Goal: Task Accomplishment & Management: Complete application form

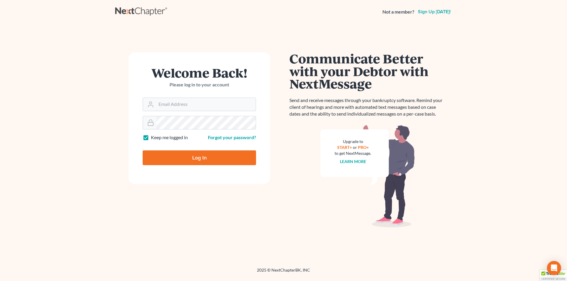
type input "[PERSON_NAME][EMAIL_ADDRESS][DOMAIN_NAME]"
click at [175, 154] on input "Log In" at bounding box center [199, 158] width 113 height 15
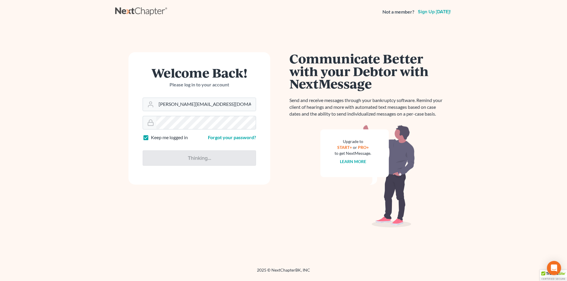
type input "Thinking..."
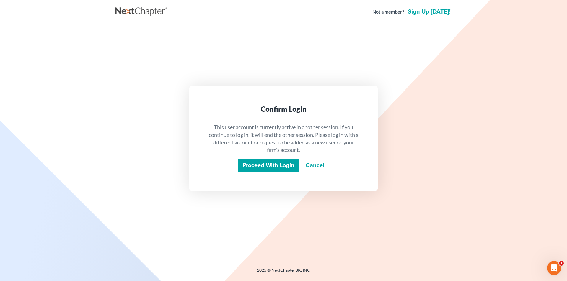
click at [255, 167] on input "Proceed with login" at bounding box center [268, 166] width 61 height 14
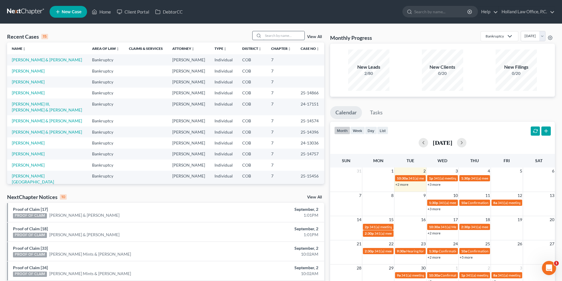
click at [277, 38] on input "search" at bounding box center [283, 35] width 41 height 9
click at [277, 35] on input "search" at bounding box center [283, 35] width 41 height 9
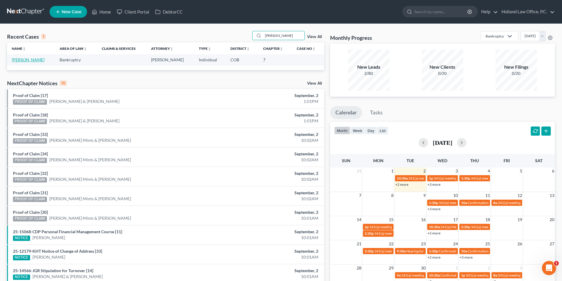
type input "Hontz"
click at [35, 61] on link "[PERSON_NAME]" at bounding box center [28, 59] width 33 height 5
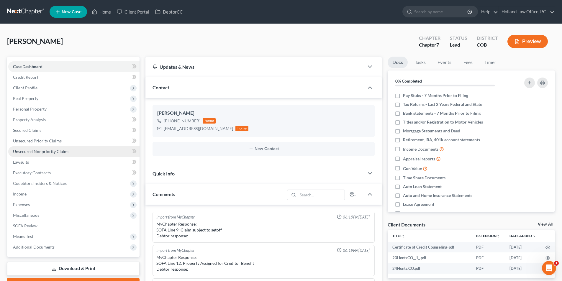
scroll to position [197, 0]
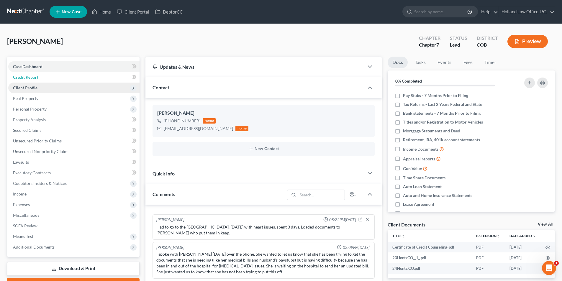
drag, startPoint x: 40, startPoint y: 79, endPoint x: 40, endPoint y: 84, distance: 5.3
click at [40, 79] on link "Credit Report" at bounding box center [73, 77] width 131 height 11
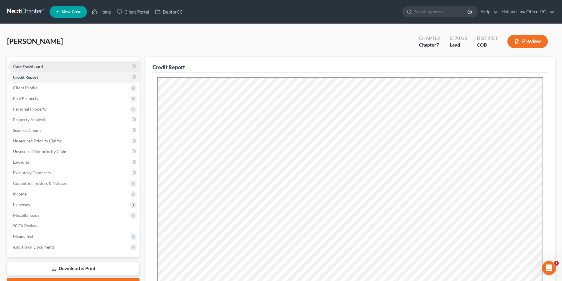
click at [39, 68] on span "Case Dashboard" at bounding box center [28, 66] width 30 height 5
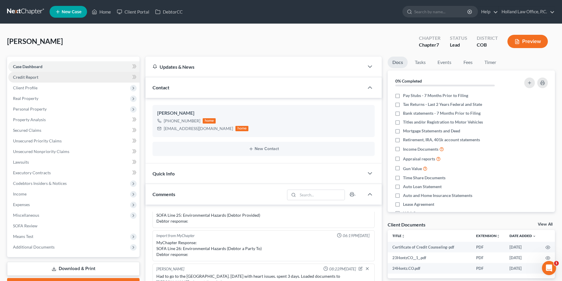
click at [28, 80] on link "Credit Report" at bounding box center [73, 77] width 131 height 11
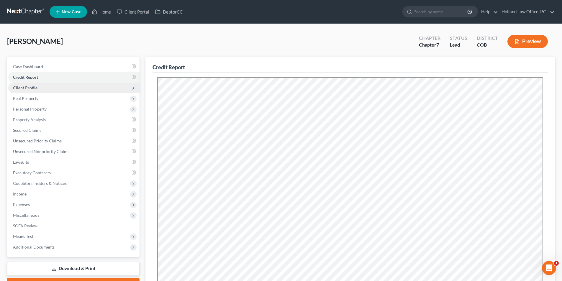
click at [31, 88] on span "Client Profile" at bounding box center [25, 87] width 24 height 5
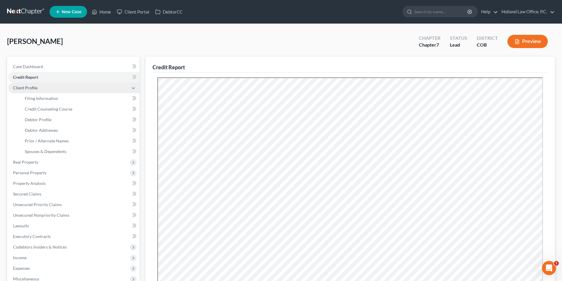
click at [35, 89] on span "Client Profile" at bounding box center [25, 87] width 24 height 5
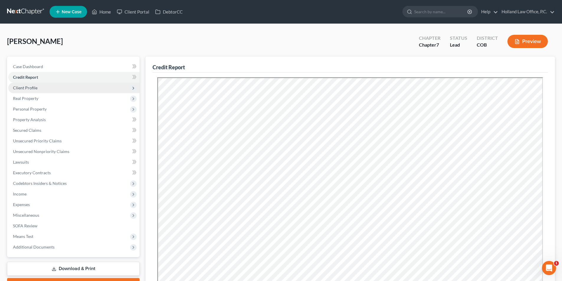
click at [43, 89] on span "Client Profile" at bounding box center [73, 88] width 131 height 11
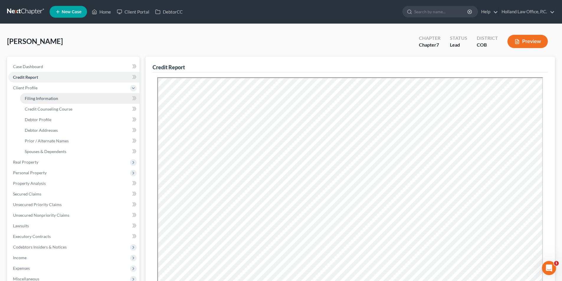
click at [43, 100] on span "Filing Information" at bounding box center [41, 98] width 33 height 5
select select "1"
select select "0"
select select "5"
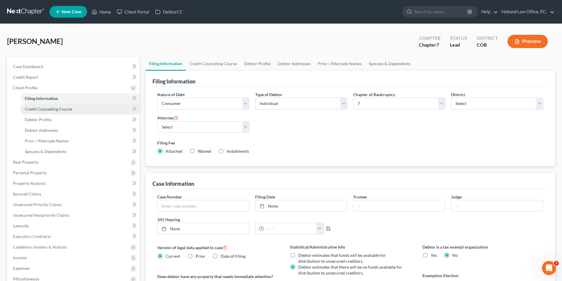
click at [61, 109] on span "Credit Counseling Course" at bounding box center [49, 109] width 48 height 5
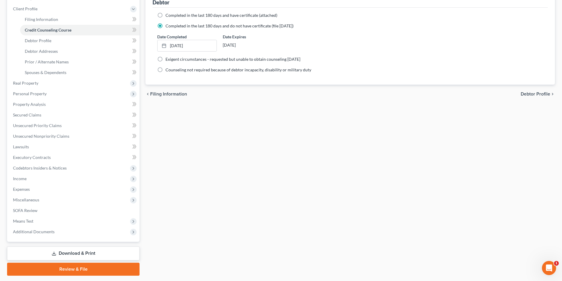
scroll to position [96, 0]
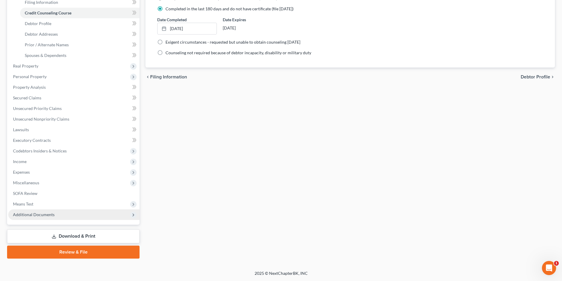
click at [32, 212] on span "Additional Documents" at bounding box center [34, 214] width 42 height 5
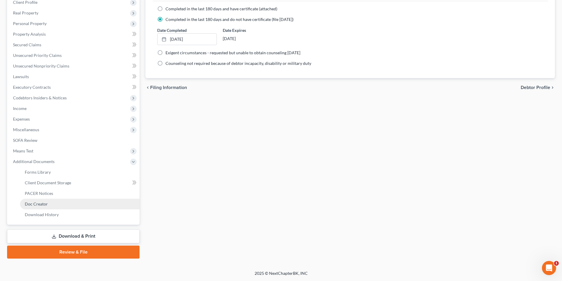
scroll to position [86, 0]
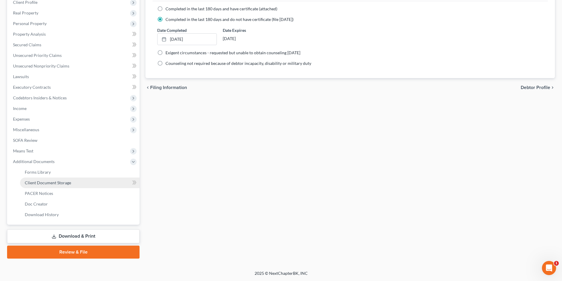
click at [59, 182] on span "Client Document Storage" at bounding box center [48, 182] width 46 height 5
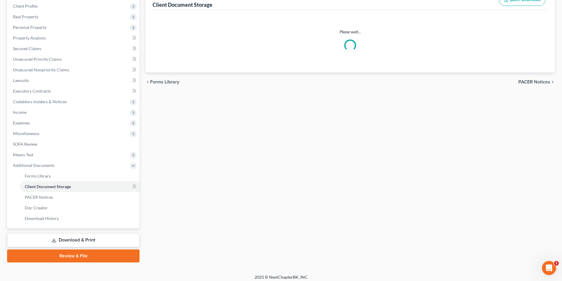
select select "5"
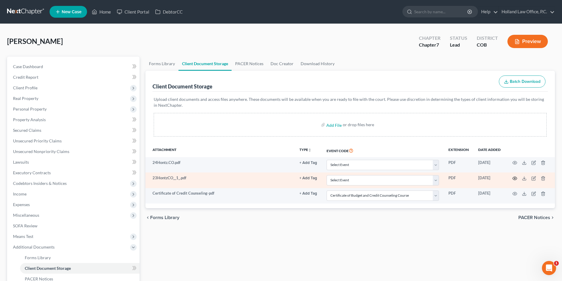
click at [516, 178] on icon "button" at bounding box center [515, 178] width 5 height 5
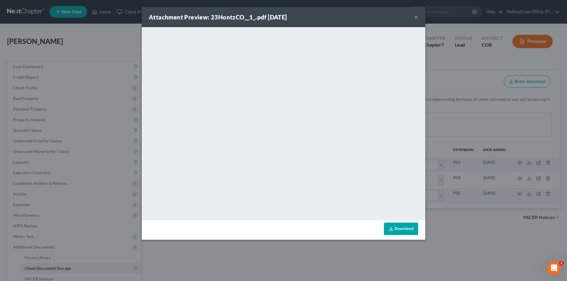
click at [417, 17] on button "×" at bounding box center [416, 17] width 4 height 7
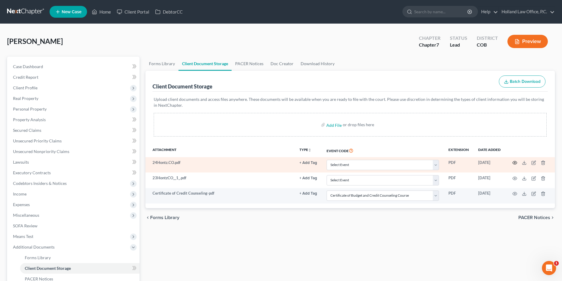
click at [514, 162] on icon "button" at bounding box center [515, 162] width 4 height 3
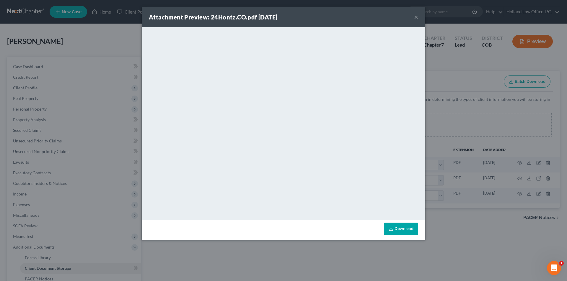
click at [417, 16] on button "×" at bounding box center [416, 17] width 4 height 7
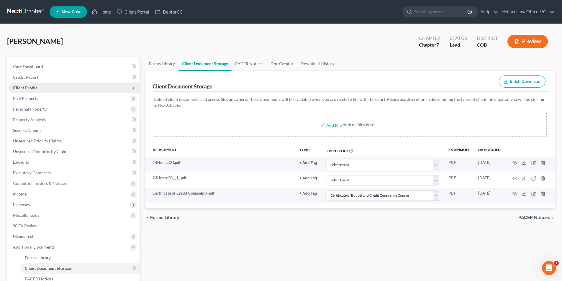
click at [32, 90] on span "Client Profile" at bounding box center [25, 87] width 24 height 5
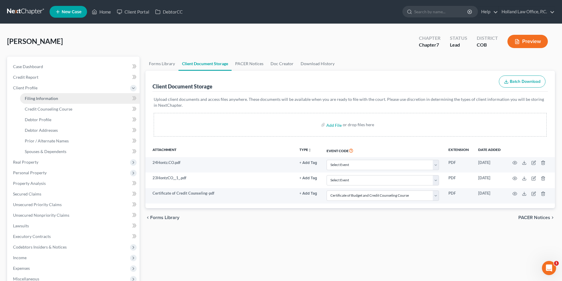
click at [32, 99] on span "Filing Information" at bounding box center [41, 98] width 33 height 5
select select "1"
select select "0"
select select "11"
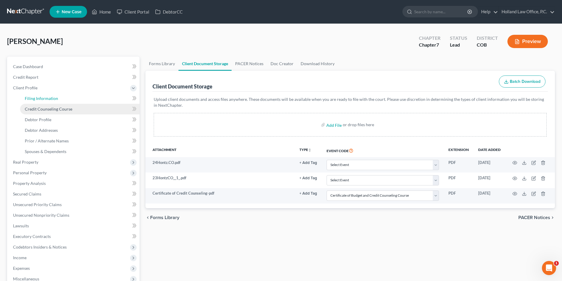
select select "0"
select select "5"
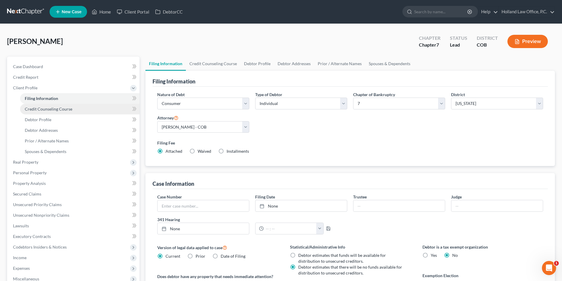
click at [32, 108] on span "Credit Counseling Course" at bounding box center [49, 109] width 48 height 5
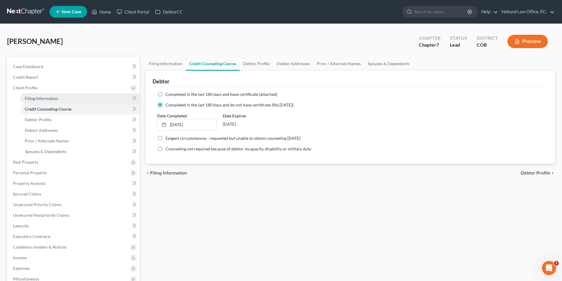
click at [33, 98] on span "Filing Information" at bounding box center [41, 98] width 33 height 5
select select "1"
select select "0"
select select "11"
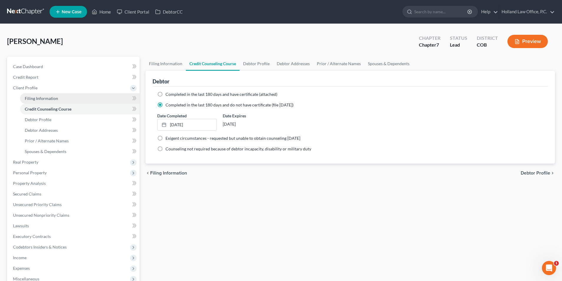
select select "0"
select select "5"
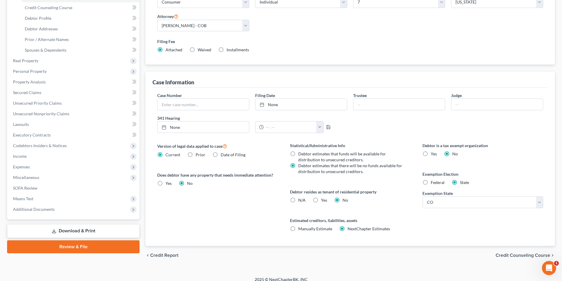
scroll to position [108, 0]
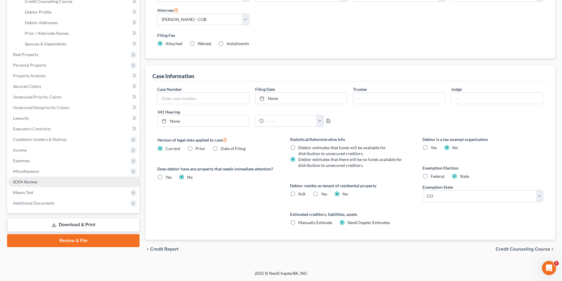
click at [33, 181] on span "SOFA Review" at bounding box center [25, 181] width 24 height 5
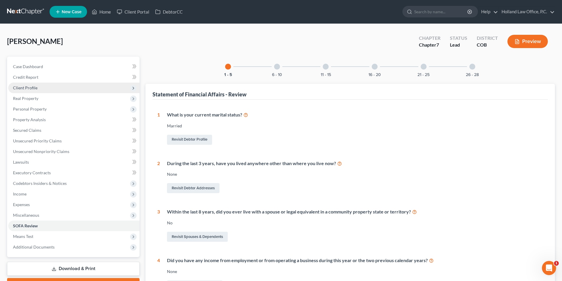
click at [21, 89] on span "Client Profile" at bounding box center [25, 87] width 24 height 5
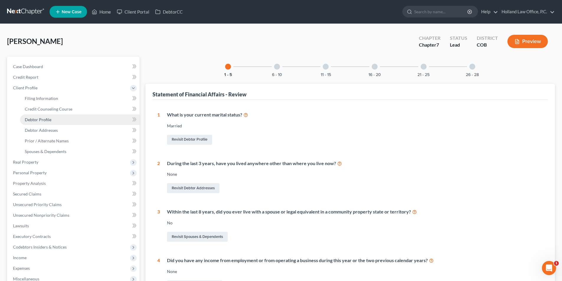
click at [35, 122] on span "Debtor Profile" at bounding box center [38, 119] width 27 height 5
select select "1"
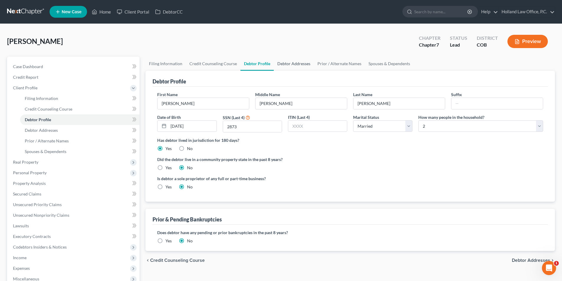
click at [295, 63] on link "Debtor Addresses" at bounding box center [294, 64] width 40 height 14
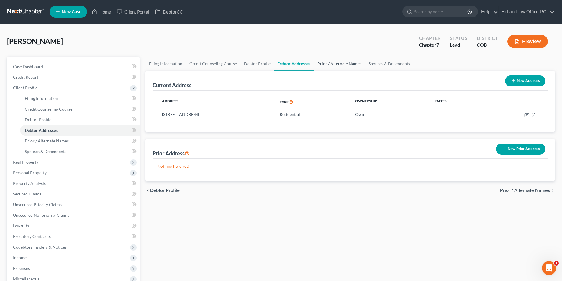
click at [330, 65] on link "Prior / Alternate Names" at bounding box center [339, 64] width 51 height 14
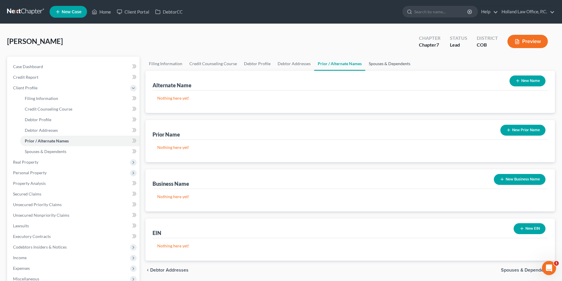
click at [377, 66] on link "Spouses & Dependents" at bounding box center [389, 64] width 49 height 14
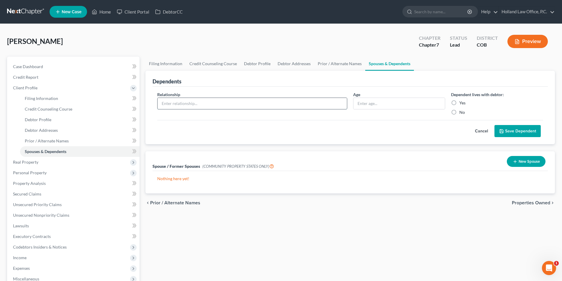
click at [175, 103] on input "text" at bounding box center [253, 103] width 190 height 11
drag, startPoint x: 183, startPoint y: 101, endPoint x: 156, endPoint y: 100, distance: 27.2
click at [156, 100] on div "Relationship * Josh" at bounding box center [252, 104] width 196 height 24
type input "Husband"
click at [460, 102] on label "Yes" at bounding box center [463, 103] width 6 height 6
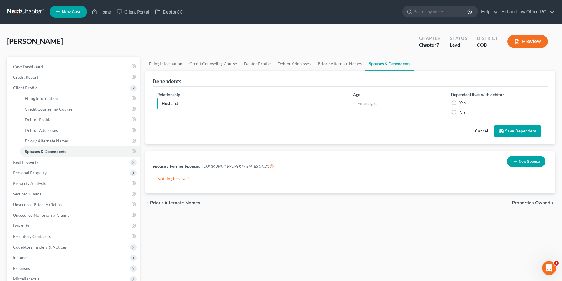
click at [462, 102] on input "Yes" at bounding box center [464, 102] width 4 height 4
radio input "true"
click at [515, 130] on button "Save Dependent" at bounding box center [518, 131] width 46 height 12
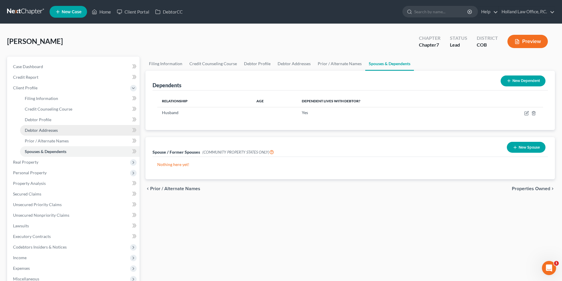
click at [41, 132] on span "Debtor Addresses" at bounding box center [41, 130] width 33 height 5
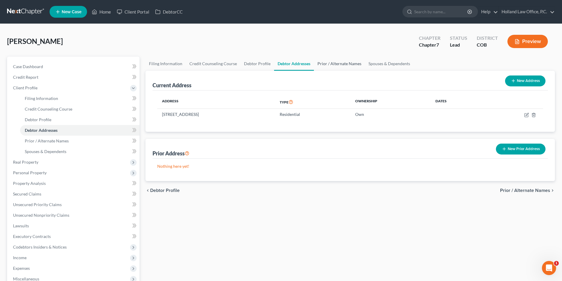
click at [320, 62] on link "Prior / Alternate Names" at bounding box center [339, 64] width 51 height 14
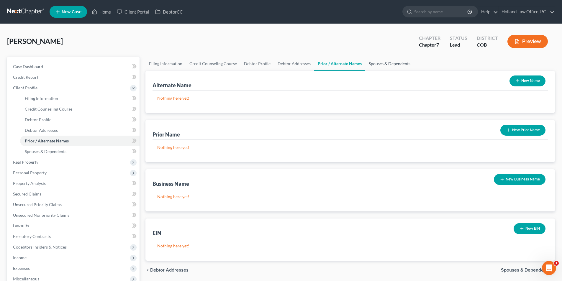
click at [385, 65] on link "Spouses & Dependents" at bounding box center [389, 64] width 49 height 14
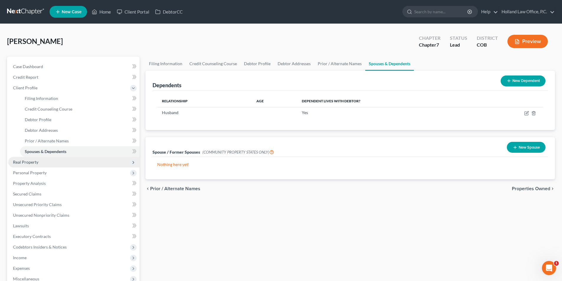
click at [40, 163] on span "Real Property" at bounding box center [73, 162] width 131 height 11
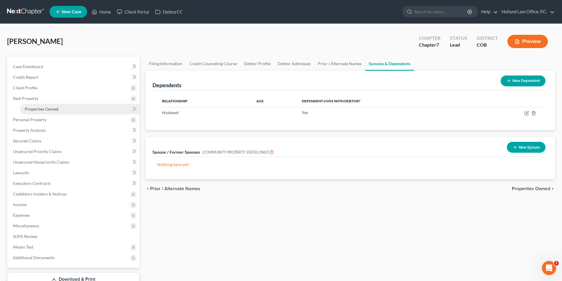
click at [61, 112] on link "Properties Owned" at bounding box center [80, 109] width 120 height 11
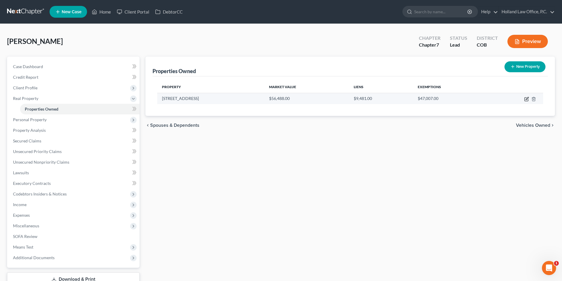
click at [525, 100] on icon "button" at bounding box center [527, 99] width 5 height 5
select select "5"
select select "0"
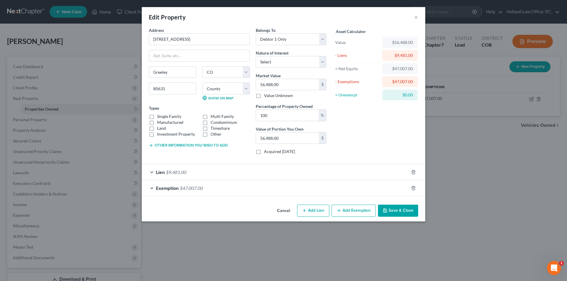
click at [157, 122] on label "Manufactured" at bounding box center [170, 123] width 26 height 6
click at [159, 122] on input "Manufactured" at bounding box center [161, 122] width 4 height 4
checkbox input "true"
click at [395, 213] on button "Save & Close" at bounding box center [398, 211] width 40 height 12
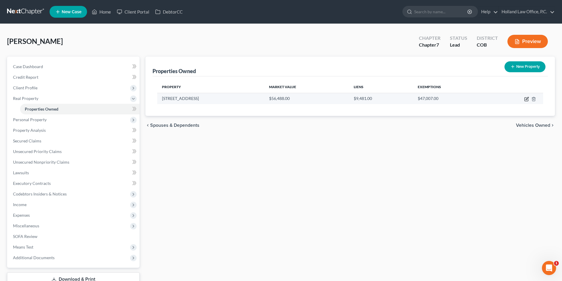
click at [527, 99] on icon "button" at bounding box center [527, 98] width 3 height 3
select select "5"
select select "62"
select select "0"
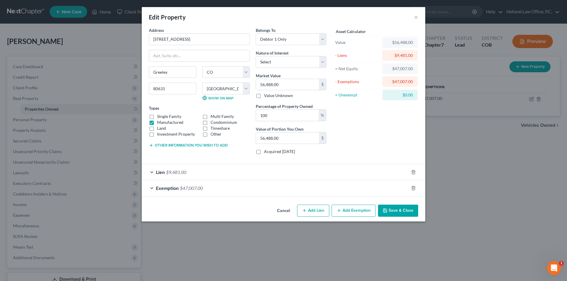
click at [392, 213] on button "Save & Close" at bounding box center [398, 211] width 40 height 12
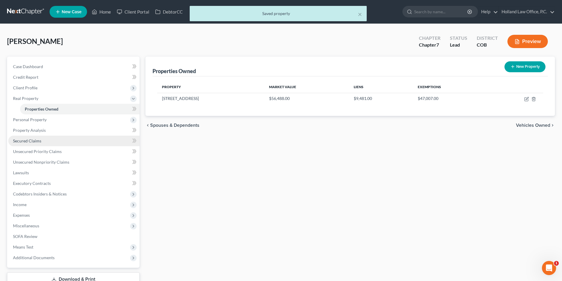
click at [22, 141] on span "Secured Claims" at bounding box center [27, 140] width 28 height 5
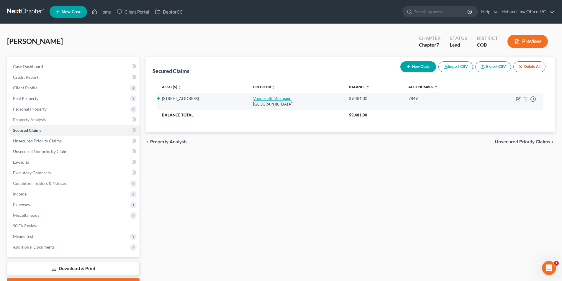
click at [279, 100] on link "Vanderbilt Mortgage" at bounding box center [272, 98] width 38 height 5
select select "44"
select select "13"
select select "0"
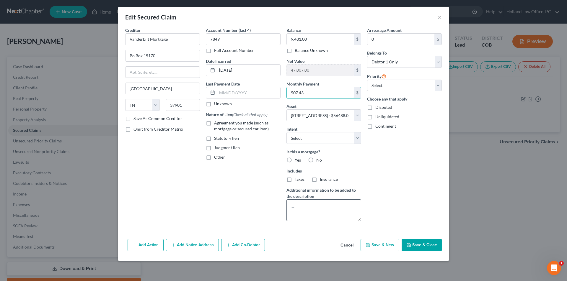
type input "507.43"
click at [295, 205] on textarea at bounding box center [323, 211] width 75 height 22
type textarea "16 Payments left 10% Interest"
drag, startPoint x: 418, startPoint y: 244, endPoint x: 344, endPoint y: 239, distance: 74.9
click at [418, 244] on button "Save & Close" at bounding box center [421, 245] width 40 height 12
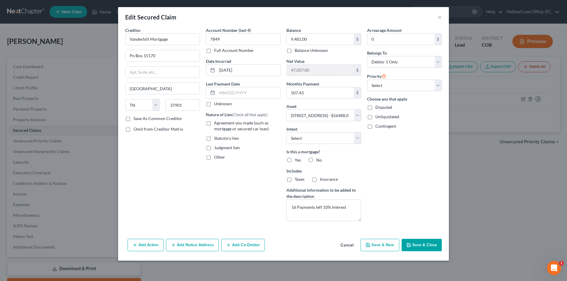
select select
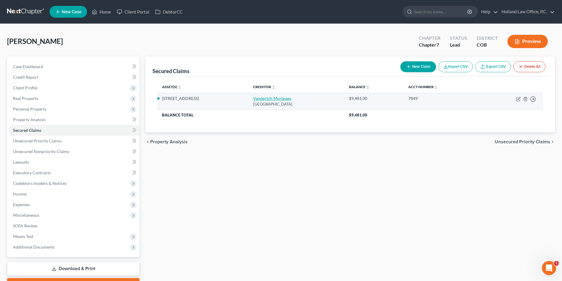
click at [259, 98] on link "Vanderbilt Mortgage" at bounding box center [272, 98] width 38 height 5
select select "44"
select select "13"
select select "0"
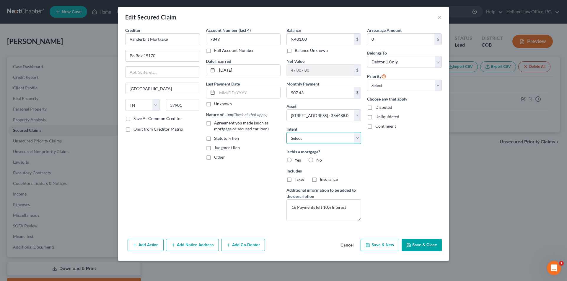
click at [302, 138] on select "Select Surrender Redeem Reaffirm Avoid Other" at bounding box center [323, 138] width 75 height 12
select select "4"
click at [286, 132] on select "Select Surrender Redeem Reaffirm Avoid Other" at bounding box center [323, 138] width 75 height 12
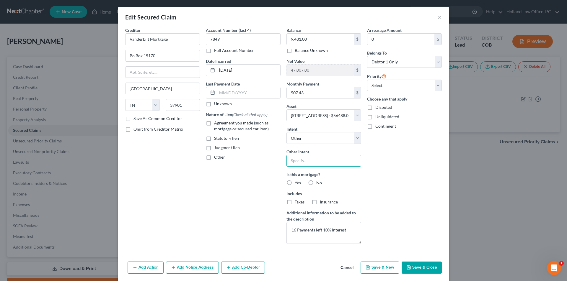
click at [302, 160] on input "text" at bounding box center [323, 161] width 75 height 12
type input "T"
type input "Retain and Pay"
drag, startPoint x: 419, startPoint y: 172, endPoint x: 417, endPoint y: 179, distance: 6.8
click at [420, 172] on div "Arrearage Amount 0 $ Belongs To * Select Debtor 1 Only Debtor 2 Only Debtor 1 A…" at bounding box center [404, 138] width 81 height 222
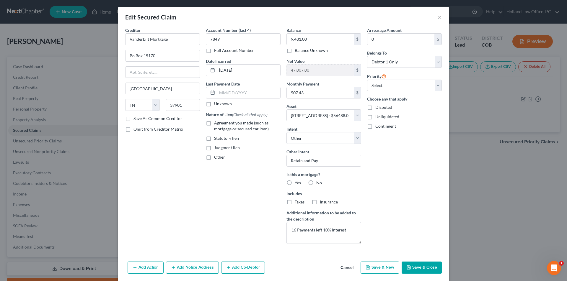
click at [295, 184] on label "Yes" at bounding box center [298, 183] width 6 height 6
click at [297, 184] on input "Yes" at bounding box center [299, 182] width 4 height 4
radio input "true"
click at [295, 201] on label "Taxes" at bounding box center [300, 202] width 10 height 6
click at [297, 201] on input "Taxes" at bounding box center [299, 201] width 4 height 4
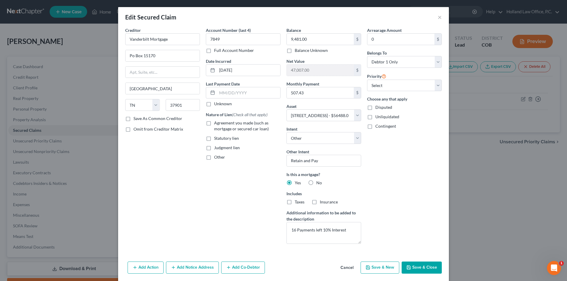
checkbox input "true"
click at [320, 202] on label "Insurance" at bounding box center [329, 202] width 18 height 6
click at [322, 202] on input "Insurance" at bounding box center [324, 201] width 4 height 4
checkbox input "true"
click at [417, 266] on button "Save & Close" at bounding box center [421, 268] width 40 height 12
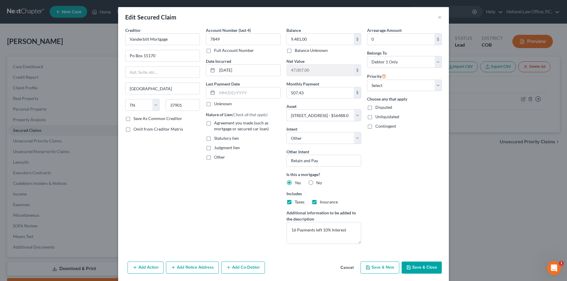
select select
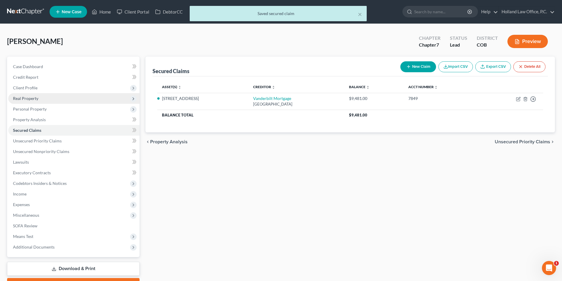
click at [23, 101] on span "Real Property" at bounding box center [73, 98] width 131 height 11
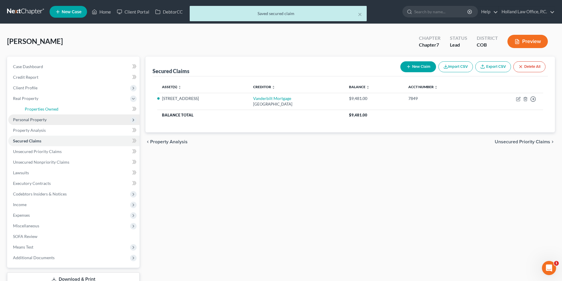
drag, startPoint x: 32, startPoint y: 109, endPoint x: 79, endPoint y: 117, distance: 47.5
click at [32, 109] on span "Properties Owned" at bounding box center [42, 109] width 34 height 5
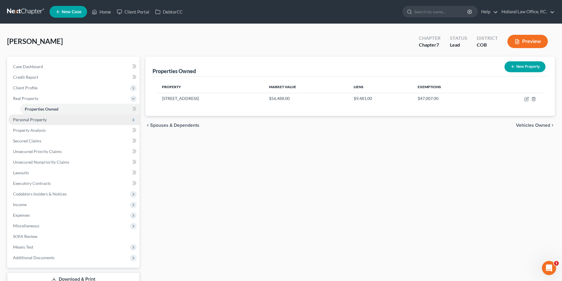
click at [41, 121] on span "Personal Property" at bounding box center [30, 119] width 34 height 5
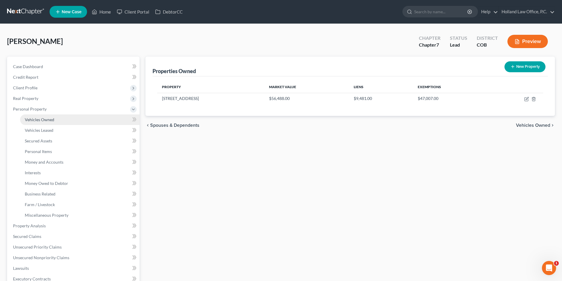
click at [28, 119] on span "Vehicles Owned" at bounding box center [40, 119] width 30 height 5
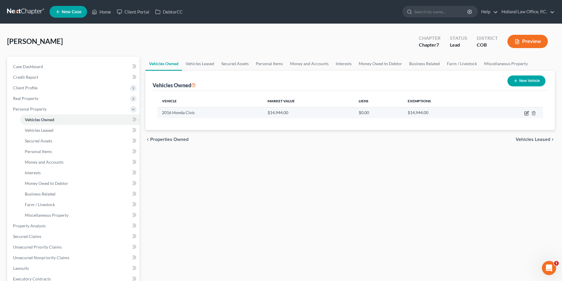
click at [526, 113] on icon "button" at bounding box center [527, 112] width 3 height 3
select select "0"
select select "10"
select select "4"
select select "0"
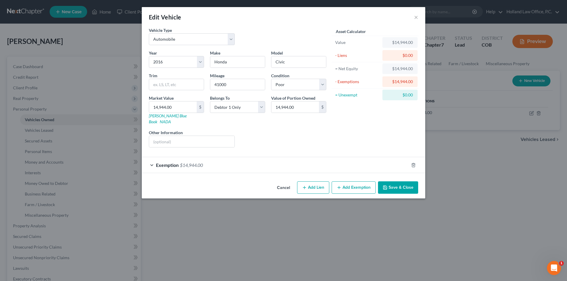
click at [392, 182] on button "Save & Close" at bounding box center [398, 188] width 40 height 12
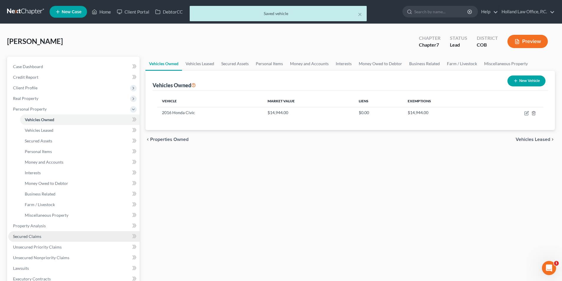
click at [39, 239] on link "Secured Claims" at bounding box center [73, 236] width 131 height 11
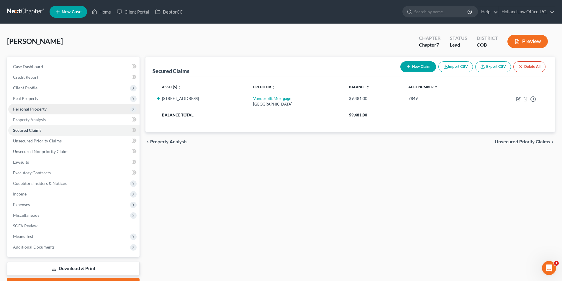
click at [42, 109] on span "Personal Property" at bounding box center [30, 109] width 34 height 5
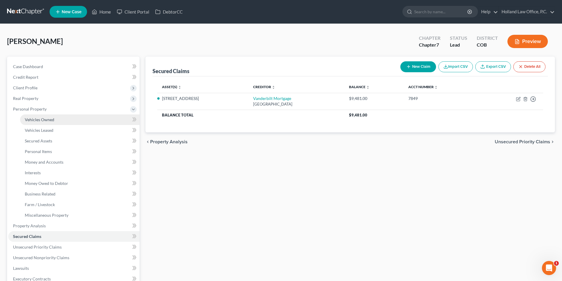
click at [46, 122] on span "Vehicles Owned" at bounding box center [40, 119] width 30 height 5
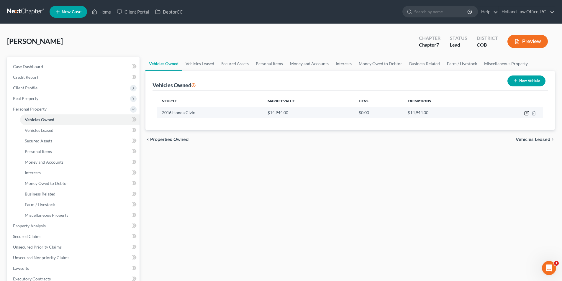
click at [526, 115] on icon "button" at bounding box center [527, 113] width 5 height 5
select select "0"
select select "10"
select select "4"
select select "0"
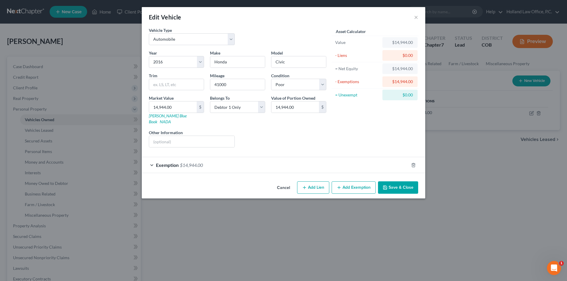
drag, startPoint x: 252, startPoint y: 160, endPoint x: 248, endPoint y: 182, distance: 23.1
click at [252, 160] on div "Exemption $14,944.00" at bounding box center [275, 165] width 267 height 16
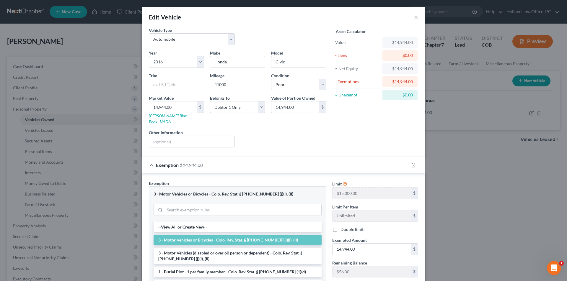
click at [412, 163] on icon "button" at bounding box center [413, 165] width 3 height 4
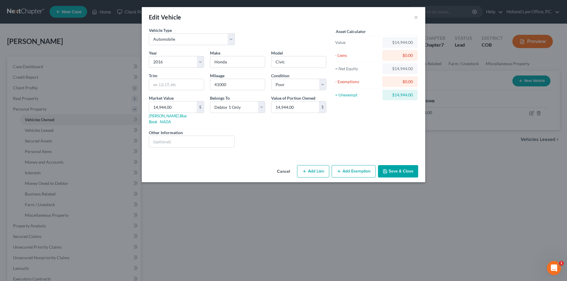
click at [409, 165] on button "Save & Close" at bounding box center [398, 171] width 40 height 12
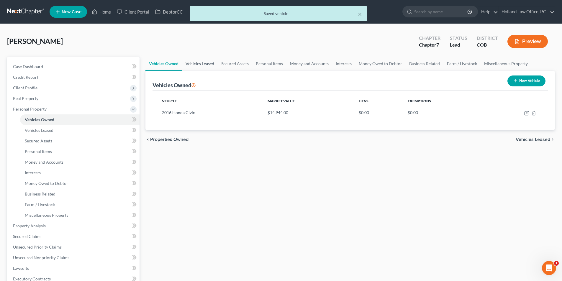
click at [206, 65] on link "Vehicles Leased" at bounding box center [200, 64] width 36 height 14
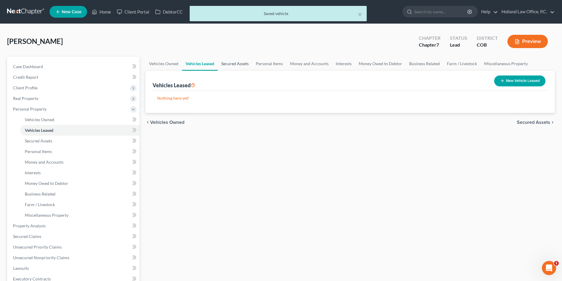
click at [241, 64] on link "Secured Assets" at bounding box center [235, 64] width 35 height 14
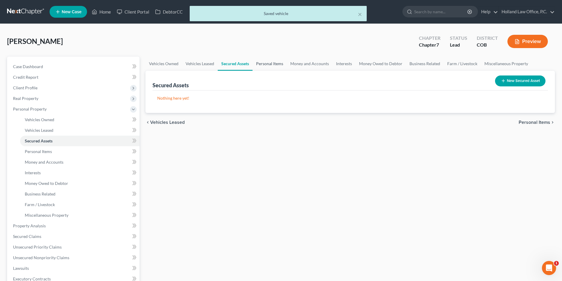
click at [263, 64] on link "Personal Items" at bounding box center [270, 64] width 34 height 14
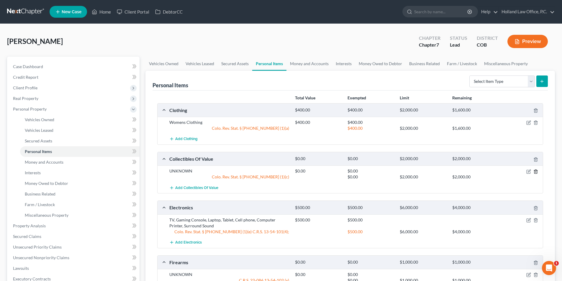
click at [535, 173] on icon "button" at bounding box center [536, 171] width 5 height 5
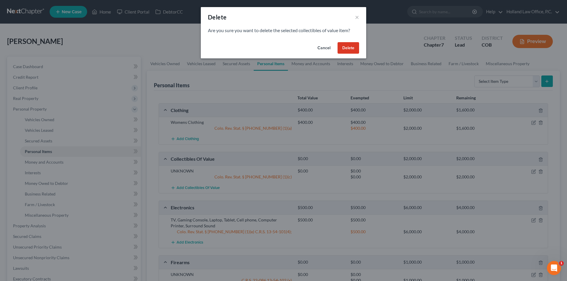
click at [350, 47] on button "Delete" at bounding box center [348, 48] width 22 height 12
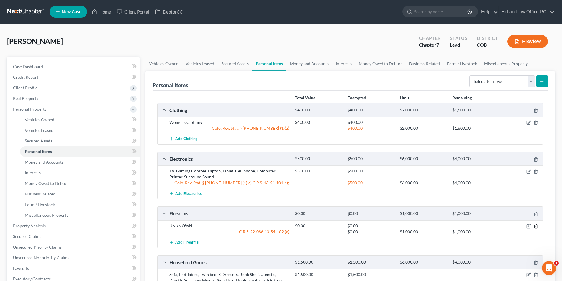
click at [534, 227] on icon "button" at bounding box center [536, 226] width 5 height 5
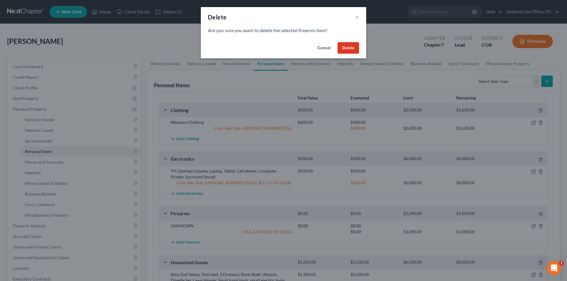
click at [351, 49] on button "Delete" at bounding box center [348, 48] width 22 height 12
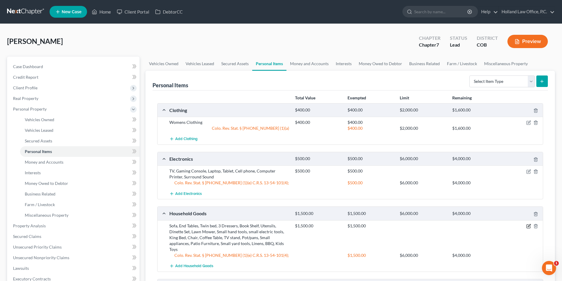
click at [527, 228] on icon "button" at bounding box center [529, 227] width 4 height 4
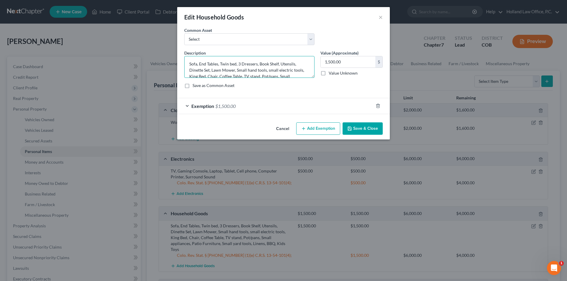
click at [241, 64] on textarea "Sofa, End Tables, Twin bed, 3 Dressers, Book Shelf, Utensils, Dinette Set, Lawn…" at bounding box center [249, 67] width 130 height 22
type textarea "Sofa, End Tables, Twin bed, Dressers, Book Shelf, Utensils, Dinette Set, Lawn M…"
click at [356, 130] on button "Save & Close" at bounding box center [362, 128] width 40 height 12
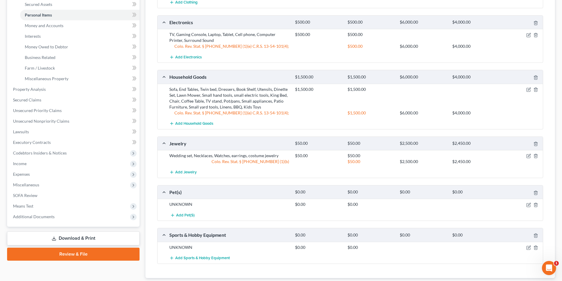
scroll to position [137, 0]
drag, startPoint x: 528, startPoint y: 206, endPoint x: 502, endPoint y: 199, distance: 27.1
click at [529, 206] on icon "button" at bounding box center [529, 204] width 5 height 5
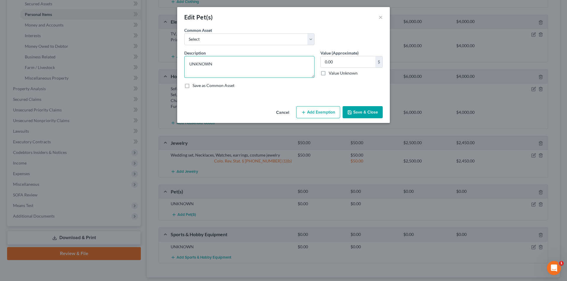
drag, startPoint x: 217, startPoint y: 61, endPoint x: 175, endPoint y: 62, distance: 41.9
click at [175, 62] on div "Edit Pet(s) × An exemption set must first be selected from the Filing Informati…" at bounding box center [283, 140] width 567 height 281
drag, startPoint x: 230, startPoint y: 64, endPoint x: 174, endPoint y: 59, distance: 56.6
click at [174, 59] on div "Edit Pet(s) × An exemption set must first be selected from the Filing Informati…" at bounding box center [283, 140] width 567 height 281
drag, startPoint x: 220, startPoint y: 67, endPoint x: 186, endPoint y: 67, distance: 34.2
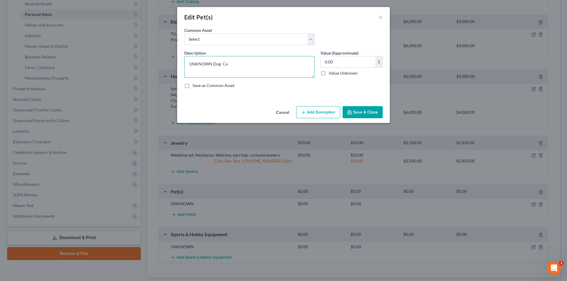
click at [186, 67] on textarea "UNKNOWN Dog Ca" at bounding box center [249, 67] width 130 height 22
type textarea "1 Dog and 1 Cat"
click at [350, 114] on icon "button" at bounding box center [349, 112] width 5 height 5
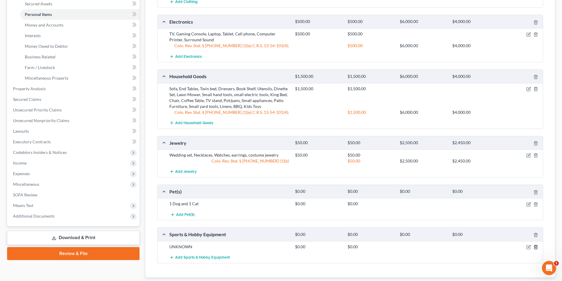
click at [537, 248] on icon "button" at bounding box center [536, 247] width 5 height 5
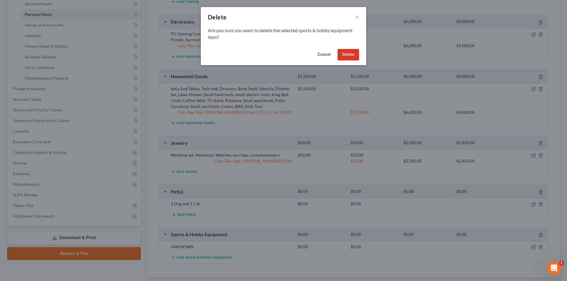
click at [350, 53] on button "Delete" at bounding box center [348, 55] width 22 height 12
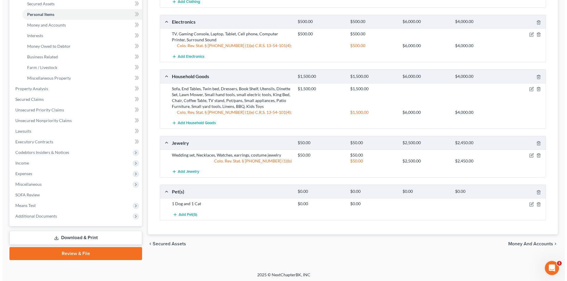
scroll to position [0, 0]
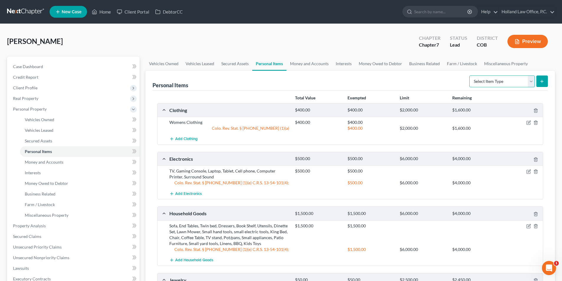
click at [511, 84] on select "Select Item Type Clothing Collectibles Of Value Electronics Firearms Household …" at bounding box center [503, 82] width 66 height 12
select select "other"
click at [470, 76] on select "Select Item Type Clothing Collectibles Of Value Electronics Firearms Household …" at bounding box center [503, 82] width 66 height 12
click at [544, 81] on icon "submit" at bounding box center [542, 81] width 5 height 5
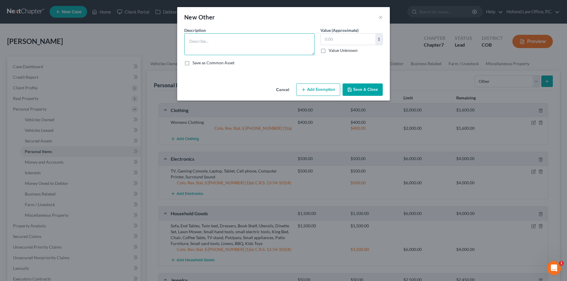
click at [231, 48] on textarea at bounding box center [249, 44] width 130 height 22
click at [207, 43] on textarea "Nebulizer Walker and Cane" at bounding box center [249, 44] width 130 height 22
type textarea "Nebulizer, Walker and Cane"
click at [330, 38] on input "text" at bounding box center [348, 39] width 55 height 11
type input "0.00"
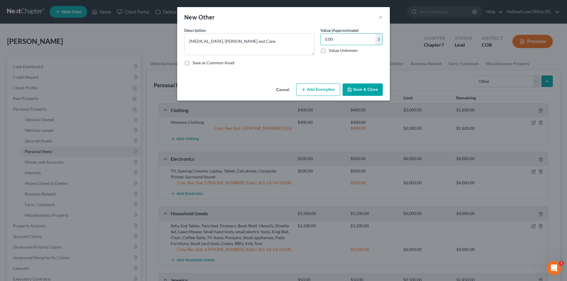
click at [322, 90] on button "Add Exemption" at bounding box center [318, 90] width 44 height 12
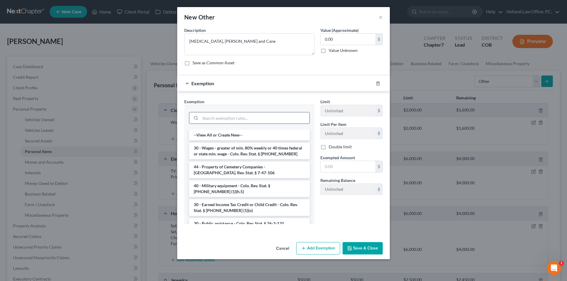
click at [221, 119] on input "search" at bounding box center [254, 117] width 109 height 11
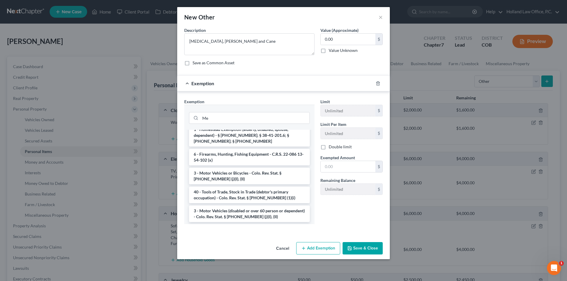
scroll to position [350, 0]
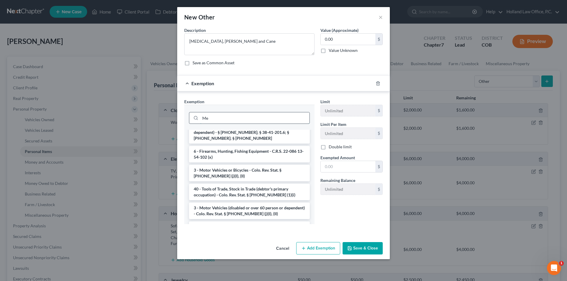
drag, startPoint x: 217, startPoint y: 122, endPoint x: 197, endPoint y: 120, distance: 20.0
click at [197, 120] on div "Me" at bounding box center [249, 118] width 121 height 12
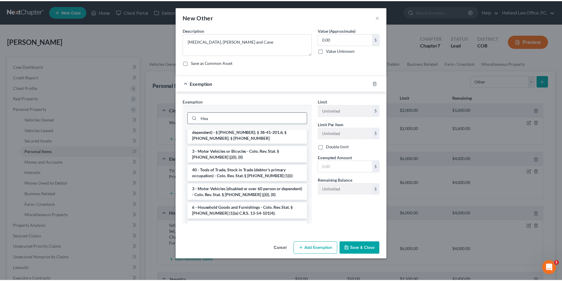
scroll to position [0, 0]
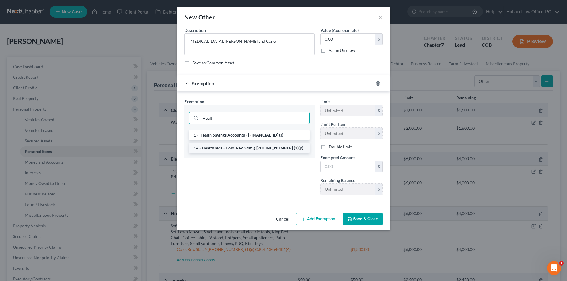
type input "Health"
click at [210, 146] on li "14 - Health aids - Colo. Rev. Stat. § 13-54-102 (1)(p)" at bounding box center [249, 148] width 121 height 11
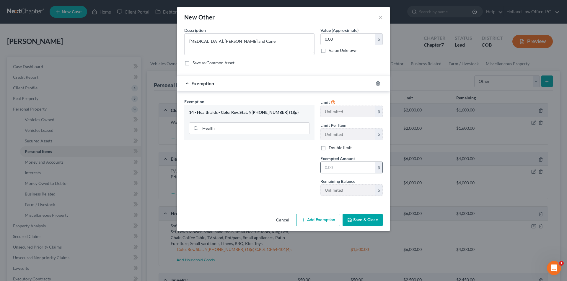
drag, startPoint x: 335, startPoint y: 166, endPoint x: 342, endPoint y: 164, distance: 7.5
click at [335, 166] on input "text" at bounding box center [348, 167] width 55 height 11
type input "50.00"
click at [341, 168] on input "text" at bounding box center [348, 167] width 55 height 11
type input "50"
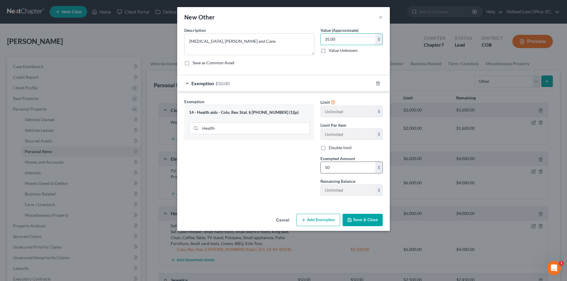
type input "35.00"
click at [366, 223] on button "Save & Close" at bounding box center [362, 220] width 40 height 12
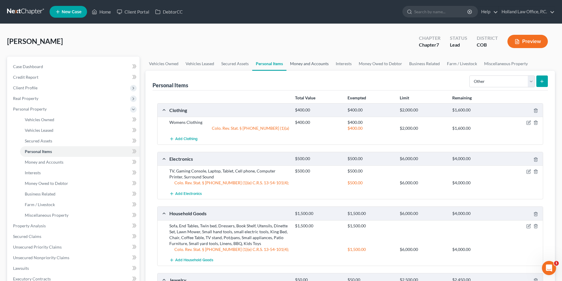
click at [310, 64] on link "Money and Accounts" at bounding box center [310, 64] width 46 height 14
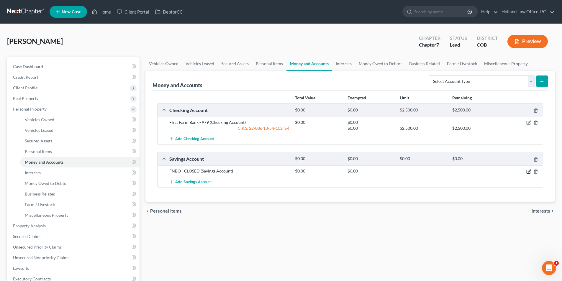
click at [528, 171] on icon "button" at bounding box center [529, 171] width 5 height 5
select select "30"
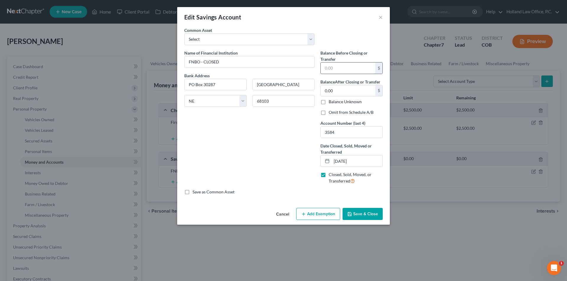
click at [338, 70] on input "text" at bounding box center [348, 68] width 55 height 11
type input "0.00"
click at [329, 112] on label "Omit from Schedule A/B" at bounding box center [351, 113] width 45 height 6
click at [331, 112] on input "Omit from Schedule A/B" at bounding box center [333, 112] width 4 height 4
checkbox input "true"
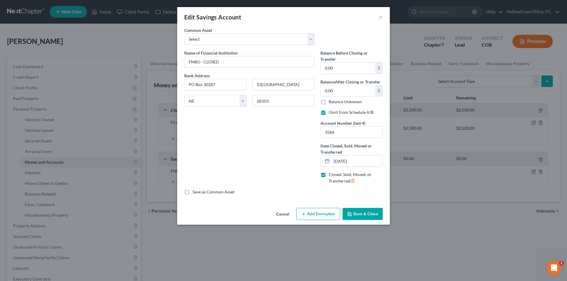
click at [365, 212] on button "Save & Close" at bounding box center [362, 214] width 40 height 12
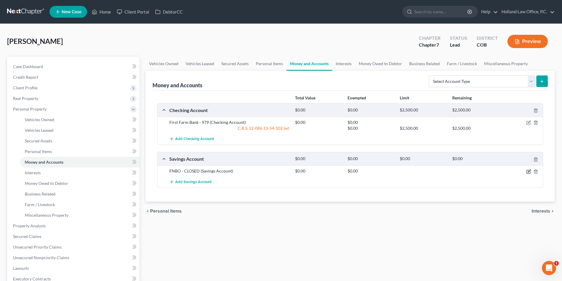
click at [528, 172] on icon "button" at bounding box center [529, 171] width 5 height 5
select select "30"
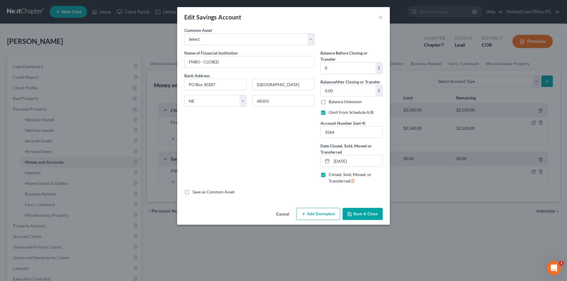
click at [357, 214] on button "Save & Close" at bounding box center [362, 214] width 40 height 12
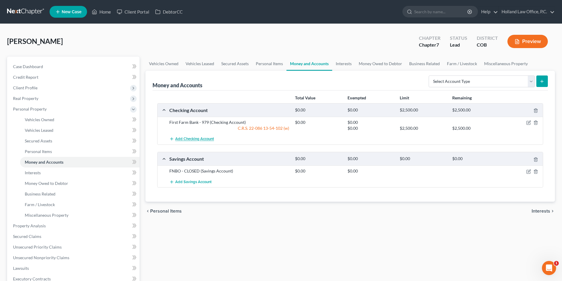
click at [192, 140] on span "Add Checking Account" at bounding box center [194, 139] width 39 height 5
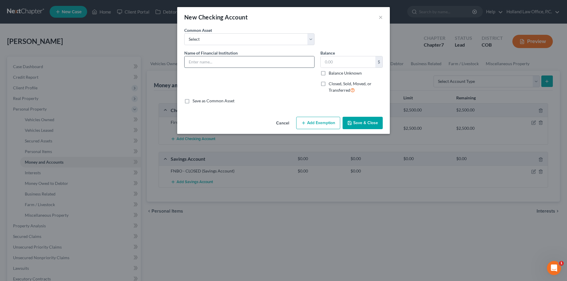
click at [211, 64] on input "text" at bounding box center [249, 61] width 130 height 11
drag, startPoint x: 325, startPoint y: 64, endPoint x: 335, endPoint y: 64, distance: 10.1
click at [325, 64] on input "text" at bounding box center [348, 61] width 55 height 11
click at [227, 64] on input "FNBO - Closed" at bounding box center [249, 61] width 130 height 11
type input "FNBO 9627 Closed When"
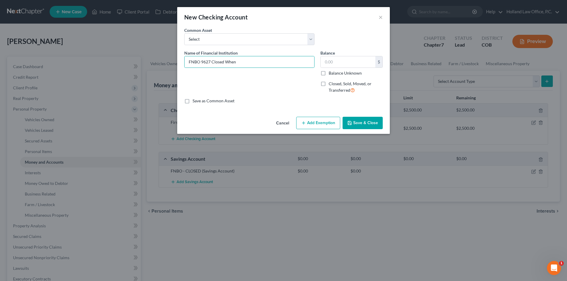
click at [329, 83] on label "Closed, Sold, Moved, or Transferred" at bounding box center [356, 87] width 54 height 13
click at [331, 83] on input "Closed, Sold, Moved, or Transferred" at bounding box center [333, 83] width 4 height 4
checkbox input "true"
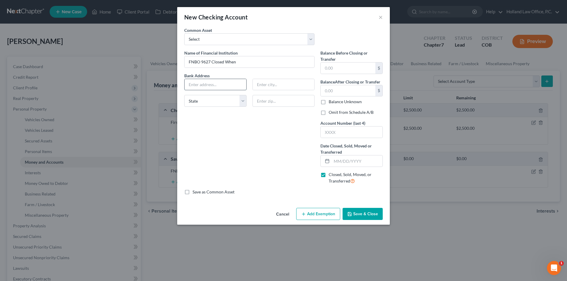
click at [214, 86] on input "text" at bounding box center [215, 84] width 62 height 11
paste input "1620 Dodge St Mailstop 4440"
type input "1620 Dodge St Mailstop 4440"
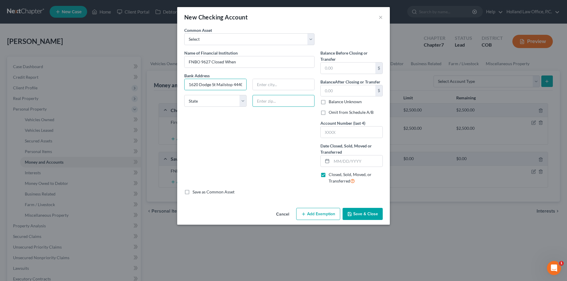
drag, startPoint x: 292, startPoint y: 98, endPoint x: 285, endPoint y: 70, distance: 28.9
click at [292, 98] on input "text" at bounding box center [283, 101] width 62 height 12
type input "68197"
click at [271, 137] on div "Name of Financial Institution * FNBO 9627 Closed When Bank Address 1620 Dodge S…" at bounding box center [249, 119] width 136 height 139
click at [333, 133] on input "text" at bounding box center [352, 132] width 62 height 11
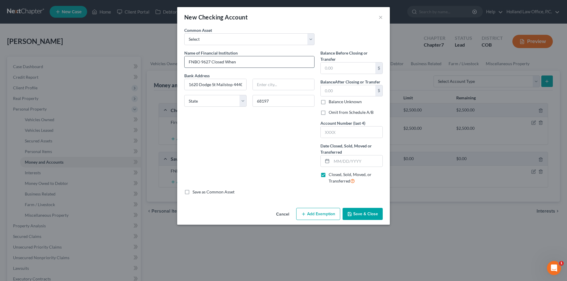
click at [236, 62] on input "FNBO 9627 Closed When" at bounding box center [249, 61] width 130 height 11
type input "FNBO 9627 Closed When?"
click at [343, 133] on input "text" at bounding box center [352, 132] width 62 height 11
type input "9627"
click at [341, 91] on input "text" at bounding box center [348, 90] width 55 height 11
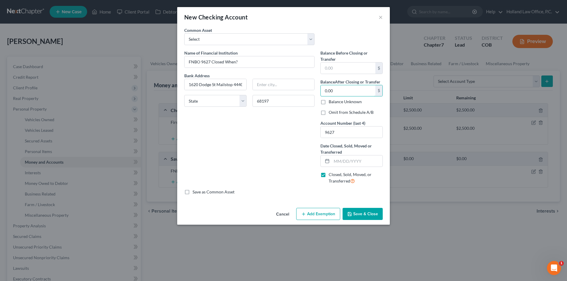
type input "0.00"
click at [329, 112] on label "Omit from Schedule A/B" at bounding box center [351, 113] width 45 height 6
click at [331, 112] on input "Omit from Schedule A/B" at bounding box center [333, 112] width 4 height 4
checkbox input "true"
click at [360, 214] on button "Save & Close" at bounding box center [362, 214] width 40 height 12
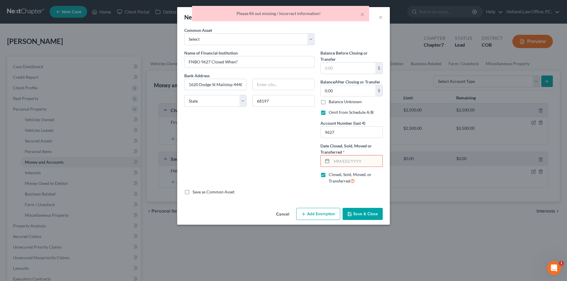
drag, startPoint x: 339, startPoint y: 160, endPoint x: 347, endPoint y: 159, distance: 8.6
click at [339, 160] on input "text" at bounding box center [356, 161] width 51 height 11
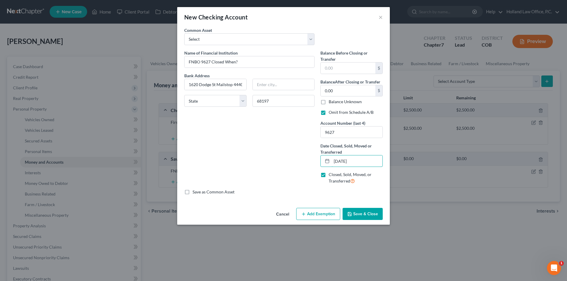
type input "09/02/2025"
click at [367, 210] on button "Save & Close" at bounding box center [362, 214] width 40 height 12
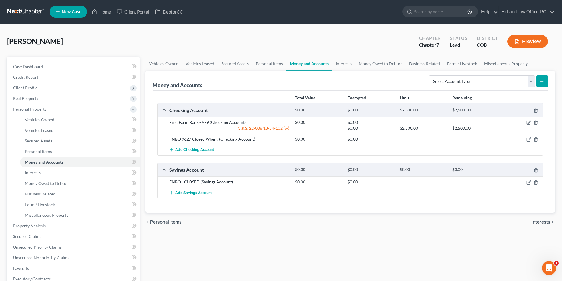
click at [197, 148] on span "Add Checking Account" at bounding box center [194, 150] width 39 height 5
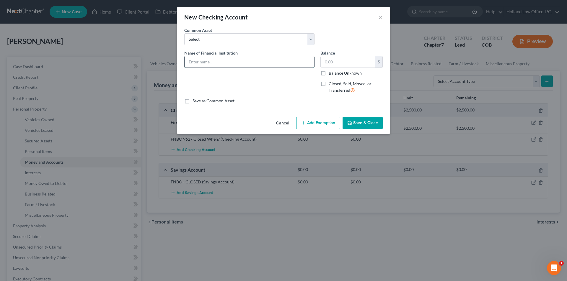
click at [226, 61] on input "text" at bounding box center [249, 61] width 130 height 11
type input "FNBO 4393 Closed When?"
click at [338, 58] on input "text" at bounding box center [348, 61] width 55 height 11
type input "0.00"
click at [329, 84] on label "Closed, Sold, Moved, or Transferred" at bounding box center [356, 87] width 54 height 13
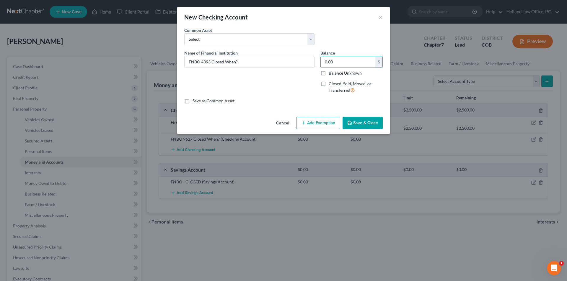
click at [331, 84] on input "Closed, Sold, Moved, or Transferred" at bounding box center [333, 83] width 4 height 4
checkbox input "true"
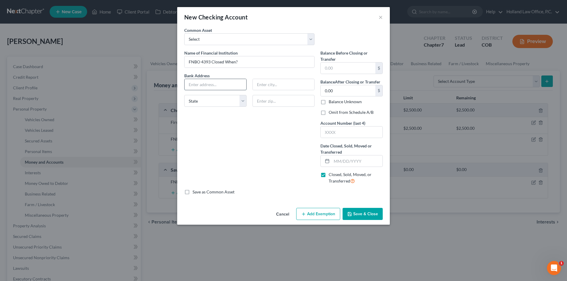
paste input "1620 Dodge St Mailstop 4440"
type input "1620 Dodge St Mailstop 4440"
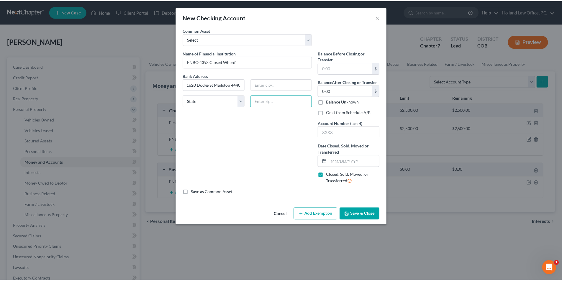
scroll to position [0, 0]
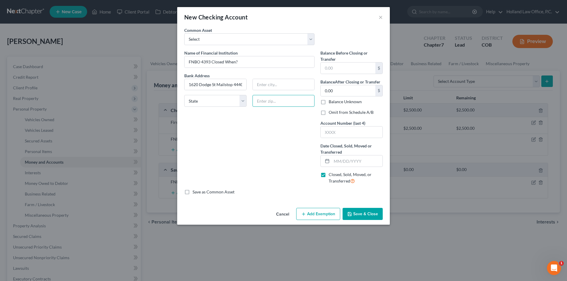
click at [291, 104] on input "text" at bounding box center [283, 101] width 62 height 12
click at [261, 98] on input "text" at bounding box center [283, 101] width 62 height 12
type input "68197"
click at [237, 151] on div "Name of Financial Institution * FNBO 4393 Closed When? Bank Address 1620 Dodge …" at bounding box center [249, 119] width 136 height 139
click at [335, 134] on input "text" at bounding box center [352, 132] width 62 height 11
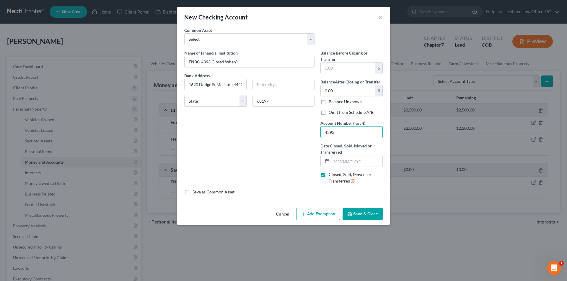
type input "4393"
click at [329, 112] on label "Omit from Schedule A/B" at bounding box center [351, 113] width 45 height 6
click at [331, 112] on input "Omit from Schedule A/B" at bounding box center [333, 112] width 4 height 4
checkbox input "true"
click at [362, 159] on input "text" at bounding box center [356, 161] width 51 height 11
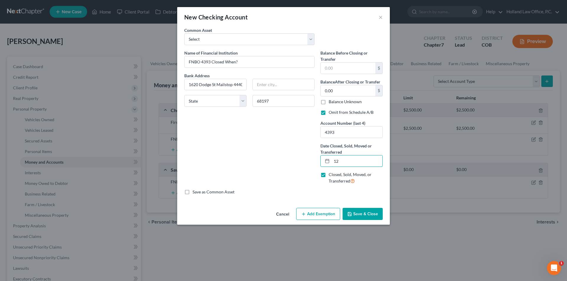
type input "1"
type input "09/02/2025"
click at [360, 213] on button "Save & Close" at bounding box center [362, 214] width 40 height 12
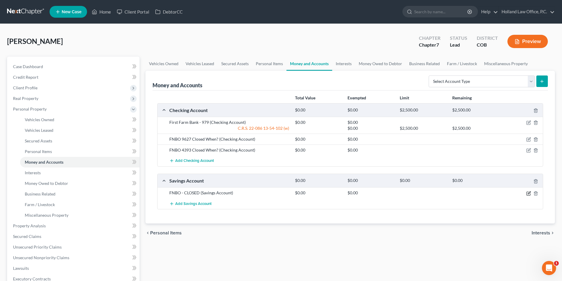
drag, startPoint x: 529, startPoint y: 193, endPoint x: 391, endPoint y: 142, distance: 147.1
click at [529, 193] on icon "button" at bounding box center [529, 193] width 5 height 5
select select "30"
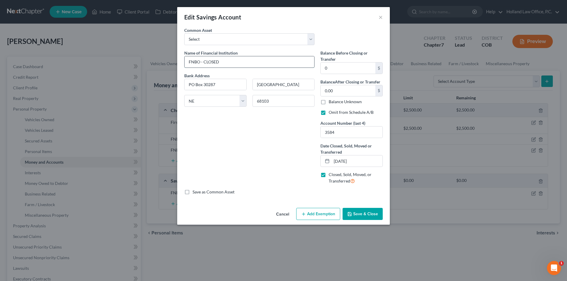
click at [199, 63] on input "FNBO - CLOSED" at bounding box center [249, 61] width 130 height 11
type input "FNBO 3584 - CLOSED"
click at [367, 213] on button "Save & Close" at bounding box center [362, 214] width 40 height 12
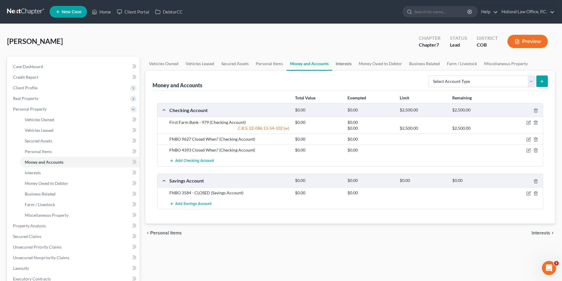
drag, startPoint x: 347, startPoint y: 63, endPoint x: 331, endPoint y: 84, distance: 26.3
click at [347, 63] on link "Interests" at bounding box center [343, 64] width 23 height 14
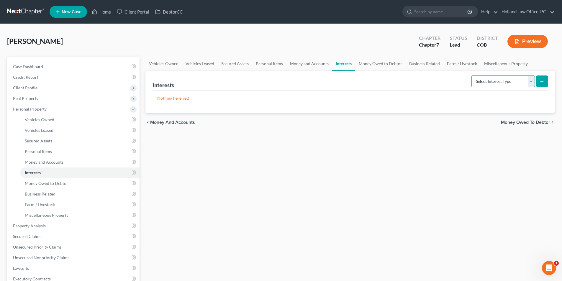
click at [530, 80] on select "Select Interest Type 401K Annuity Bond Education IRA Government Bond Government…" at bounding box center [503, 82] width 63 height 12
select select "term_life_insurance"
click at [472, 76] on select "Select Interest Type 401K Annuity Bond Education IRA Government Bond Government…" at bounding box center [503, 82] width 63 height 12
click at [542, 84] on button "submit" at bounding box center [543, 82] width 12 height 12
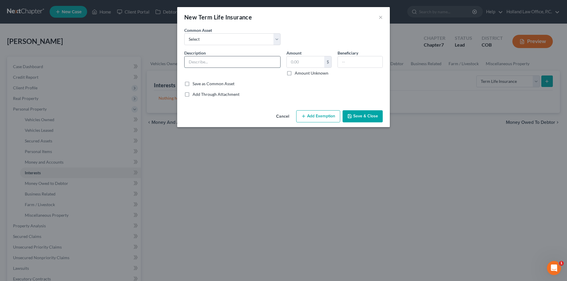
click at [210, 59] on input "text" at bounding box center [232, 61] width 96 height 11
type input "Auto Insurance - Progressive"
click at [344, 65] on input "text" at bounding box center [360, 61] width 45 height 11
type input "Christina Holtz"
drag, startPoint x: 354, startPoint y: 118, endPoint x: 116, endPoint y: 132, distance: 238.6
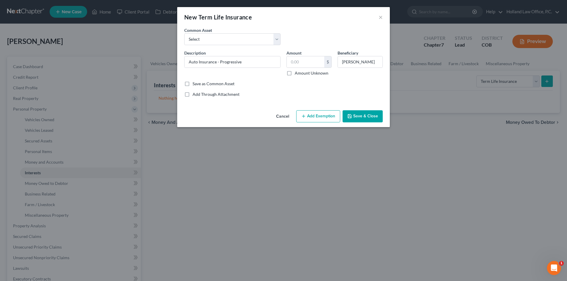
click at [354, 117] on button "Save & Close" at bounding box center [362, 116] width 40 height 12
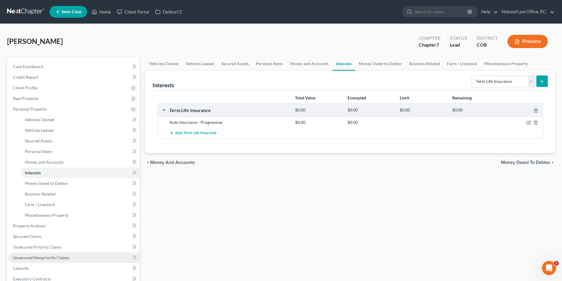
click at [45, 257] on span "Unsecured Nonpriority Claims" at bounding box center [41, 257] width 56 height 5
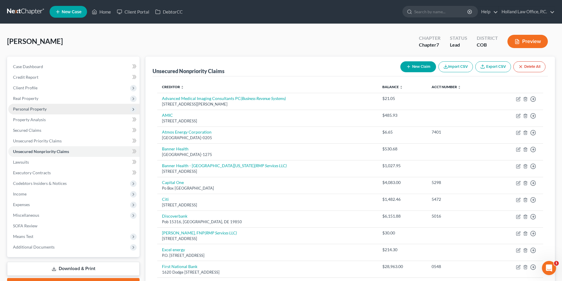
click at [30, 112] on span "Personal Property" at bounding box center [73, 109] width 131 height 11
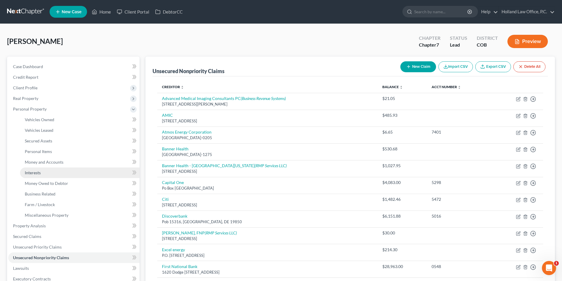
click at [38, 169] on link "Interests" at bounding box center [80, 173] width 120 height 11
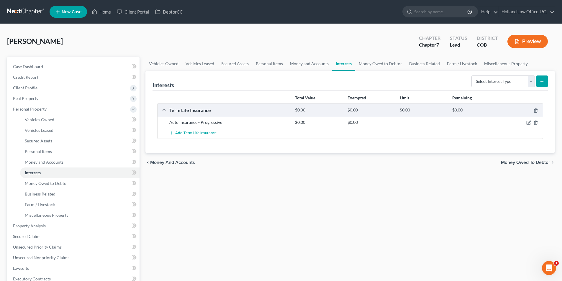
click at [196, 133] on span "Add Term Life Insurance" at bounding box center [195, 133] width 41 height 5
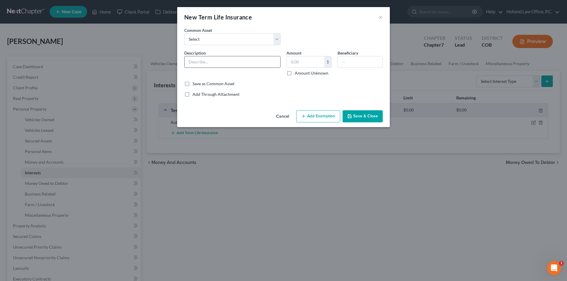
click at [201, 63] on input "text" at bounding box center [232, 61] width 96 height 11
type input "Home Owners - American Bankers Insurance"
click at [349, 61] on input "text" at bounding box center [360, 61] width 45 height 11
type input "Christina Holtz"
click at [360, 115] on button "Save & Close" at bounding box center [362, 116] width 40 height 12
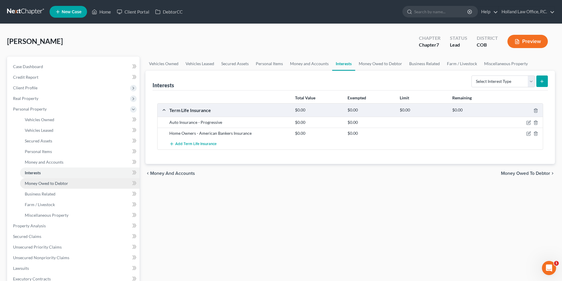
click at [72, 183] on link "Money Owed to Debtor" at bounding box center [80, 183] width 120 height 11
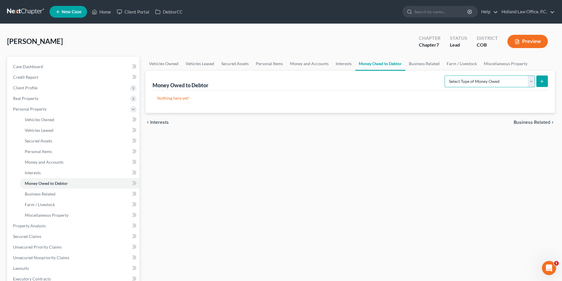
drag, startPoint x: 530, startPoint y: 83, endPoint x: 417, endPoint y: 126, distance: 120.8
click at [530, 83] on select "Select Type of Money Owed Accounts Receivable Alimony Child Support Claims Agai…" at bounding box center [490, 82] width 90 height 12
select select "unpaid_wages"
click at [446, 76] on select "Select Type of Money Owed Accounts Receivable Alimony Child Support Claims Agai…" at bounding box center [490, 82] width 90 height 12
click at [542, 84] on button "submit" at bounding box center [543, 82] width 12 height 12
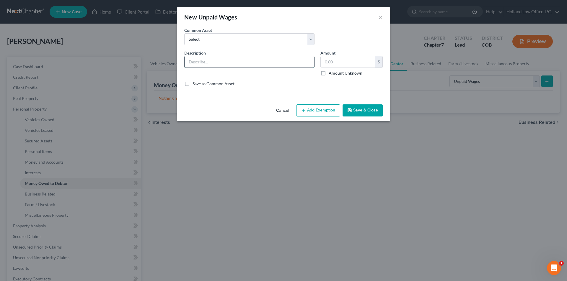
click at [255, 65] on input "text" at bounding box center [249, 61] width 130 height 11
type input "Wages"
click at [298, 87] on div "Description * Wages Amount $ Amount Unknown Balance Undetermined $ Amount Unkno…" at bounding box center [283, 71] width 204 height 42
click at [328, 110] on button "Add Exemption" at bounding box center [318, 110] width 44 height 12
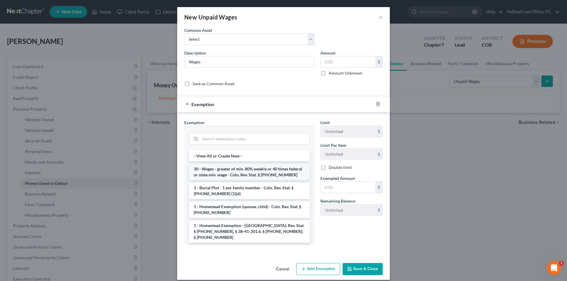
click at [210, 172] on li "30 - Wages - greater of min. 80% weekly or 40 times federal or state min. wage …" at bounding box center [249, 172] width 121 height 17
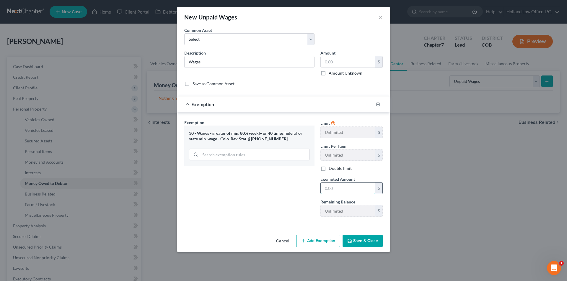
click at [340, 192] on input "text" at bounding box center [348, 188] width 55 height 11
type input "0.00"
click at [360, 242] on button "Save & Close" at bounding box center [362, 241] width 40 height 12
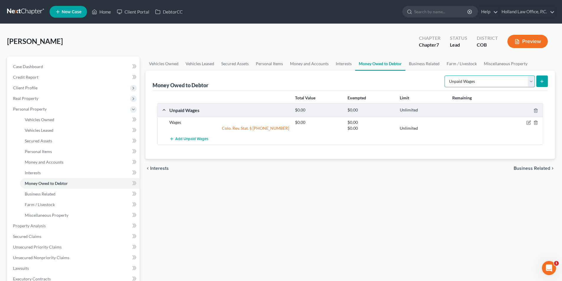
click at [532, 81] on select "Select Type of Money Owed Accounts Receivable Alimony Child Support Claims Agai…" at bounding box center [490, 82] width 90 height 12
select select "sick_or_vacation_pay"
click at [446, 76] on select "Select Type of Money Owed Accounts Receivable Alimony Child Support Claims Agai…" at bounding box center [490, 82] width 90 height 12
click at [543, 81] on icon "submit" at bounding box center [542, 81] width 5 height 5
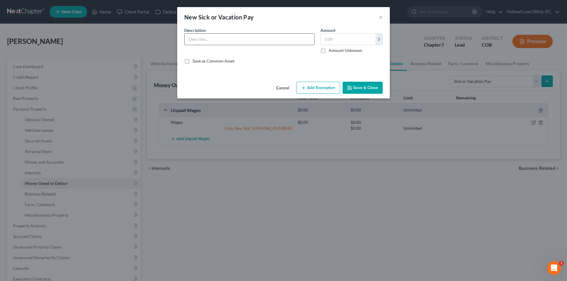
click at [255, 39] on input "text" at bounding box center [249, 39] width 130 height 11
type input "PTO"
click at [316, 53] on div "Description * PTO" at bounding box center [249, 40] width 136 height 26
click at [311, 84] on button "Add Exemption" at bounding box center [318, 88] width 44 height 12
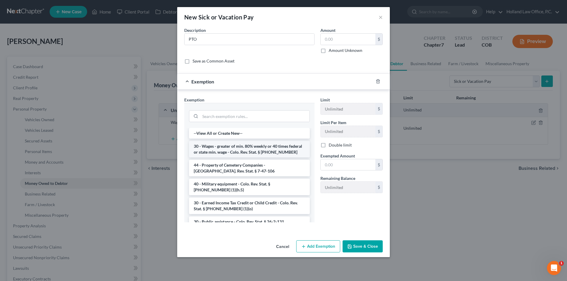
click at [237, 149] on li "30 - Wages - greater of min. 80% weekly or 40 times federal or state min. wage …" at bounding box center [249, 149] width 121 height 17
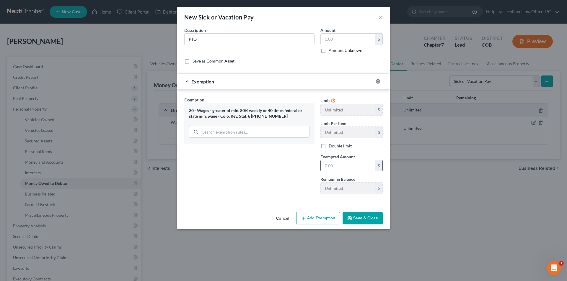
click at [338, 165] on input "text" at bounding box center [348, 165] width 55 height 11
type input "0.00"
click at [360, 215] on button "Save & Close" at bounding box center [362, 218] width 40 height 12
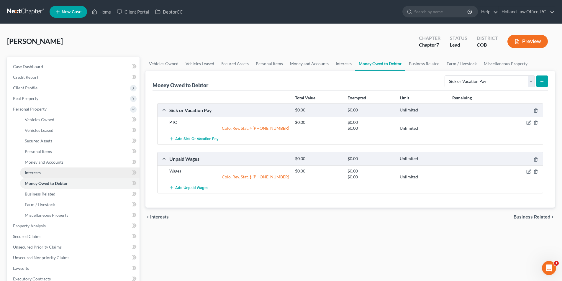
click at [46, 174] on link "Interests" at bounding box center [80, 173] width 120 height 11
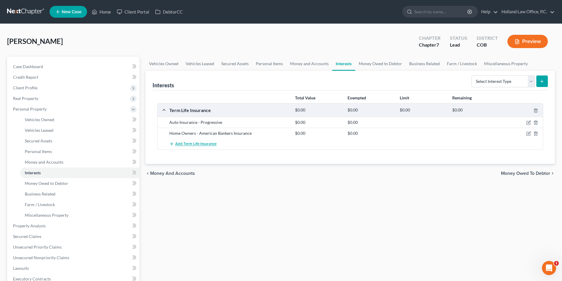
click at [193, 144] on span "Add Term Life Insurance" at bounding box center [195, 144] width 41 height 5
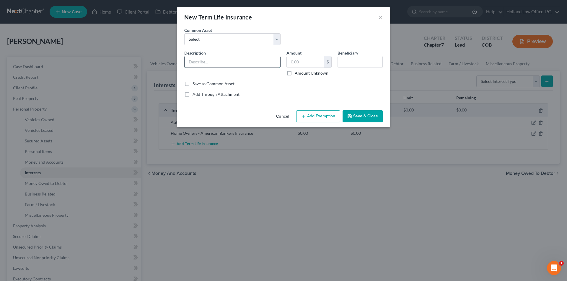
click at [201, 61] on input "text" at bounding box center [232, 61] width 96 height 11
type input "Health Cigna"
click at [347, 65] on input "text" at bounding box center [360, 61] width 45 height 11
type input "Christina Hontz"
click at [362, 115] on button "Save & Close" at bounding box center [362, 116] width 40 height 12
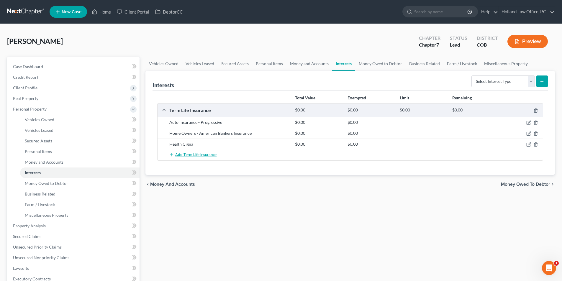
click at [195, 153] on span "Add Term Life Insurance" at bounding box center [195, 155] width 41 height 5
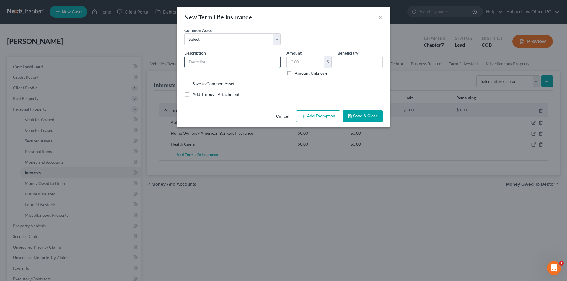
click at [204, 63] on input "text" at bounding box center [232, 61] width 96 height 11
type input "Dental Cigna"
click at [362, 63] on input "text" at bounding box center [360, 61] width 45 height 11
type input "Christina Hontz"
click at [355, 118] on button "Save & Close" at bounding box center [362, 116] width 40 height 12
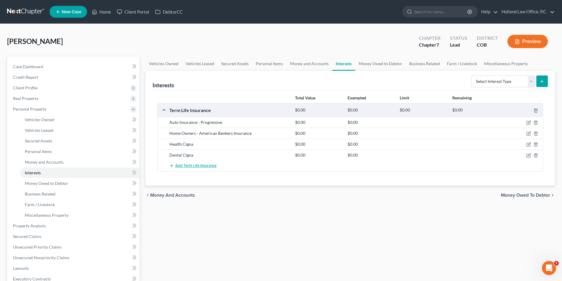
click at [195, 165] on span "Add Term Life Insurance" at bounding box center [195, 166] width 41 height 5
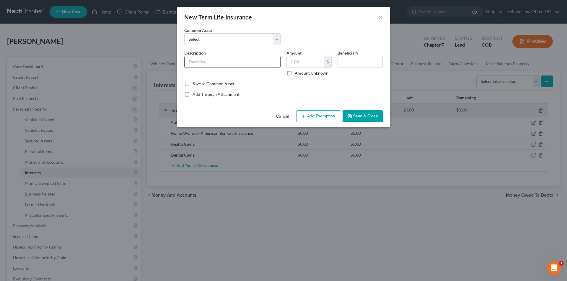
click at [215, 63] on input "text" at bounding box center [232, 61] width 96 height 11
type input "Vision VSP"
click at [343, 64] on input "text" at bounding box center [360, 61] width 45 height 11
type input "Christina Hontz"
click at [354, 117] on button "Save & Close" at bounding box center [362, 116] width 40 height 12
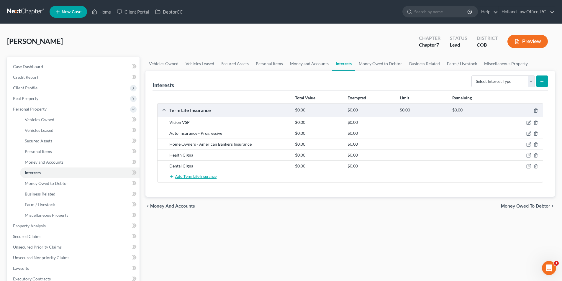
click at [180, 178] on span "Add Term Life Insurance" at bounding box center [195, 177] width 41 height 5
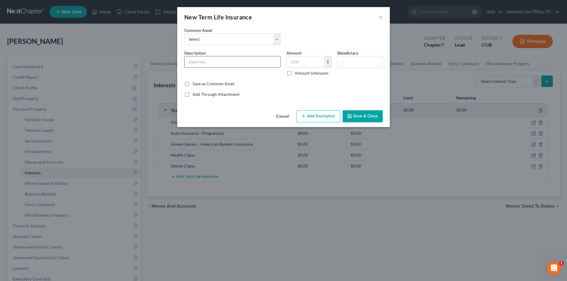
click at [211, 64] on input "text" at bounding box center [232, 61] width 96 height 11
drag, startPoint x: 209, startPoint y: 61, endPoint x: 187, endPoint y: 61, distance: 21.8
click at [187, 61] on input "ATD" at bounding box center [232, 61] width 96 height 11
drag, startPoint x: 212, startPoint y: 61, endPoint x: 177, endPoint y: 60, distance: 35.2
click at [177, 60] on div "New Term Life Insurance × An exemption set must first be selected from the Fili…" at bounding box center [283, 140] width 567 height 281
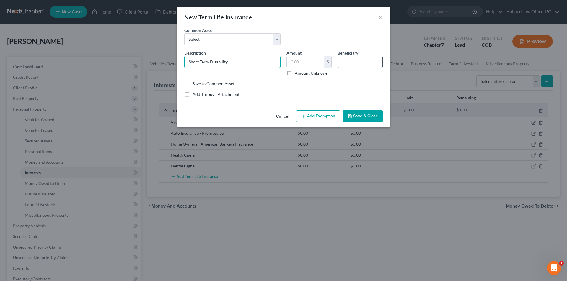
type input "Short Term Disability"
click at [368, 65] on input "text" at bounding box center [360, 61] width 45 height 11
type input "Christina Hontz"
click at [362, 114] on button "Save & Close" at bounding box center [362, 116] width 40 height 12
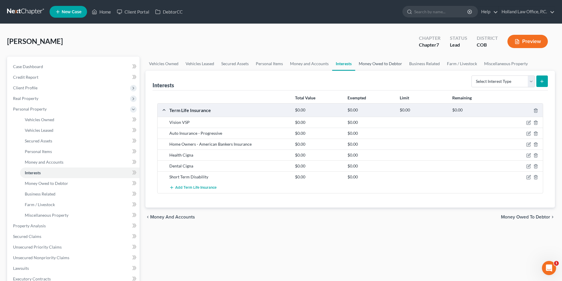
click at [369, 64] on link "Money Owed to Debtor" at bounding box center [380, 64] width 50 height 14
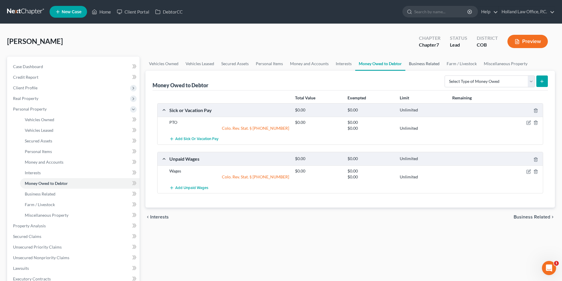
click at [422, 66] on link "Business Related" at bounding box center [425, 64] width 38 height 14
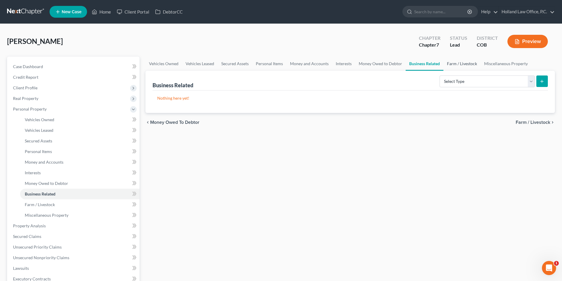
click at [444, 62] on link "Farm / Livestock" at bounding box center [462, 64] width 37 height 14
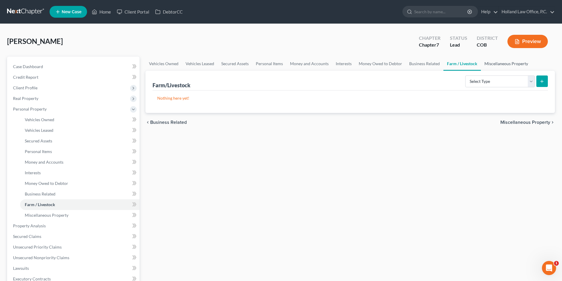
click at [495, 62] on link "Miscellaneous Property" at bounding box center [506, 64] width 51 height 14
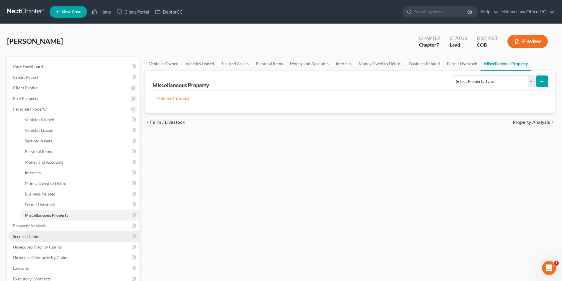
click at [40, 237] on span "Secured Claims" at bounding box center [27, 236] width 28 height 5
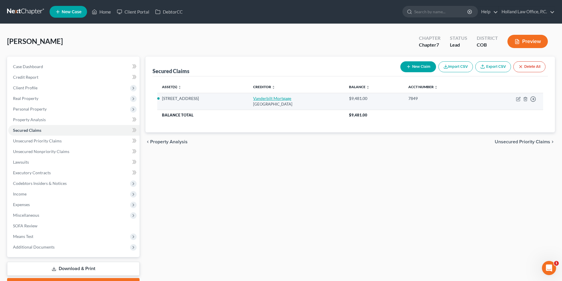
click at [264, 99] on link "Vanderbilt Mortgage" at bounding box center [272, 98] width 38 height 5
select select "44"
select select "15"
select select "4"
select select "0"
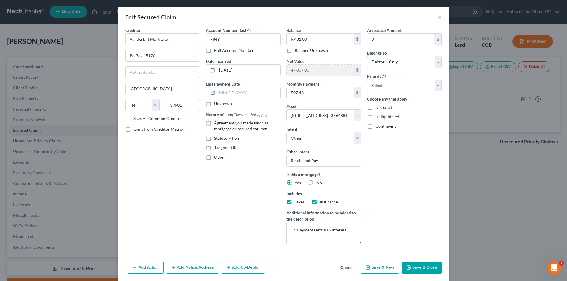
click at [214, 125] on label "Agreement you made (such as mortgage or secured car loan)" at bounding box center [247, 126] width 66 height 12
click at [216, 124] on input "Agreement you made (such as mortgage or secured car loan)" at bounding box center [218, 122] width 4 height 4
checkbox input "true"
drag, startPoint x: 413, startPoint y: 270, endPoint x: 489, endPoint y: 279, distance: 76.1
click at [413, 270] on button "Save & Close" at bounding box center [421, 268] width 40 height 12
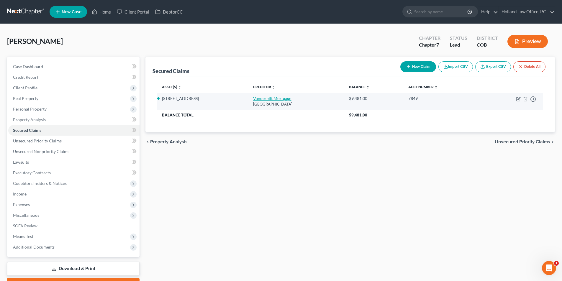
click at [264, 98] on link "Vanderbilt Mortgage" at bounding box center [272, 98] width 38 height 5
select select "44"
select select "15"
select select "4"
select select "0"
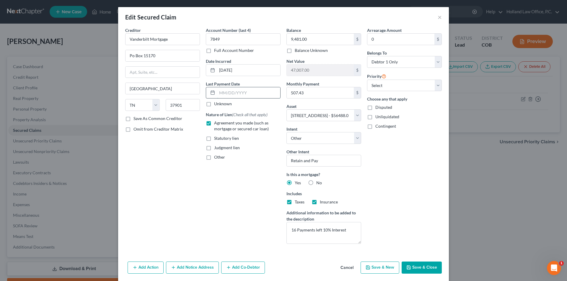
click at [251, 94] on input "text" at bounding box center [248, 92] width 63 height 11
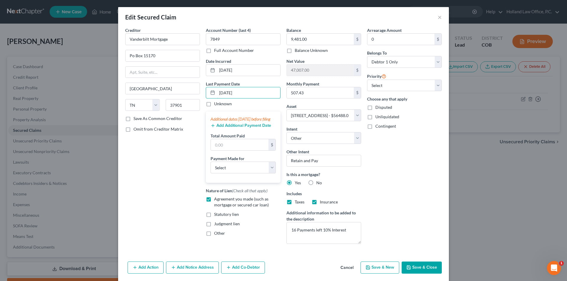
type input "08/20/2025"
click at [234, 128] on button "Add Additional Payment Date" at bounding box center [240, 125] width 61 height 5
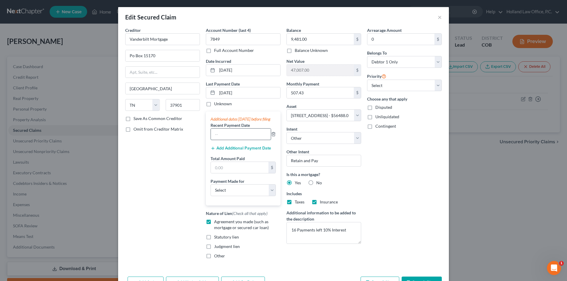
click at [229, 139] on input "text" at bounding box center [241, 134] width 60 height 11
type input "07/20/2025"
click at [226, 151] on button "Add Additional Payment Date" at bounding box center [240, 148] width 61 height 5
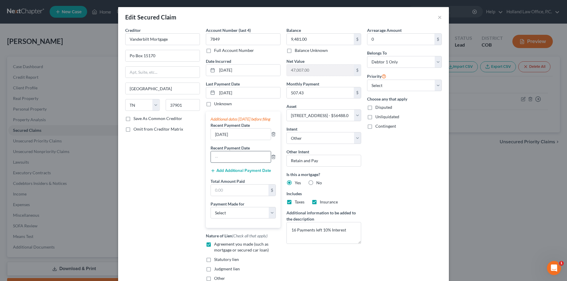
click at [226, 163] on input "text" at bounding box center [241, 156] width 60 height 11
type input "6/22/2025"
drag, startPoint x: 226, startPoint y: 193, endPoint x: 240, endPoint y: 194, distance: 14.5
click at [226, 193] on input "text" at bounding box center [240, 190] width 58 height 11
type input "1,522.29"
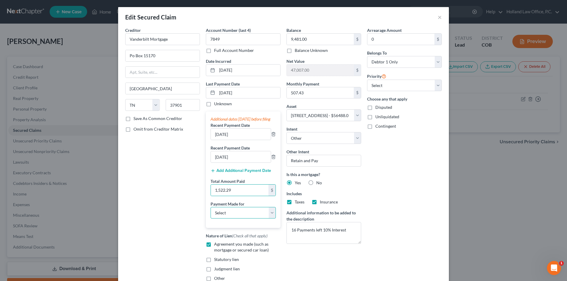
click at [239, 217] on select "Select Car Credit Card Loan Repayment Mortgage Other Suppliers Or Vendors" at bounding box center [242, 213] width 65 height 12
select select "3"
click at [210, 213] on select "Select Car Credit Card Loan Repayment Mortgage Other Suppliers Or Vendors" at bounding box center [242, 213] width 65 height 12
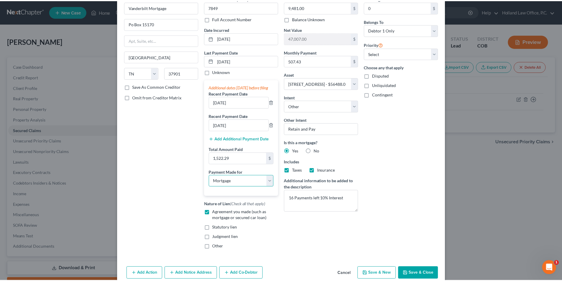
scroll to position [53, 0]
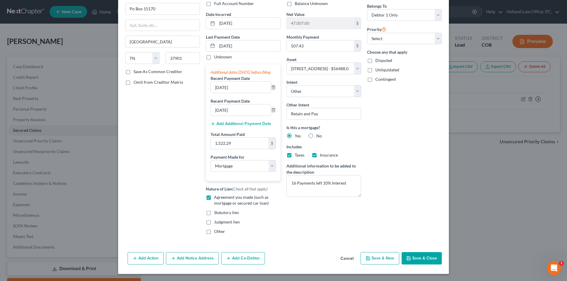
click at [416, 257] on button "Save & Close" at bounding box center [421, 258] width 40 height 12
select select
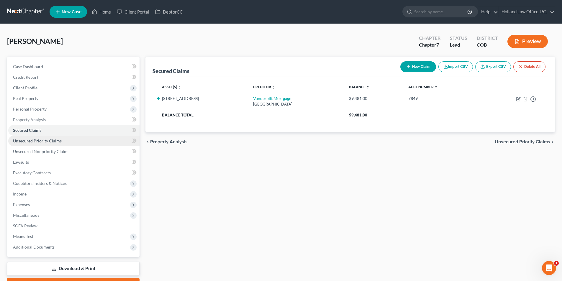
click at [51, 142] on span "Unsecured Priority Claims" at bounding box center [37, 140] width 49 height 5
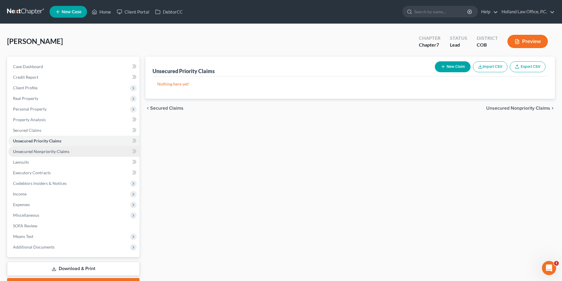
click at [52, 151] on span "Unsecured Nonpriority Claims" at bounding box center [41, 151] width 56 height 5
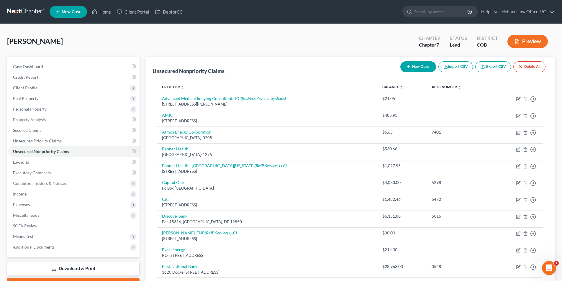
click at [413, 68] on button "New Claim" at bounding box center [419, 66] width 36 height 11
select select "0"
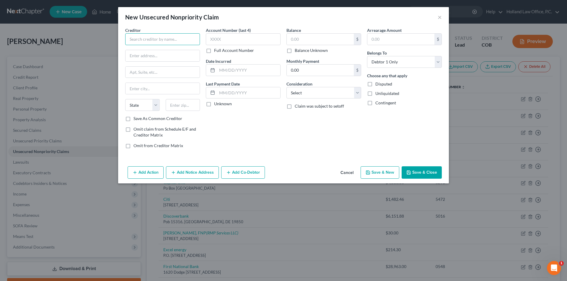
click at [185, 45] on input "text" at bounding box center [162, 39] width 75 height 12
type input "BMG West"
click at [170, 54] on div "PO Box 52631, Phoenix, AZ 85072-2631" at bounding box center [160, 55] width 61 height 5
type input "PO Box 52631"
type input "Phoenix"
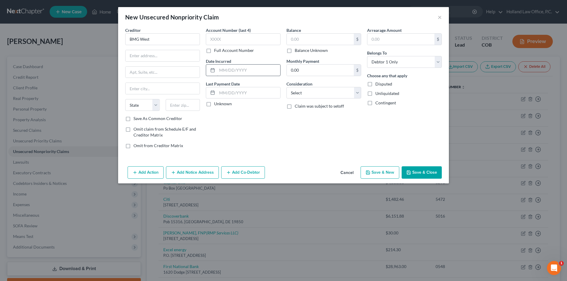
select select "3"
type input "85072-2631"
drag, startPoint x: 291, startPoint y: 94, endPoint x: 292, endPoint y: 98, distance: 4.2
click at [292, 94] on select "Select Cable / Satellite Services Collection Agency Credit Card Debt Debt Couns…" at bounding box center [323, 93] width 75 height 12
select select "9"
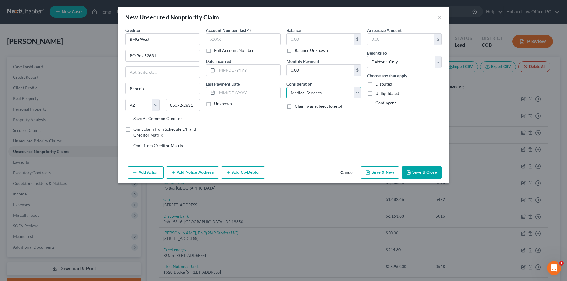
click at [286, 87] on select "Select Cable / Satellite Services Collection Agency Credit Card Debt Debt Couns…" at bounding box center [323, 93] width 75 height 12
click at [303, 37] on input "text" at bounding box center [320, 39] width 67 height 11
click at [439, 19] on button "×" at bounding box center [439, 17] width 4 height 7
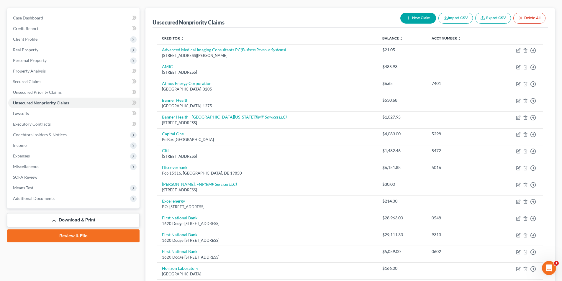
scroll to position [40, 0]
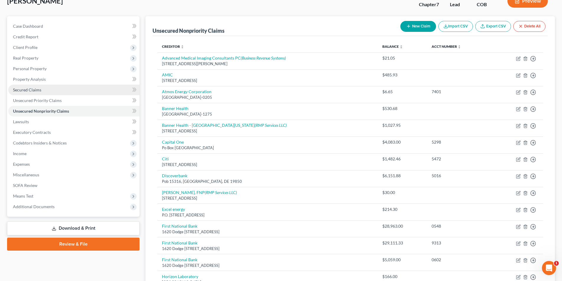
click at [33, 91] on span "Secured Claims" at bounding box center [27, 89] width 28 height 5
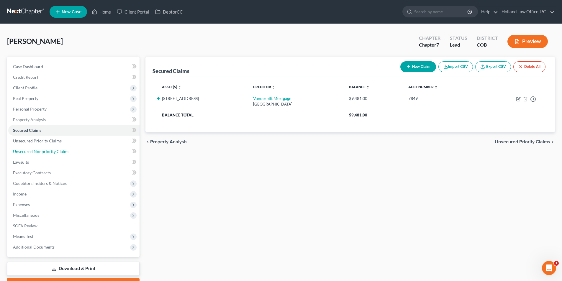
drag, startPoint x: 26, startPoint y: 152, endPoint x: 259, endPoint y: 192, distance: 236.7
click at [26, 152] on span "Unsecured Nonpriority Claims" at bounding box center [41, 151] width 56 height 5
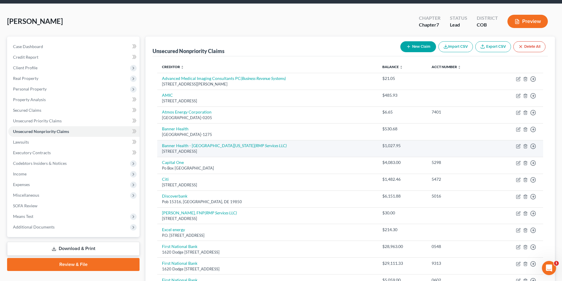
scroll to position [19, 0]
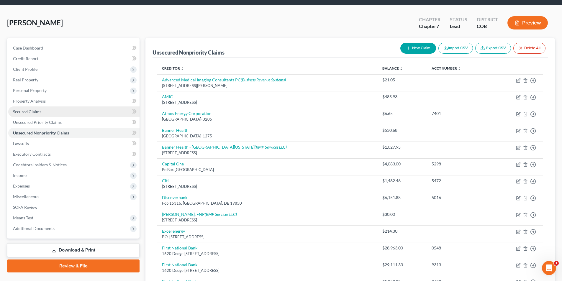
click at [32, 114] on span "Secured Claims" at bounding box center [27, 111] width 28 height 5
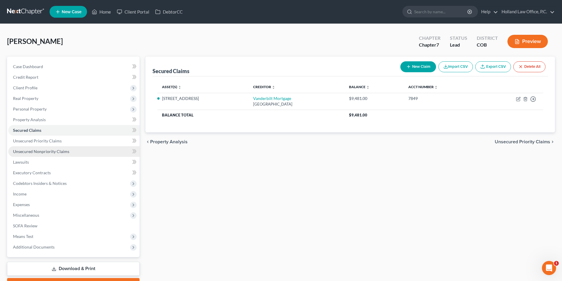
click at [71, 151] on link "Unsecured Nonpriority Claims" at bounding box center [73, 151] width 131 height 11
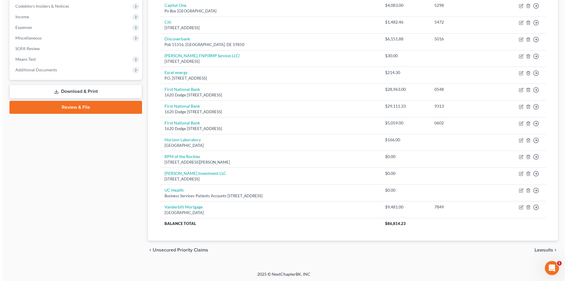
scroll to position [178, 0]
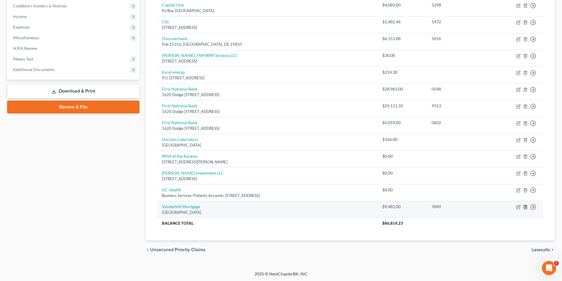
click at [525, 206] on icon "button" at bounding box center [525, 207] width 3 height 4
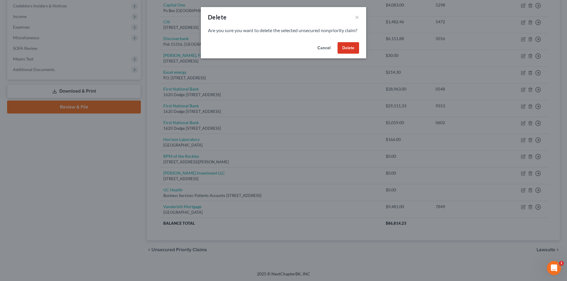
click at [350, 52] on button "Delete" at bounding box center [348, 48] width 22 height 12
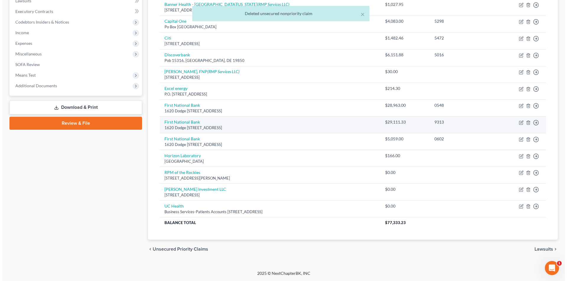
scroll to position [0, 0]
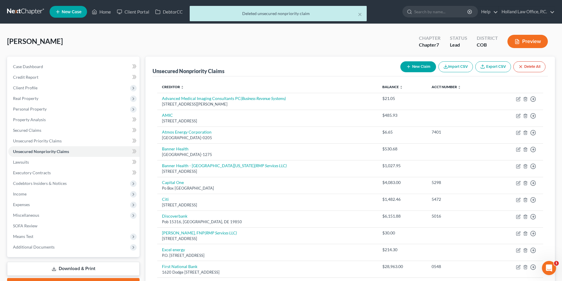
click at [410, 67] on icon "button" at bounding box center [408, 66] width 5 height 5
select select "0"
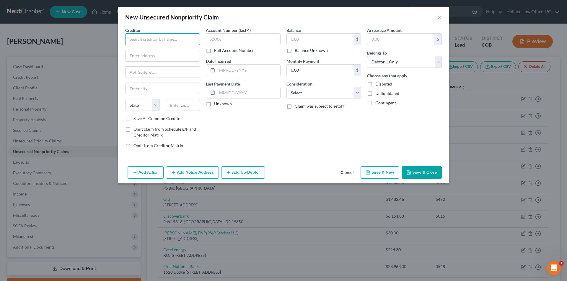
click at [165, 44] on input "text" at bounding box center [162, 39] width 75 height 12
type input "BMG West"
click at [164, 52] on div "BMG West" at bounding box center [160, 50] width 61 height 6
type input "PO Box 52631"
type input "Phoenix"
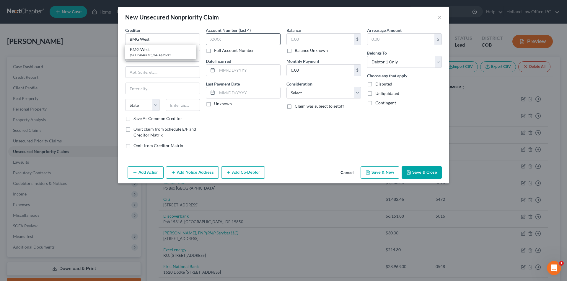
select select "3"
type input "85072-2631"
click at [227, 43] on input "text" at bounding box center [243, 39] width 75 height 12
type input "4908"
drag, startPoint x: 309, startPoint y: 91, endPoint x: 306, endPoint y: 98, distance: 8.1
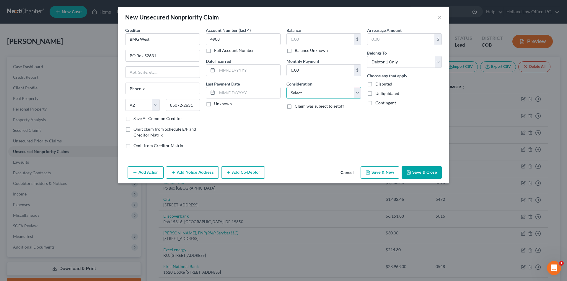
click at [309, 91] on select "Select Cable / Satellite Services Collection Agency Credit Card Debt Debt Couns…" at bounding box center [323, 93] width 75 height 12
select select "9"
click at [286, 87] on select "Select Cable / Satellite Services Collection Agency Credit Card Debt Debt Couns…" at bounding box center [323, 93] width 75 height 12
click at [301, 39] on input "text" at bounding box center [320, 39] width 67 height 11
type input "3,835.86"
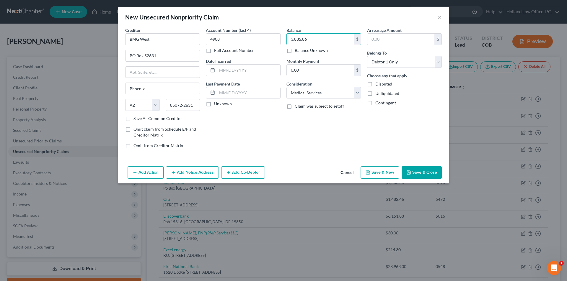
click at [187, 169] on button "Add Notice Address" at bounding box center [192, 172] width 53 height 12
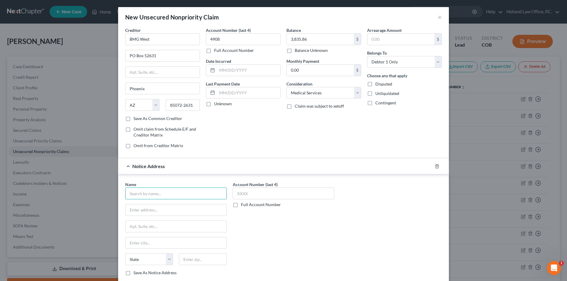
click at [161, 195] on input "text" at bounding box center [176, 194] width 102 height 12
click at [142, 195] on input "Receivale Management" at bounding box center [176, 194] width 102 height 12
click at [189, 209] on div "2001 South Shields St Building H Suite 103, Fort Collins, CO 80526" at bounding box center [169, 209] width 79 height 5
type input "Accounts Receivable Management Services"
type input "2001 South Shields St"
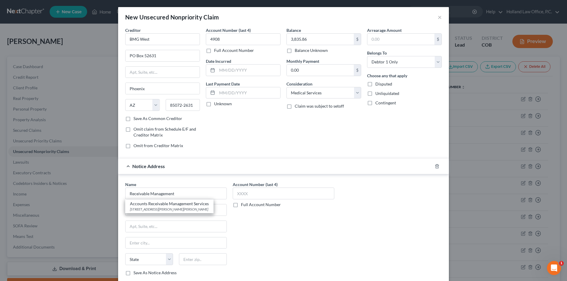
type input "Building H Suite 103"
type input "[GEOGRAPHIC_DATA][PERSON_NAME]"
select select "5"
type input "80526"
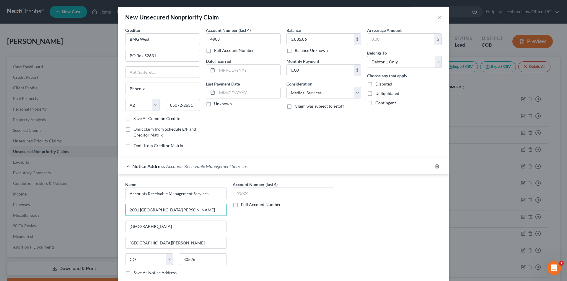
drag, startPoint x: 176, startPoint y: 213, endPoint x: 119, endPoint y: 203, distance: 57.7
click at [119, 203] on div "Name * Accounts Receivable Management Services 2001 South Shields St Building H…" at bounding box center [283, 229] width 331 height 111
type input "PO Box 630844"
drag, startPoint x: 183, startPoint y: 228, endPoint x: 119, endPoint y: 227, distance: 63.5
click at [119, 227] on div "Name * Accounts Receivable Management Services PO Box 630844 Building H Suite 1…" at bounding box center [283, 229] width 331 height 111
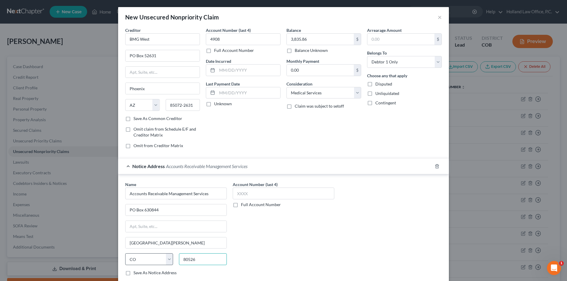
drag, startPoint x: 201, startPoint y: 262, endPoint x: 171, endPoint y: 258, distance: 31.0
click at [171, 258] on div "State AL AK AR AZ CA CO CT DE DC FL GA GU HI ID IL IN IA KS KY LA ME MD MA MI M…" at bounding box center [175, 262] width 107 height 17
type input "45263"
click at [290, 238] on div "Account Number (last 4) Full Account Number" at bounding box center [283, 231] width 107 height 99
type input "[GEOGRAPHIC_DATA]"
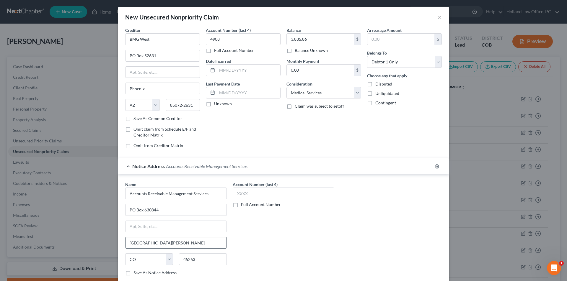
select select "36"
click at [270, 195] on input "text" at bounding box center [284, 194] width 102 height 12
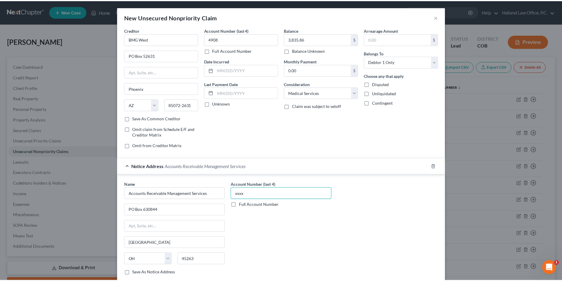
scroll to position [37, 0]
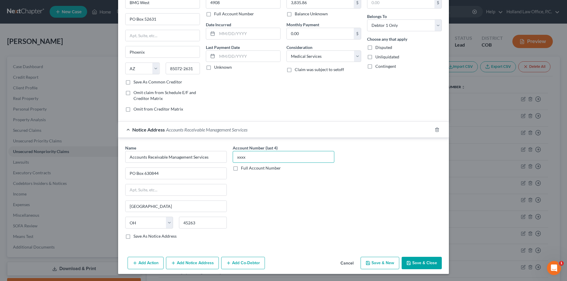
type input "xxxx"
click at [428, 266] on button "Save & Close" at bounding box center [421, 263] width 40 height 12
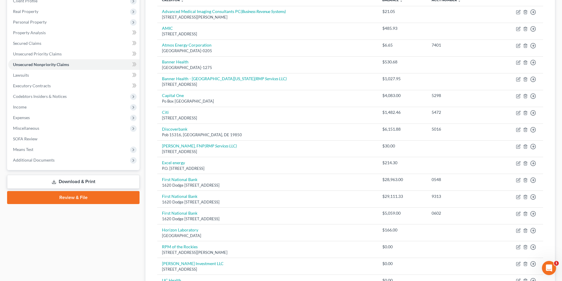
scroll to position [88, 0]
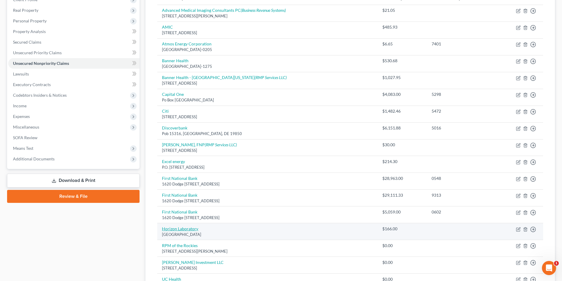
click at [188, 228] on link "Horizon Laboratory" at bounding box center [180, 228] width 36 height 5
select select "3"
select select "9"
select select "0"
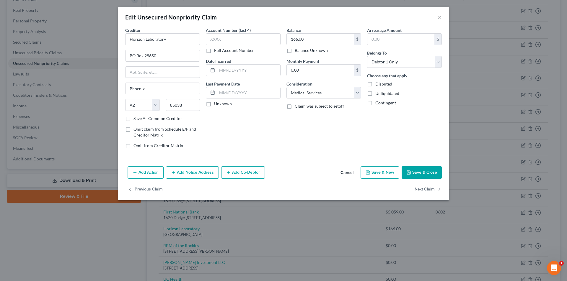
click at [419, 174] on button "Save & Close" at bounding box center [421, 172] width 40 height 12
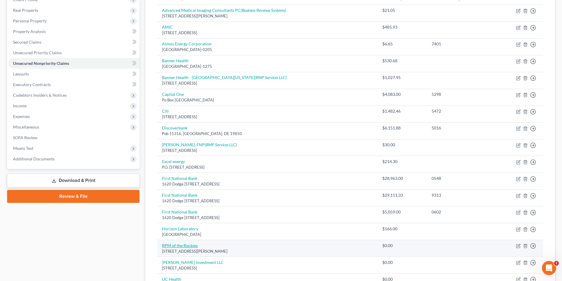
click at [177, 245] on link "RPM of the Rockies" at bounding box center [180, 245] width 36 height 5
select select "5"
select select "9"
select select "0"
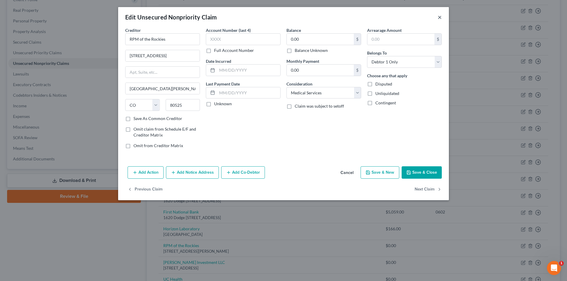
click at [441, 18] on button "×" at bounding box center [439, 17] width 4 height 7
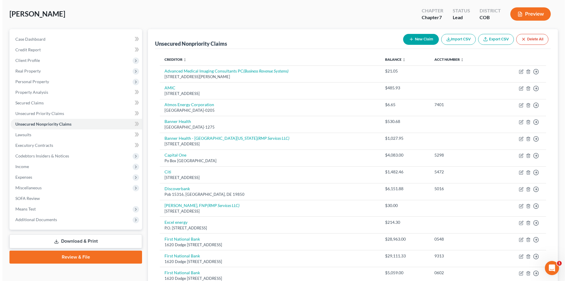
scroll to position [0, 0]
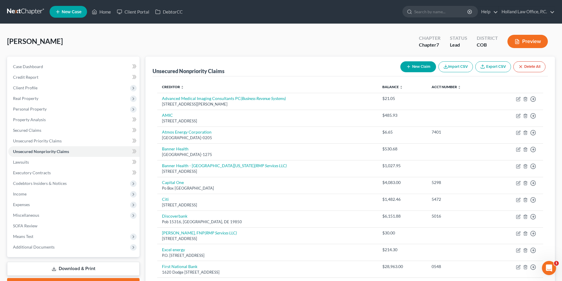
click at [408, 66] on icon "button" at bounding box center [408, 66] width 5 height 5
select select "0"
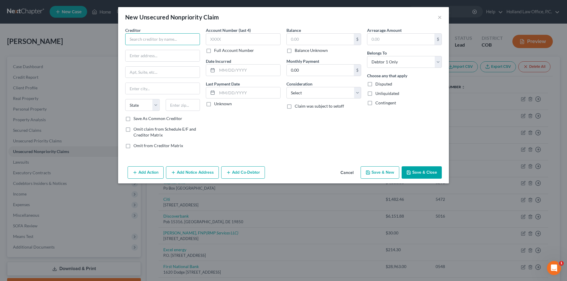
click at [187, 41] on input "text" at bounding box center [162, 39] width 75 height 12
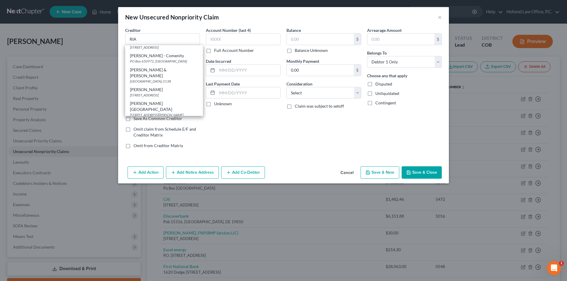
scroll to position [70, 0]
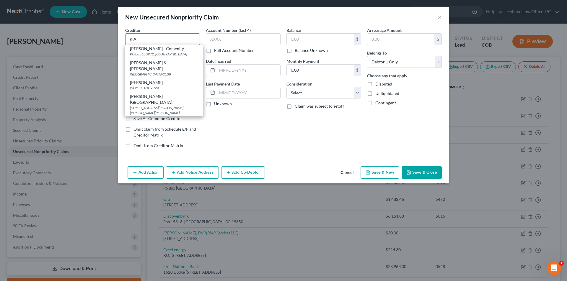
click at [166, 39] on input "RIA" at bounding box center [162, 39] width 75 height 12
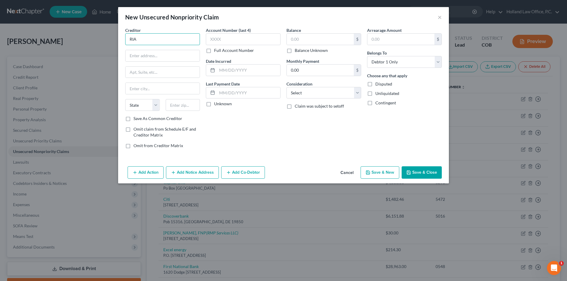
scroll to position [0, 0]
click at [136, 40] on input "RIA Radiology Imaging Associates" at bounding box center [162, 39] width 75 height 12
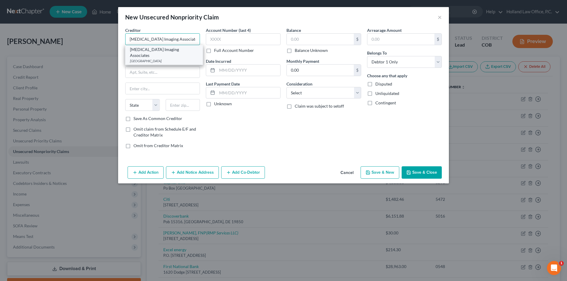
type input "Radiology Imaging Associates"
drag, startPoint x: 146, startPoint y: 51, endPoint x: 178, endPoint y: 55, distance: 33.0
click at [146, 51] on div "Radiology Imaging Associates" at bounding box center [164, 53] width 68 height 12
type input "PO Box 371863"
type input "Pittsburgh"
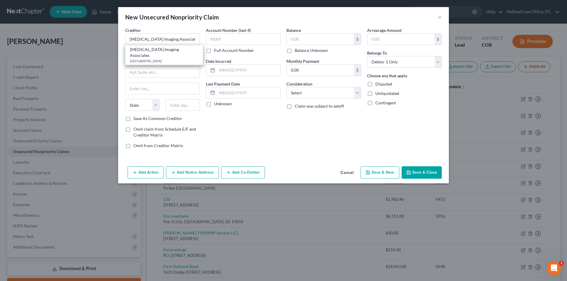
select select "39"
type input "15250"
click at [306, 43] on input "text" at bounding box center [320, 39] width 67 height 11
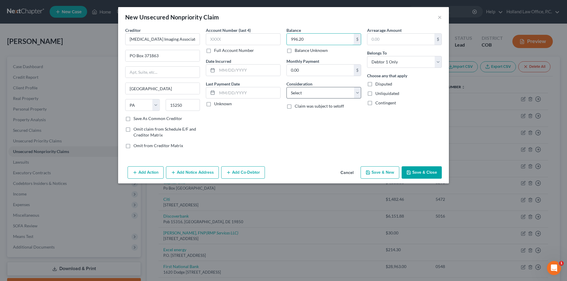
type input "996.20"
click at [303, 97] on select "Select Cable / Satellite Services Collection Agency Credit Card Debt Debt Couns…" at bounding box center [323, 93] width 75 height 12
select select "9"
click at [286, 87] on select "Select Cable / Satellite Services Collection Agency Credit Card Debt Debt Couns…" at bounding box center [323, 93] width 75 height 12
drag, startPoint x: 244, startPoint y: 93, endPoint x: 248, endPoint y: 96, distance: 4.7
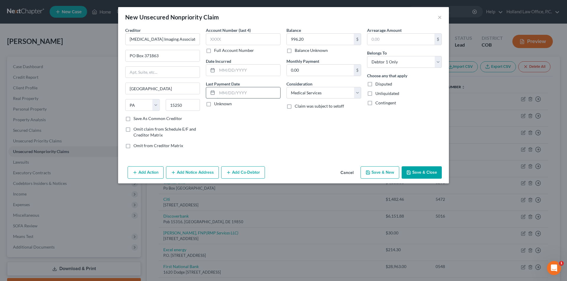
click at [244, 93] on input "text" at bounding box center [248, 92] width 63 height 11
drag, startPoint x: 309, startPoint y: 126, endPoint x: 330, endPoint y: 92, distance: 40.4
click at [309, 126] on div "Balance 996.20 $ Balance Unknown Balance Undetermined 996.20 $ Balance Unknown …" at bounding box center [323, 90] width 81 height 126
click at [238, 39] on input "text" at bounding box center [243, 39] width 75 height 12
type input "0371"
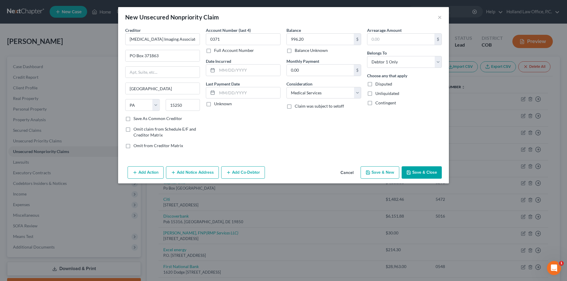
click at [248, 120] on div "Account Number (last 4) 0371 Full Account Number Date Incurred Last Payment Dat…" at bounding box center [243, 90] width 81 height 126
click at [194, 172] on button "Add Notice Address" at bounding box center [192, 172] width 53 height 12
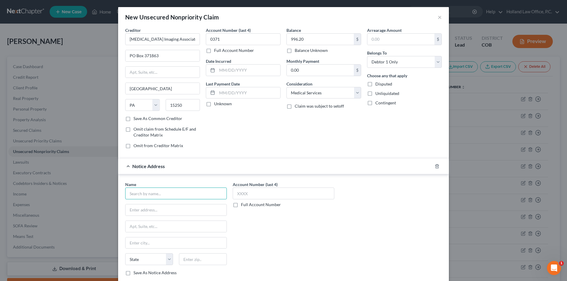
click at [152, 194] on input "text" at bounding box center [176, 194] width 102 height 12
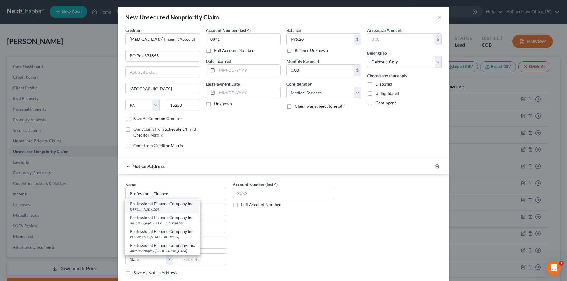
click at [163, 206] on div "Professional Finance Company Inc" at bounding box center [162, 204] width 65 height 6
type input "Professional Finance Company Inc"
type input "PO Box 1686"
type input "Greeley"
select select "5"
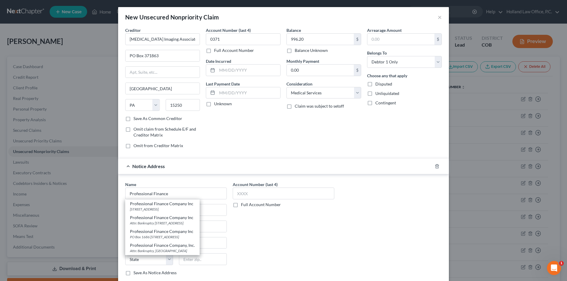
type input "80632"
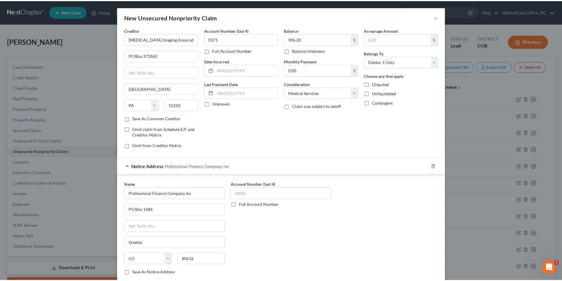
scroll to position [37, 0]
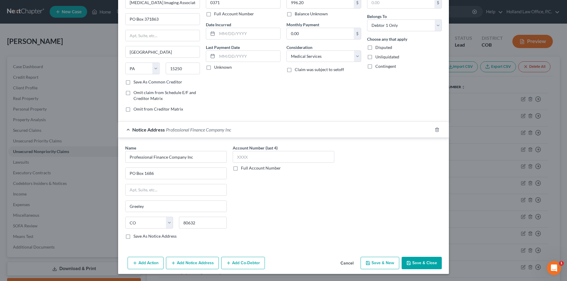
click at [412, 264] on button "Save & Close" at bounding box center [421, 263] width 40 height 12
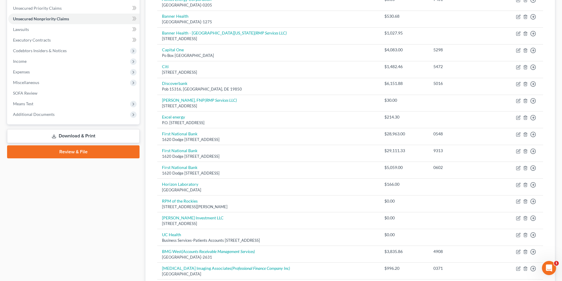
scroll to position [134, 0]
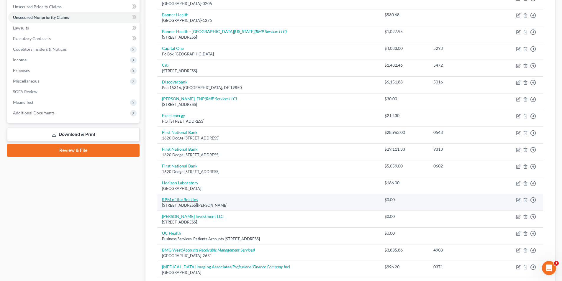
click at [171, 201] on link "RPM of the Rockies" at bounding box center [180, 199] width 36 height 5
select select "5"
select select "9"
select select "0"
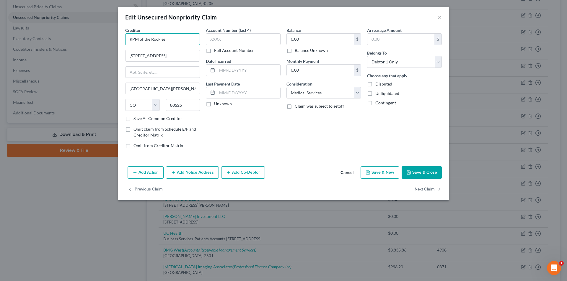
click at [170, 41] on input "RPM of the Rockies" at bounding box center [162, 39] width 75 height 12
type input "RPM of the Rockies"
click at [169, 51] on div "RPM of the Rockies" at bounding box center [160, 50] width 61 height 6
click at [421, 174] on button "Save & Close" at bounding box center [421, 172] width 40 height 12
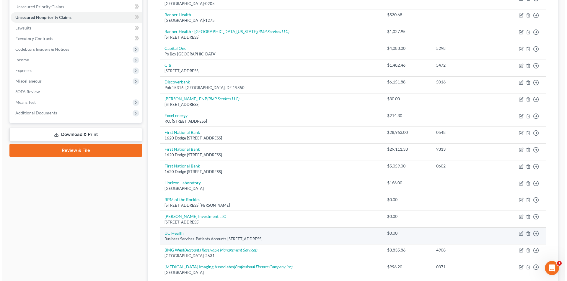
scroll to position [195, 0]
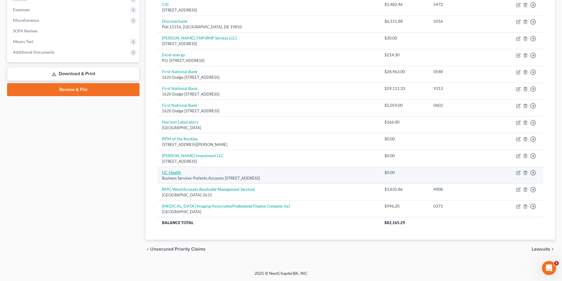
click at [173, 172] on link "UC Health" at bounding box center [171, 172] width 19 height 5
select select "45"
select select "9"
select select "0"
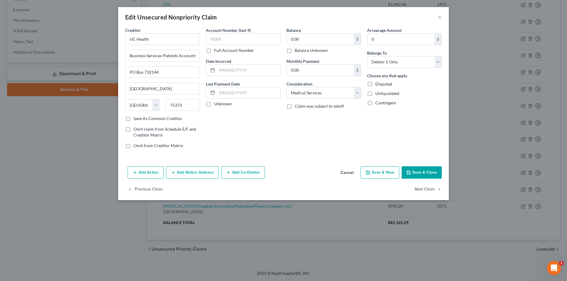
click at [295, 52] on label "Balance Unknown" at bounding box center [311, 51] width 33 height 6
click at [297, 51] on input "Balance Unknown" at bounding box center [299, 50] width 4 height 4
checkbox input "true"
click at [182, 175] on button "Add Notice Address" at bounding box center [192, 172] width 53 height 12
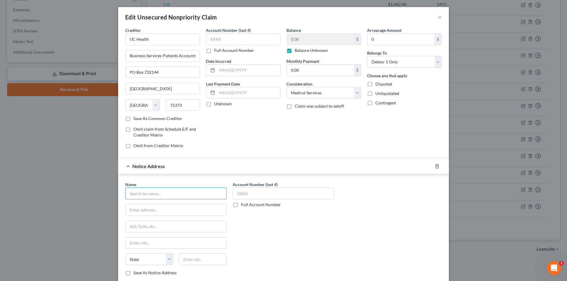
click at [141, 194] on input "text" at bounding box center [176, 194] width 102 height 12
type input "BC Services"
click at [144, 207] on div "Attn: Bankruptcy Po Box 1317, Longmont, CO 80502" at bounding box center [160, 209] width 61 height 5
type input "Attn: Bankruptcy"
type input "Po Box 1317"
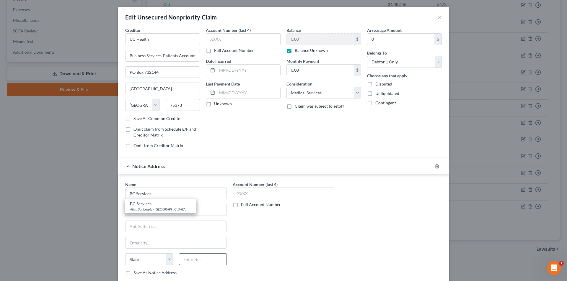
type input "Longmont"
select select "5"
type input "80502"
drag, startPoint x: 154, startPoint y: 228, endPoint x: 127, endPoint y: 222, distance: 28.4
click at [127, 222] on input "Po Box 1317" at bounding box center [175, 226] width 101 height 11
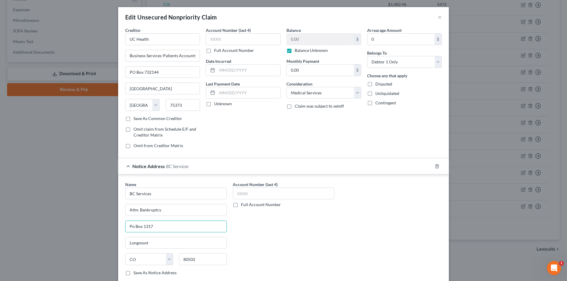
click at [284, 236] on div "Account Number (last 4) Full Account Number" at bounding box center [283, 231] width 107 height 99
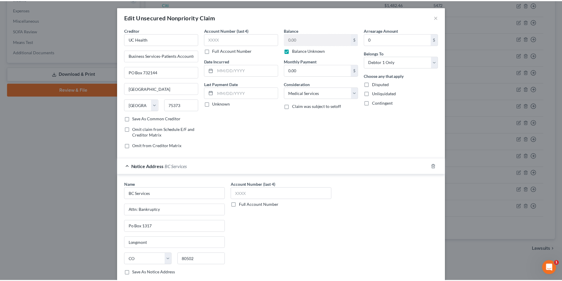
scroll to position [53, 0]
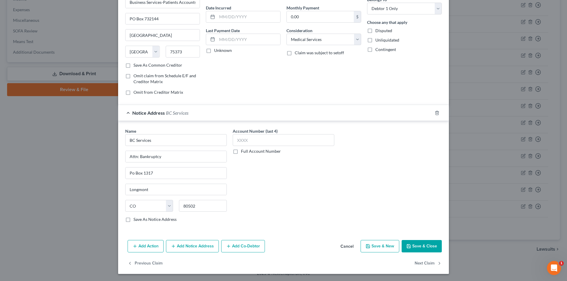
click at [414, 247] on button "Save & Close" at bounding box center [421, 246] width 40 height 12
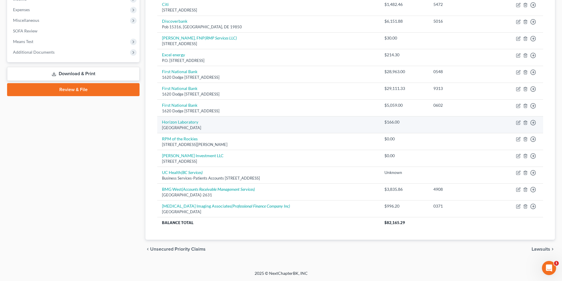
scroll to position [0, 0]
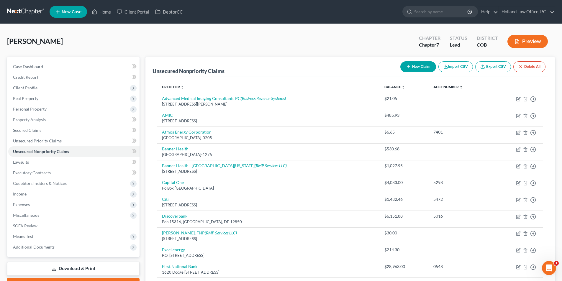
click at [411, 66] on button "New Claim" at bounding box center [419, 66] width 36 height 11
select select "0"
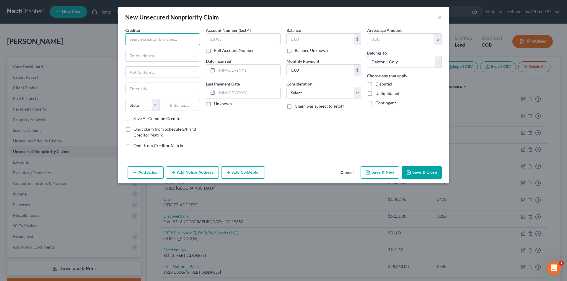
click at [171, 42] on input "text" at bounding box center [162, 39] width 75 height 12
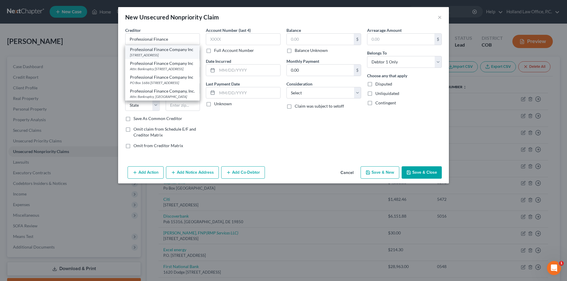
click at [168, 51] on div "Professional Finance Company Inc" at bounding box center [162, 50] width 65 height 6
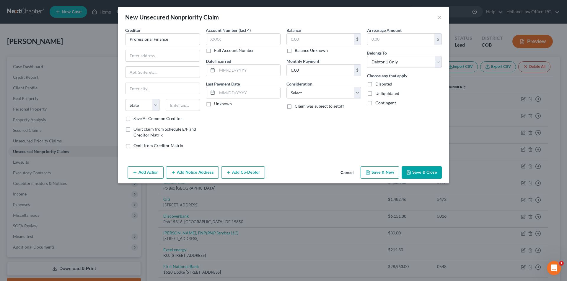
type input "Professional Finance Company Inc"
type input "PO Box 1686"
type input "Greeley"
select select "5"
type input "80632"
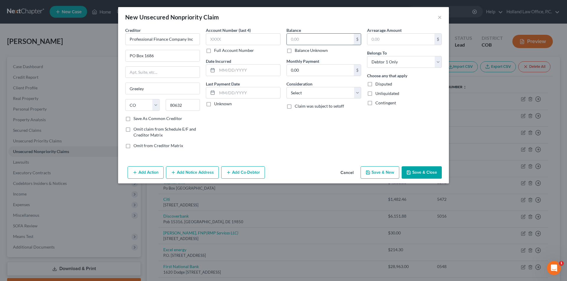
click at [313, 40] on input "text" at bounding box center [320, 39] width 67 height 11
click at [231, 41] on input "text" at bounding box center [243, 39] width 75 height 12
type input "xxxx"
click at [309, 41] on input "text" at bounding box center [320, 39] width 67 height 11
type input "1,000.00"
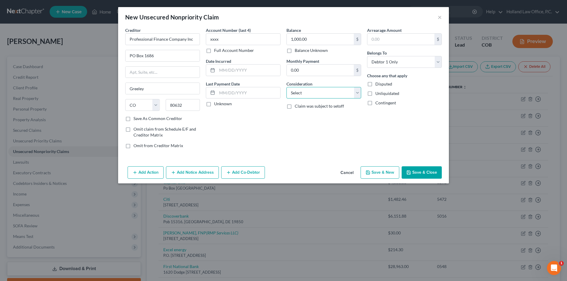
click at [312, 90] on select "Select Cable / Satellite Services Collection Agency Credit Card Debt Debt Couns…" at bounding box center [323, 93] width 75 height 12
select select "14"
click at [286, 87] on select "Select Cable / Satellite Services Collection Agency Credit Card Debt Debt Couns…" at bounding box center [323, 93] width 75 height 12
click at [292, 112] on input "text" at bounding box center [324, 115] width 74 height 11
type input "Collections"
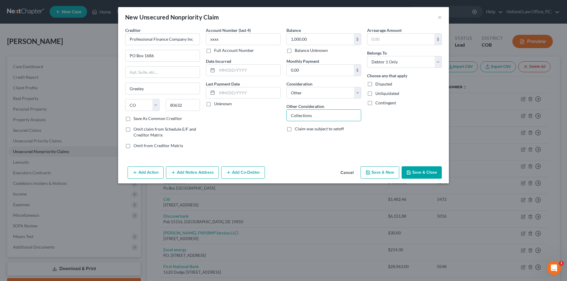
click at [414, 170] on button "Save & Close" at bounding box center [421, 172] width 40 height 12
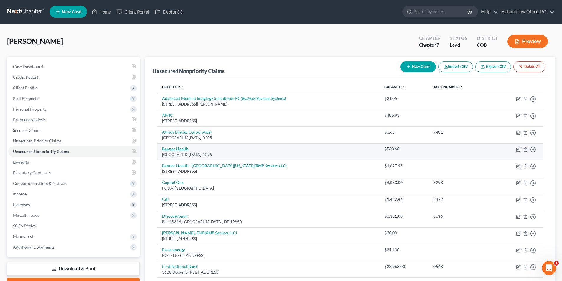
click at [175, 150] on link "Banner Health" at bounding box center [175, 148] width 27 height 5
select select "4"
select select "9"
select select "0"
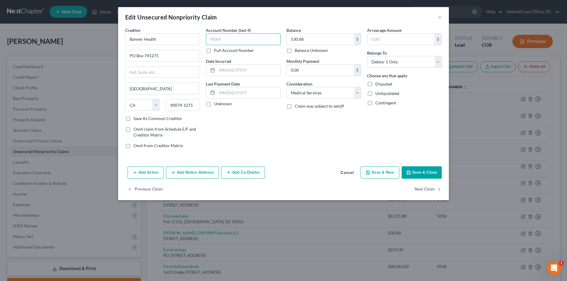
click at [229, 41] on input "text" at bounding box center [243, 39] width 75 height 12
type input "xxxx"
click at [412, 175] on button "Save & Close" at bounding box center [421, 172] width 40 height 12
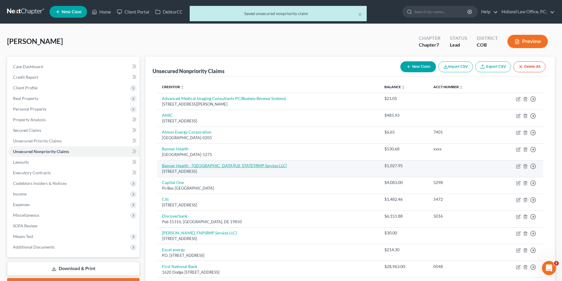
click at [184, 167] on link "Banner Health - [GEOGRAPHIC_DATA][US_STATE] (RMP Services LLC)" at bounding box center [224, 165] width 125 height 5
select select "3"
select select "9"
select select "0"
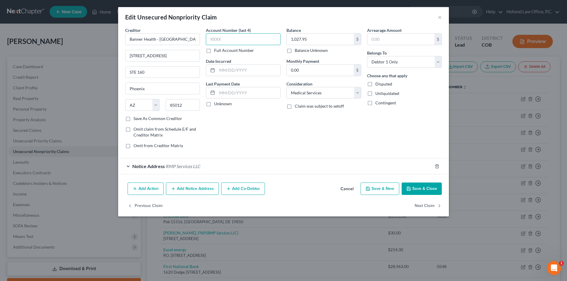
click at [223, 38] on input "text" at bounding box center [243, 39] width 75 height 12
type input "xxxx"
click at [415, 185] on button "Save & Close" at bounding box center [421, 189] width 40 height 12
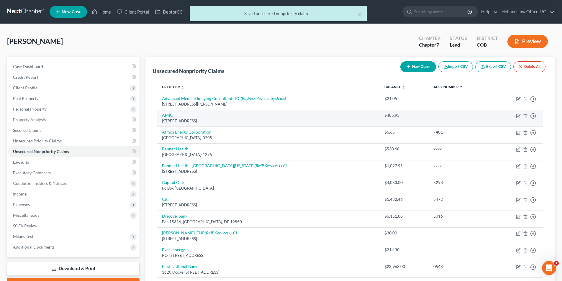
click at [166, 116] on link "AMIC" at bounding box center [167, 115] width 11 height 5
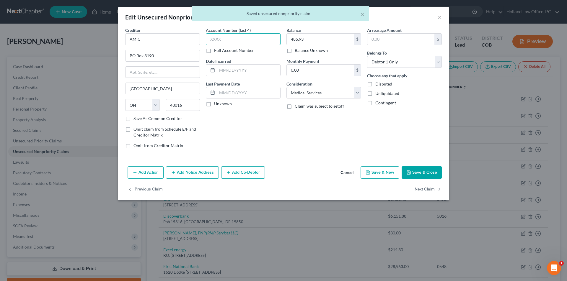
click at [240, 40] on input "text" at bounding box center [243, 39] width 75 height 12
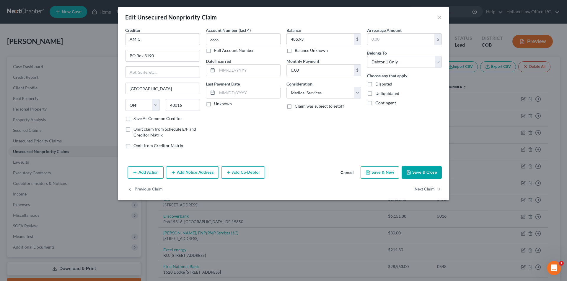
click at [421, 169] on button "Save & Close" at bounding box center [421, 172] width 40 height 12
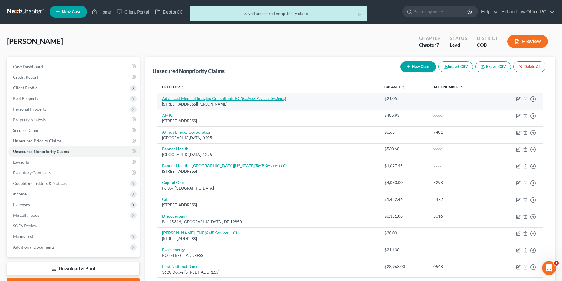
click at [173, 96] on link "Advanced Medical Imaging Consultants PC (Business Revenue Systems)" at bounding box center [224, 98] width 124 height 5
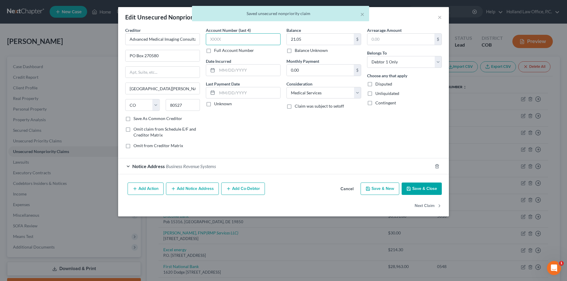
click at [221, 40] on input "text" at bounding box center [243, 39] width 75 height 12
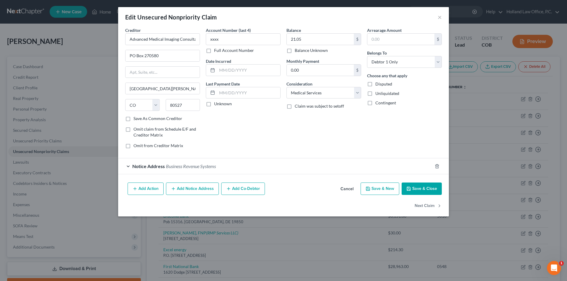
click at [426, 192] on button "Save & Close" at bounding box center [421, 189] width 40 height 12
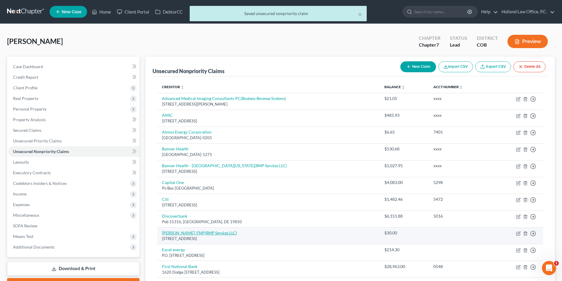
click at [178, 233] on link "Dr. Lupe Cruz, FNP (RMP Services LLC)" at bounding box center [199, 233] width 75 height 5
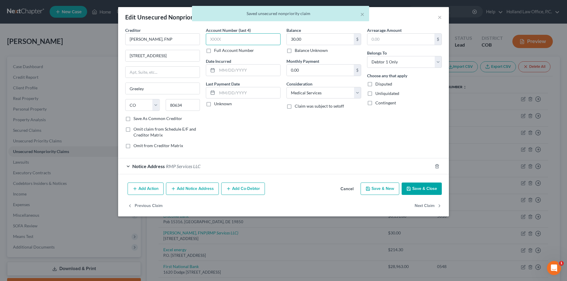
click at [238, 39] on input "text" at bounding box center [243, 39] width 75 height 12
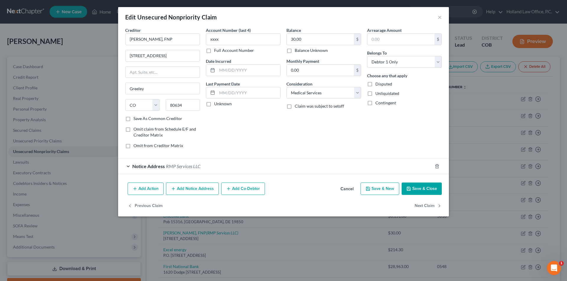
click at [421, 190] on button "Save & Close" at bounding box center [421, 189] width 40 height 12
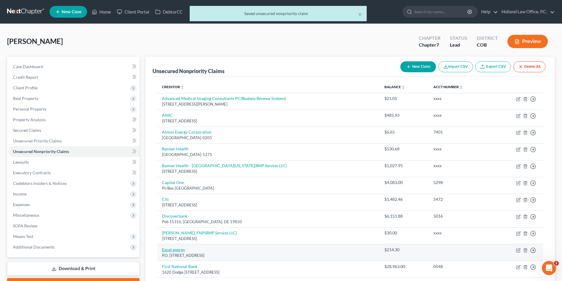
click at [172, 251] on link "Excel energy" at bounding box center [173, 249] width 23 height 5
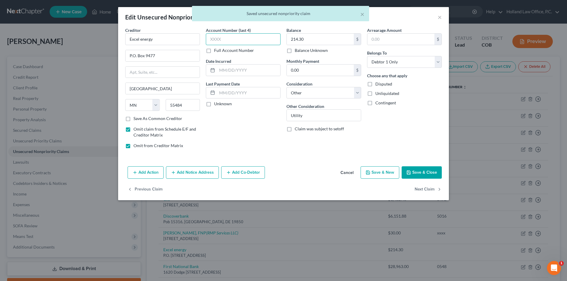
click at [233, 38] on input "text" at bounding box center [243, 39] width 75 height 12
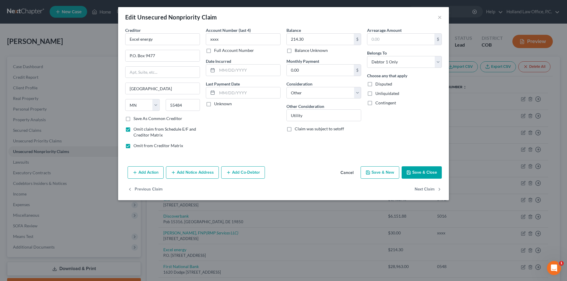
click at [133, 146] on label "Omit from Creditor Matrix" at bounding box center [158, 146] width 50 height 6
click at [136, 146] on input "Omit from Creditor Matrix" at bounding box center [138, 145] width 4 height 4
click at [133, 129] on label "Omit claim from Schedule E/F and Creditor Matrix" at bounding box center [166, 132] width 66 height 12
click at [136, 129] on input "Omit claim from Schedule E/F and Creditor Matrix" at bounding box center [138, 128] width 4 height 4
click at [422, 170] on button "Save & Close" at bounding box center [421, 172] width 40 height 12
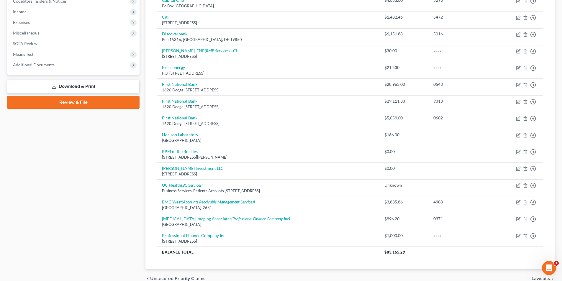
scroll to position [183, 0]
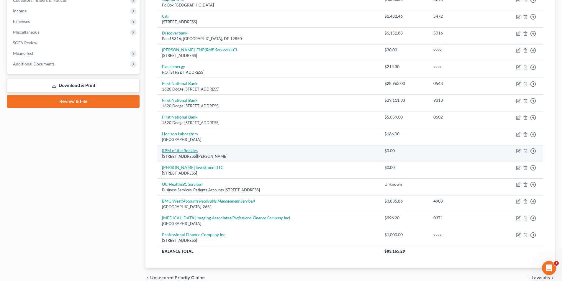
click at [177, 151] on link "RPM of the Rockies" at bounding box center [180, 150] width 36 height 5
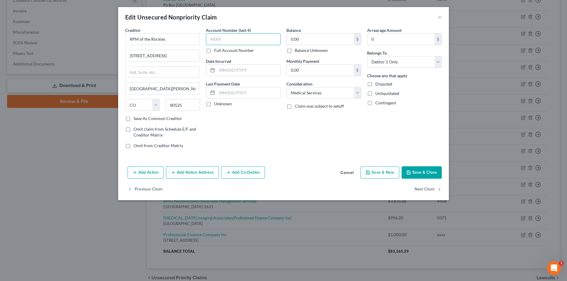
click at [228, 41] on input "text" at bounding box center [243, 39] width 75 height 12
click at [426, 174] on button "Save & Close" at bounding box center [421, 172] width 40 height 12
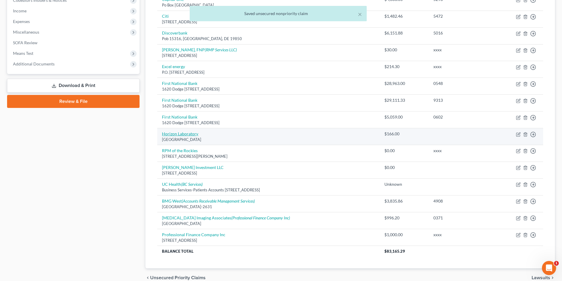
click at [179, 135] on link "Horizon Laboratory" at bounding box center [180, 133] width 36 height 5
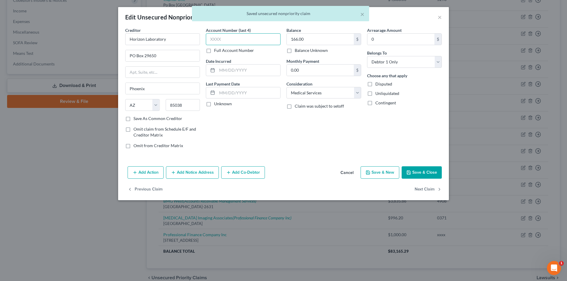
click at [223, 43] on input "text" at bounding box center [243, 39] width 75 height 12
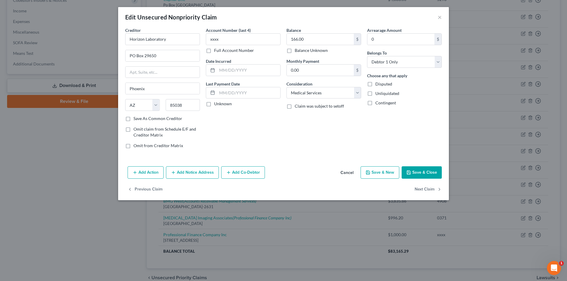
click at [423, 173] on button "Save & Close" at bounding box center [421, 172] width 40 height 12
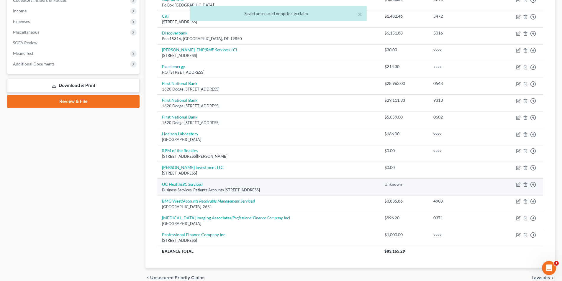
click at [176, 186] on link "UC Health (BC Services)" at bounding box center [182, 184] width 41 height 5
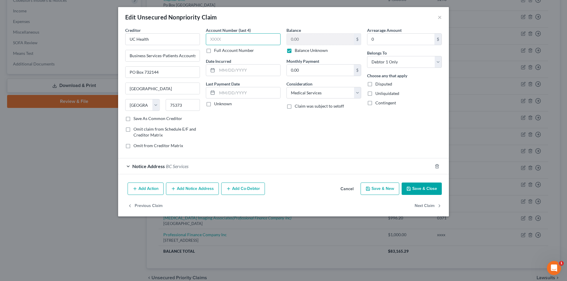
click at [228, 40] on input "text" at bounding box center [243, 39] width 75 height 12
click at [419, 191] on button "Save & Close" at bounding box center [421, 189] width 40 height 12
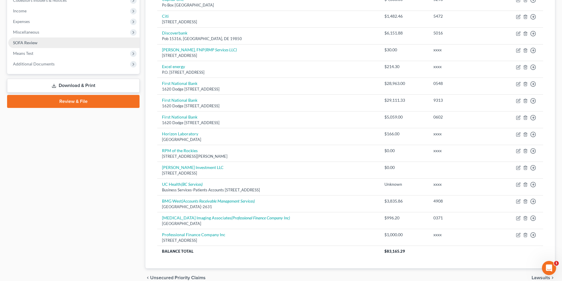
click at [47, 42] on link "SOFA Review" at bounding box center [73, 42] width 131 height 11
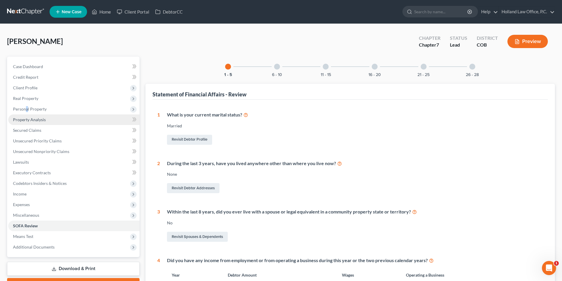
drag, startPoint x: 27, startPoint y: 109, endPoint x: 26, endPoint y: 119, distance: 9.8
click at [27, 109] on span "Personal Property" at bounding box center [30, 109] width 34 height 5
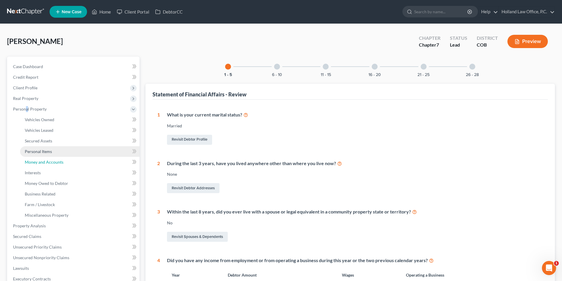
drag, startPoint x: 33, startPoint y: 162, endPoint x: 123, endPoint y: 149, distance: 90.7
click at [34, 162] on span "Money and Accounts" at bounding box center [44, 162] width 39 height 5
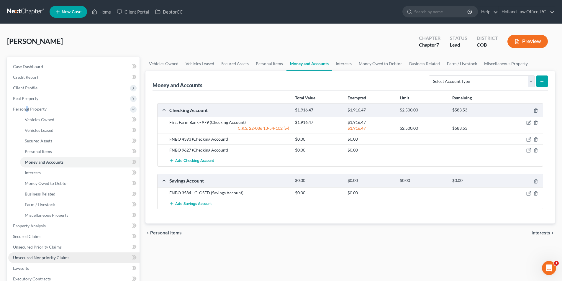
click at [43, 257] on span "Unsecured Nonpriority Claims" at bounding box center [41, 257] width 56 height 5
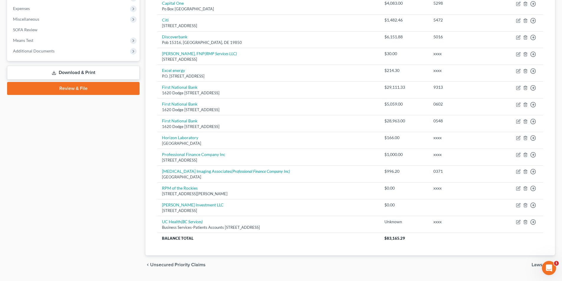
scroll to position [202, 0]
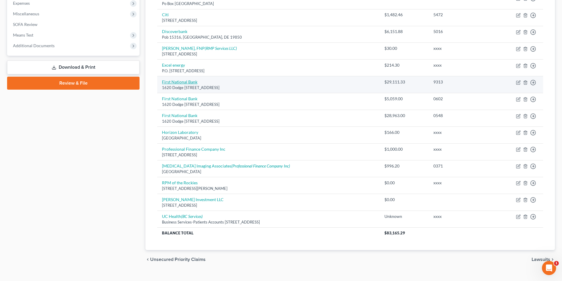
click at [186, 81] on link "First National Bank" at bounding box center [179, 81] width 35 height 5
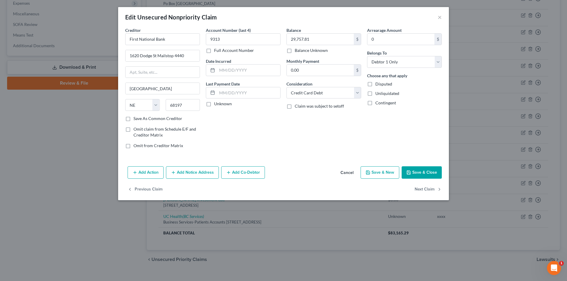
drag, startPoint x: 414, startPoint y: 171, endPoint x: 564, endPoint y: 206, distance: 154.1
click at [414, 171] on button "Save & Close" at bounding box center [421, 172] width 40 height 12
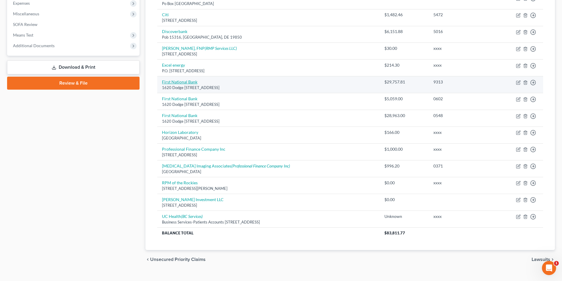
click at [194, 81] on link "First National Bank" at bounding box center [179, 81] width 35 height 5
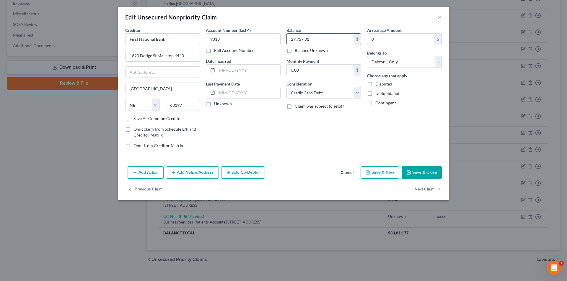
click at [310, 40] on input "29,757.81" at bounding box center [320, 39] width 67 height 11
click at [420, 171] on button "Save & Close" at bounding box center [421, 172] width 40 height 12
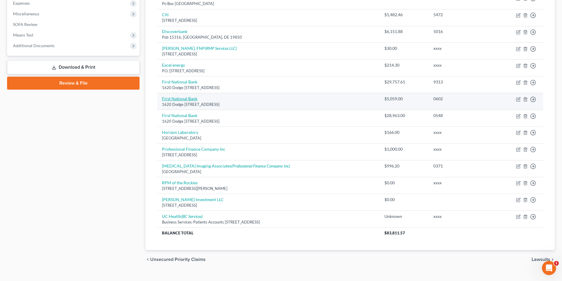
click at [190, 100] on link "First National Bank" at bounding box center [179, 98] width 35 height 5
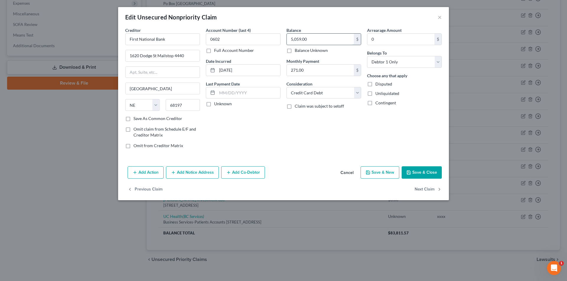
click at [309, 38] on input "5,059.00" at bounding box center [320, 39] width 67 height 11
click at [310, 39] on input "5,059.00" at bounding box center [320, 39] width 67 height 11
click at [422, 171] on button "Save & Close" at bounding box center [421, 172] width 40 height 12
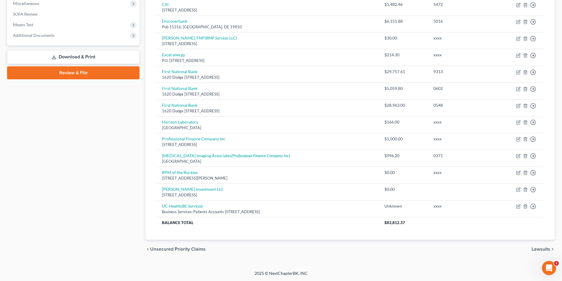
scroll to position [0, 0]
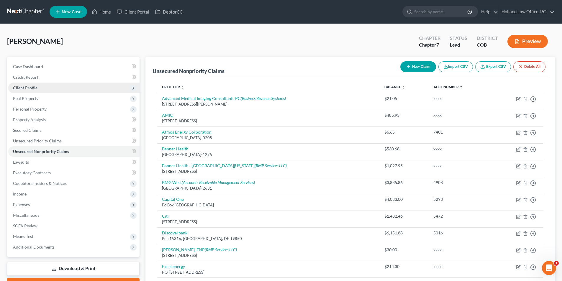
drag, startPoint x: 36, startPoint y: 89, endPoint x: 76, endPoint y: 82, distance: 41.0
click at [36, 89] on span "Client Profile" at bounding box center [25, 87] width 24 height 5
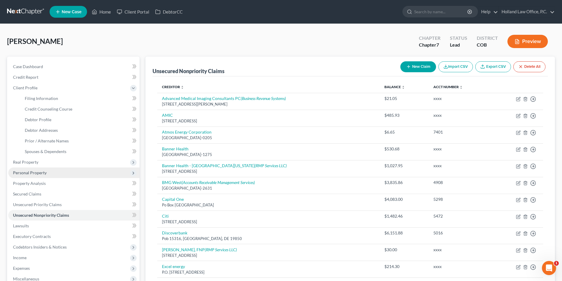
click at [34, 176] on span "Personal Property" at bounding box center [73, 173] width 131 height 11
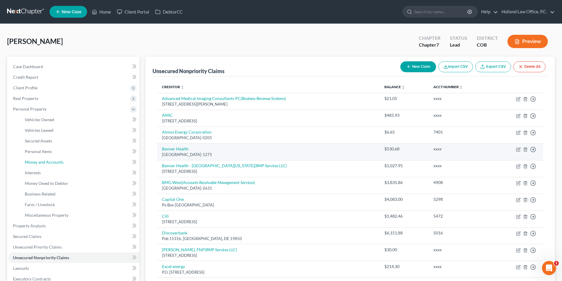
drag, startPoint x: 44, startPoint y: 163, endPoint x: 214, endPoint y: 156, distance: 169.9
click at [45, 163] on span "Money and Accounts" at bounding box center [44, 162] width 39 height 5
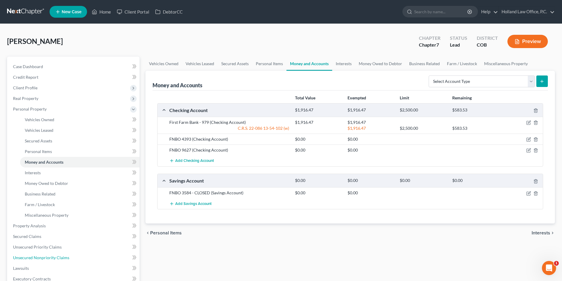
drag, startPoint x: 49, startPoint y: 258, endPoint x: 198, endPoint y: 182, distance: 167.7
click at [49, 258] on span "Unsecured Nonpriority Claims" at bounding box center [41, 257] width 56 height 5
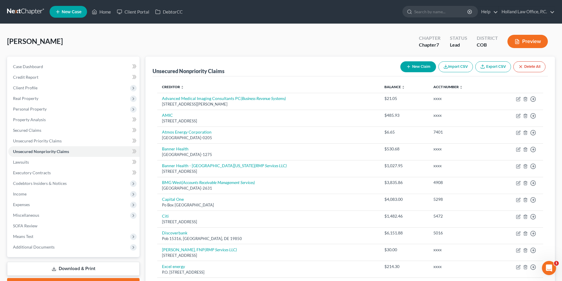
click at [419, 68] on button "New Claim" at bounding box center [419, 66] width 36 height 11
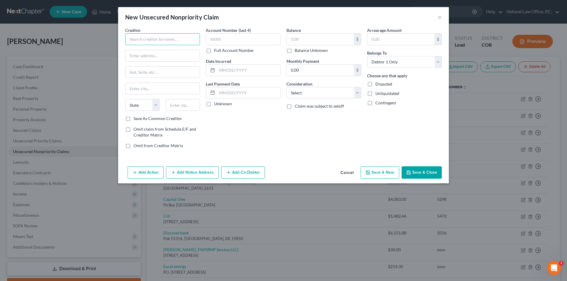
click at [177, 42] on input "text" at bounding box center [162, 39] width 75 height 12
drag, startPoint x: 152, startPoint y: 54, endPoint x: 195, endPoint y: 61, distance: 43.0
click at [152, 54] on input "text" at bounding box center [162, 55] width 74 height 11
paste input "1620 Dodge [STREET_ADDRESS]"
click at [179, 101] on input "text" at bounding box center [183, 105] width 35 height 12
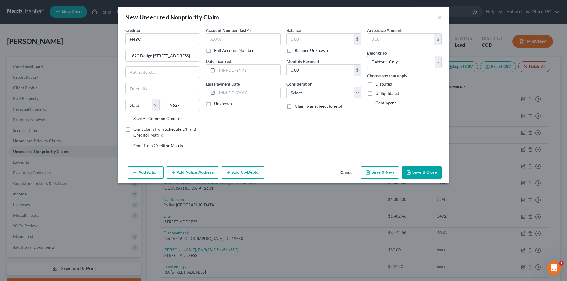
click at [237, 135] on div "Account Number (last 4) Full Account Number Date Incurred Last Payment Date Unk…" at bounding box center [243, 90] width 81 height 126
click at [309, 95] on select "Select Cable / Satellite Services Collection Agency Credit Card Debt Debt Couns…" at bounding box center [323, 93] width 75 height 12
click at [286, 87] on select "Select Cable / Satellite Services Collection Agency Credit Card Debt Debt Couns…" at bounding box center [323, 93] width 75 height 12
click at [238, 41] on input "text" at bounding box center [243, 39] width 75 height 12
click at [231, 126] on div "Account Number (last 4) 9627 Full Account Number Date Incurred Last Payment Dat…" at bounding box center [243, 90] width 81 height 126
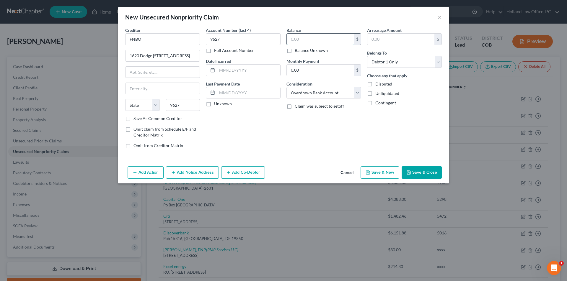
click at [306, 40] on input "text" at bounding box center [320, 39] width 67 height 11
drag, startPoint x: 413, startPoint y: 172, endPoint x: 562, endPoint y: 194, distance: 150.7
click at [414, 172] on button "Save & Close" at bounding box center [421, 172] width 40 height 12
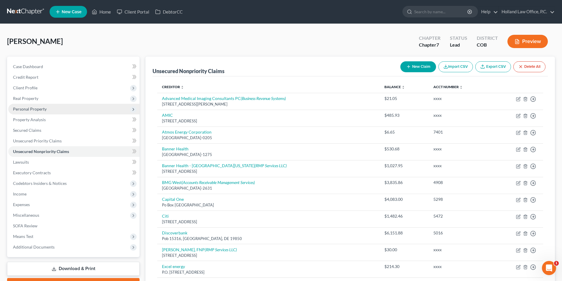
click at [32, 109] on span "Personal Property" at bounding box center [30, 109] width 34 height 5
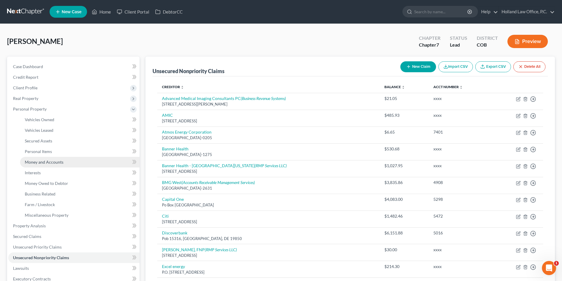
click at [58, 161] on span "Money and Accounts" at bounding box center [44, 162] width 39 height 5
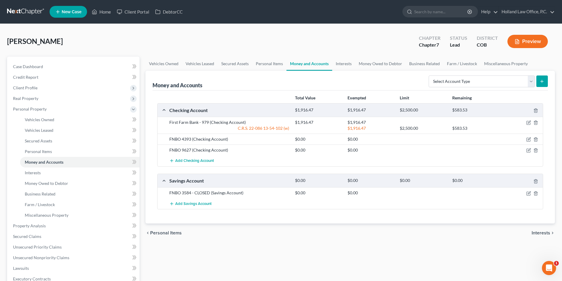
drag, startPoint x: 205, startPoint y: 176, endPoint x: 200, endPoint y: 181, distance: 6.7
drag, startPoint x: 200, startPoint y: 181, endPoint x: 274, endPoint y: 159, distance: 77.3
click at [342, 240] on div "chevron_left Personal Items Interests chevron_right" at bounding box center [351, 233] width 410 height 19
drag, startPoint x: 340, startPoint y: 66, endPoint x: 374, endPoint y: 65, distance: 34.3
click at [340, 66] on link "Interests" at bounding box center [343, 64] width 23 height 14
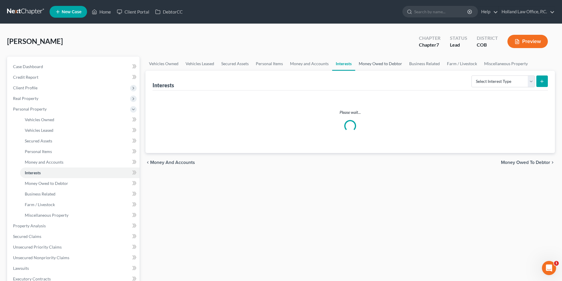
click at [374, 65] on link "Money Owed to Debtor" at bounding box center [380, 64] width 50 height 14
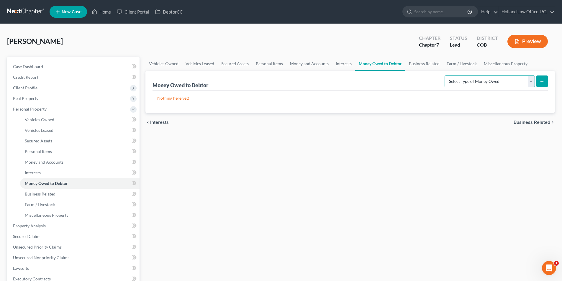
drag, startPoint x: 530, startPoint y: 83, endPoint x: 528, endPoint y: 86, distance: 4.2
click at [530, 83] on select "Select Type of Money Owed Accounts Receivable Alimony Child Support Claims Agai…" at bounding box center [490, 82] width 90 height 12
click at [337, 174] on div "Vehicles Owned Vehicles Leased Secured Assets Personal Items Money and Accounts…" at bounding box center [351, 227] width 416 height 341
click at [381, 63] on link "Money Owed to Debtor" at bounding box center [380, 64] width 50 height 14
click at [532, 85] on select "Select Type of Money Owed Accounts Receivable Alimony Child Support Claims Agai…" at bounding box center [490, 82] width 90 height 12
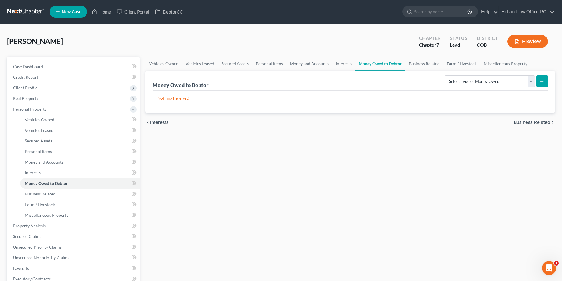
click at [406, 171] on div "Vehicles Owned Vehicles Leased Secured Assets Personal Items Money and Accounts…" at bounding box center [351, 227] width 416 height 341
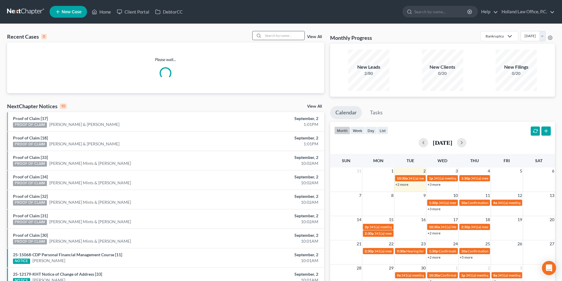
click at [282, 37] on input "search" at bounding box center [283, 35] width 41 height 9
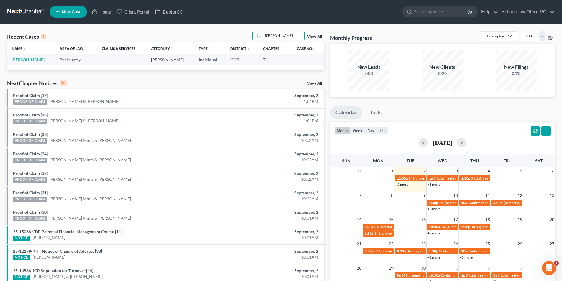
type input "[PERSON_NAME]"
click at [20, 59] on link "[PERSON_NAME]" at bounding box center [28, 59] width 33 height 5
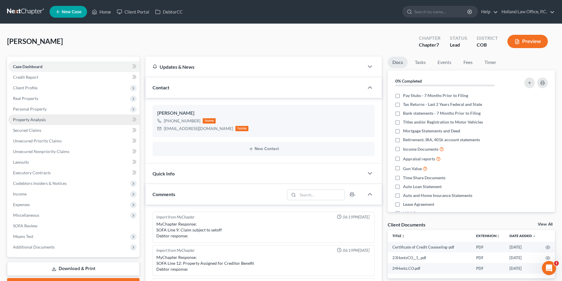
scroll to position [197, 0]
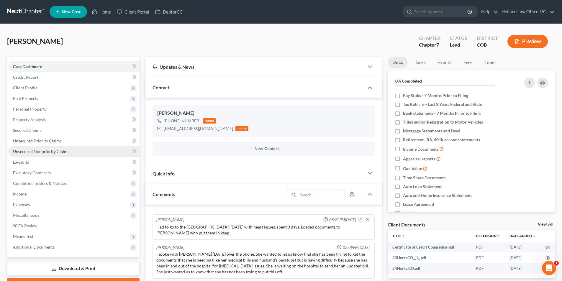
drag, startPoint x: 24, startPoint y: 151, endPoint x: 40, endPoint y: 149, distance: 16.0
click at [24, 151] on span "Unsecured Nonpriority Claims" at bounding box center [41, 151] width 56 height 5
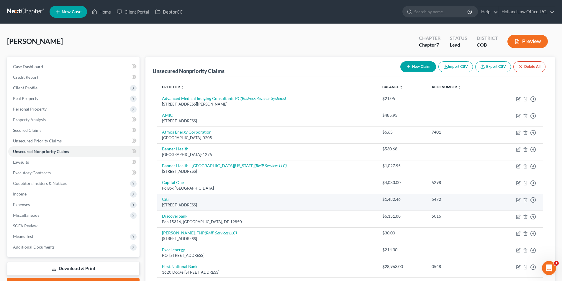
scroll to position [178, 0]
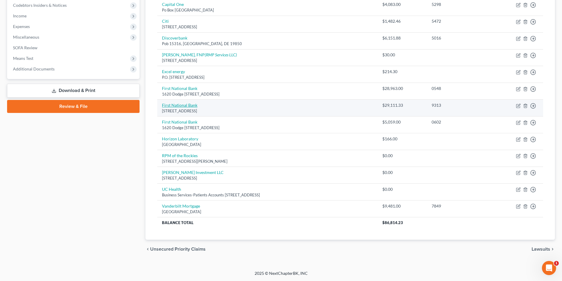
click at [183, 106] on link "First National Bank" at bounding box center [179, 105] width 35 height 5
select select "5"
select select "2"
select select "0"
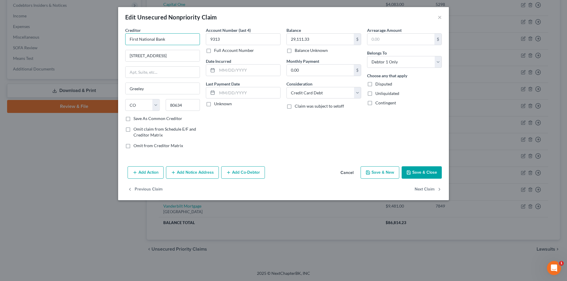
click at [168, 38] on input "First National Bank" at bounding box center [162, 39] width 75 height 12
type input "First National Bank"
click at [163, 63] on div "First National Bank" at bounding box center [160, 64] width 61 height 6
type input "Attn: Bankruptcy"
type input "1620 Dodge St Mailstop 4440"
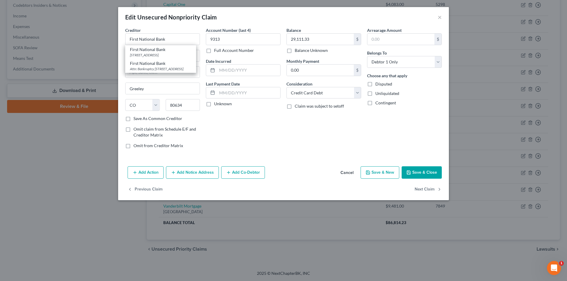
type input "Omaha"
select select "30"
type input "68197"
drag, startPoint x: 190, startPoint y: 74, endPoint x: 128, endPoint y: 74, distance: 62.3
click at [128, 74] on input "1620 Dodge St Mailstop 4440" at bounding box center [162, 72] width 74 height 11
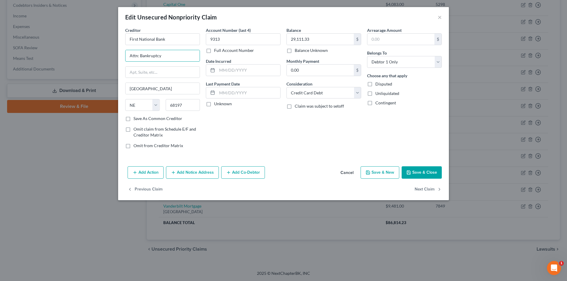
drag, startPoint x: 165, startPoint y: 58, endPoint x: 122, endPoint y: 57, distance: 42.5
click at [122, 57] on div "Creditor * First National Bank Attn: Bankruptcy Omaha State AL AK AR AZ CA CO C…" at bounding box center [162, 90] width 81 height 126
paste input "1620 Dodge St Mailstop 4440"
type input "1620 Dodge St Mailstop 4440"
click at [416, 171] on button "Save & Close" at bounding box center [421, 172] width 40 height 12
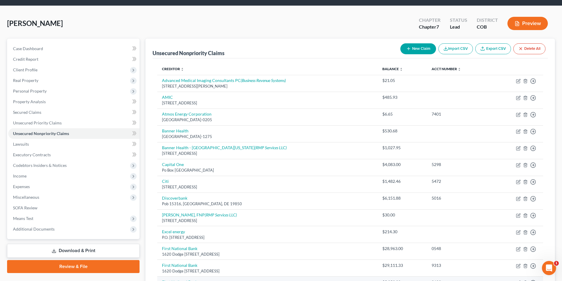
scroll to position [20, 0]
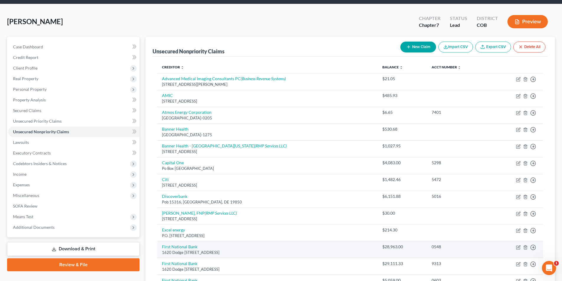
drag, startPoint x: 246, startPoint y: 274, endPoint x: 162, endPoint y: 256, distance: 85.5
click at [162, 256] on td "First National Bank [STREET_ADDRESS]" at bounding box center [267, 249] width 220 height 17
copy div "1620 Dodge [STREET_ADDRESS]"
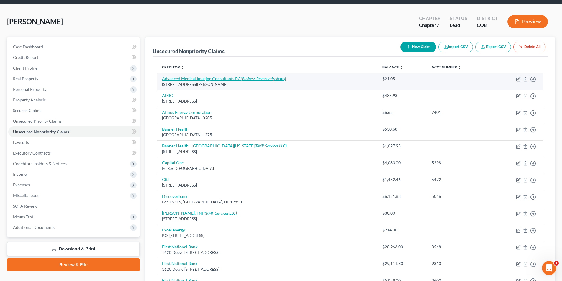
click at [204, 79] on link "Advanced Medical Imaging Consultants PC (Business Revenue Systems)" at bounding box center [224, 78] width 124 height 5
select select "5"
select select "9"
select select "0"
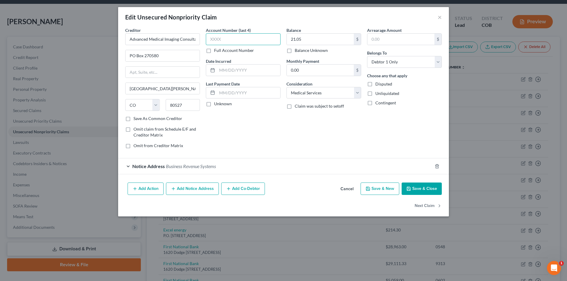
click at [246, 41] on input "text" at bounding box center [243, 39] width 75 height 12
type input "0946"
click at [410, 186] on button "Save & Close" at bounding box center [421, 189] width 40 height 12
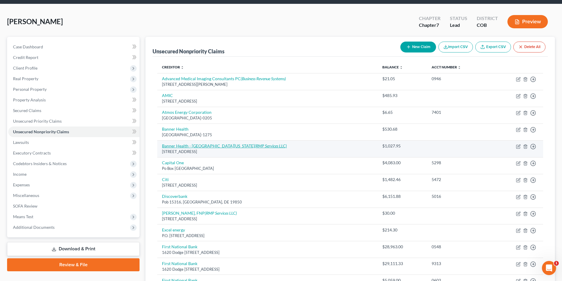
click at [179, 147] on link "Banner Health - [GEOGRAPHIC_DATA][US_STATE] (RMP Services LLC)" at bounding box center [224, 145] width 125 height 5
select select "3"
select select "9"
select select "0"
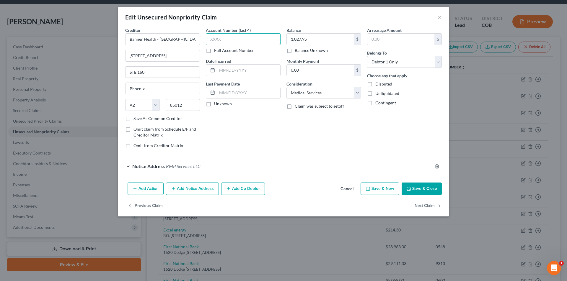
click at [227, 41] on input "text" at bounding box center [243, 39] width 75 height 12
type input "3765"
click at [410, 185] on button "Save & Close" at bounding box center [421, 189] width 40 height 12
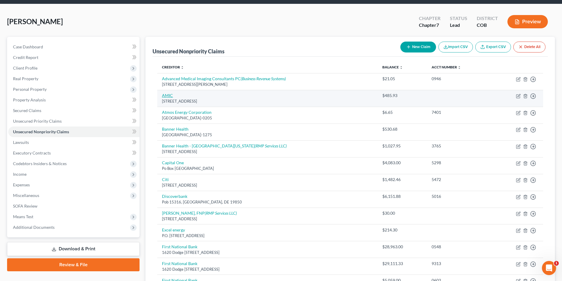
click at [169, 95] on link "AMIC" at bounding box center [167, 95] width 11 height 5
select select "36"
select select "9"
select select "0"
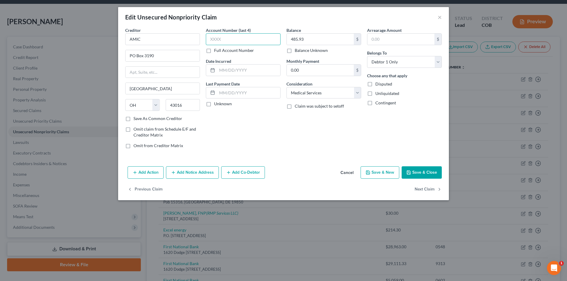
click at [244, 42] on input "text" at bounding box center [243, 39] width 75 height 12
type input "0946"
drag, startPoint x: 416, startPoint y: 169, endPoint x: 525, endPoint y: 182, distance: 109.4
click at [416, 169] on button "Save & Close" at bounding box center [421, 172] width 40 height 12
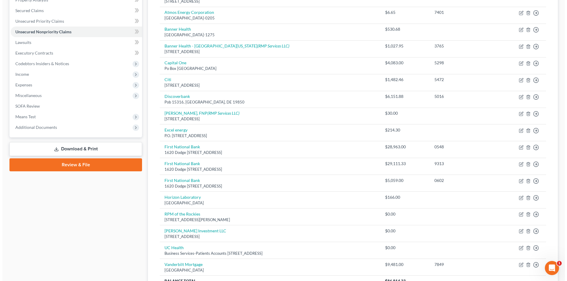
scroll to position [120, 0]
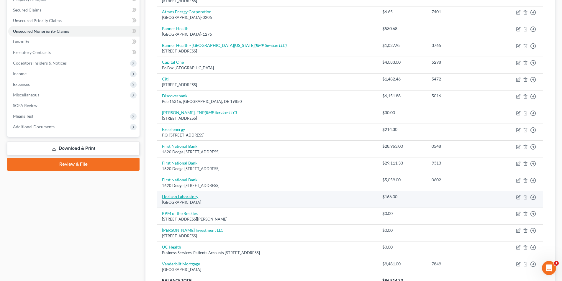
click at [173, 198] on link "Horizon Laboratory" at bounding box center [180, 196] width 36 height 5
select select "3"
select select "9"
select select "0"
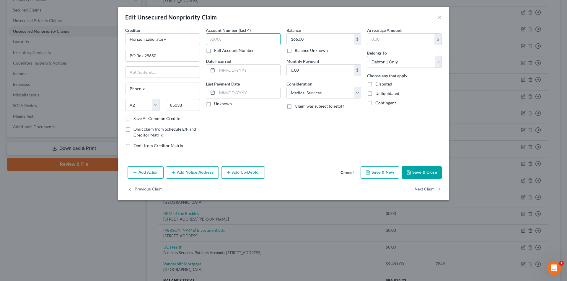
click at [244, 39] on input "text" at bounding box center [243, 39] width 75 height 12
click at [229, 41] on input "text" at bounding box center [243, 39] width 75 height 12
type input "9763"
click at [196, 173] on button "Add Notice Address" at bounding box center [192, 172] width 53 height 12
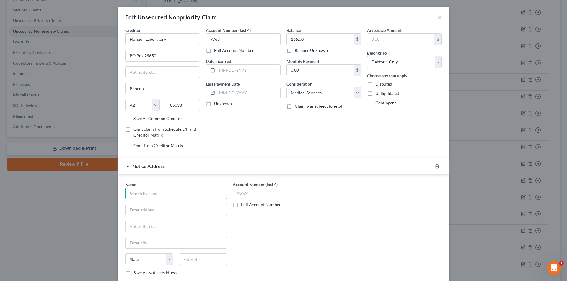
click at [193, 194] on input "text" at bounding box center [176, 194] width 102 height 12
type input "RMP Services"
drag, startPoint x: 188, startPoint y: 207, endPoint x: 195, endPoint y: 207, distance: 6.5
click at [188, 207] on div "RMP Services [GEOGRAPHIC_DATA]-0844" at bounding box center [160, 207] width 71 height 14
type input "PO Box 630844"
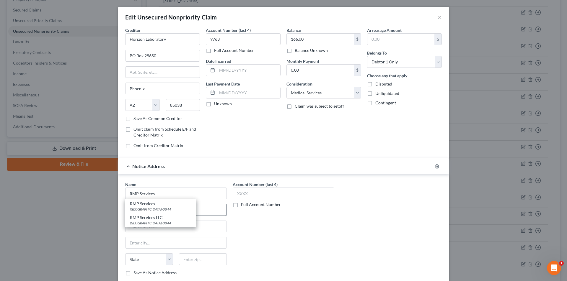
type input "[GEOGRAPHIC_DATA]"
select select "36"
type input "45263-0844"
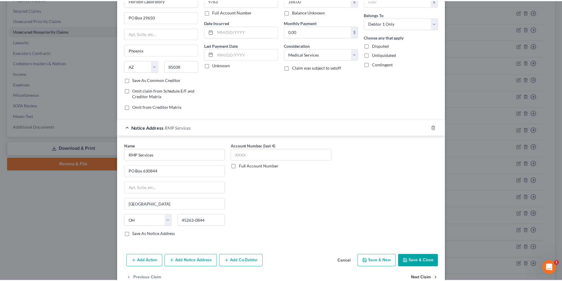
scroll to position [53, 0]
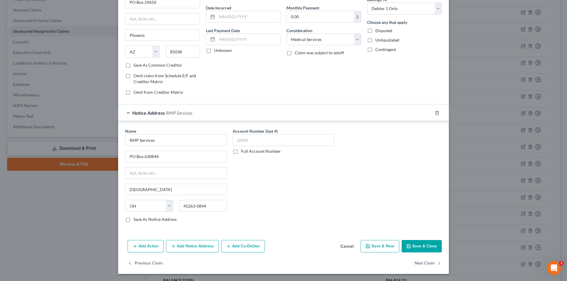
click at [419, 248] on button "Save & Close" at bounding box center [421, 246] width 40 height 12
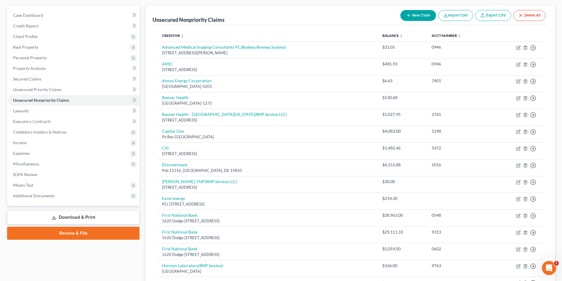
scroll to position [49, 0]
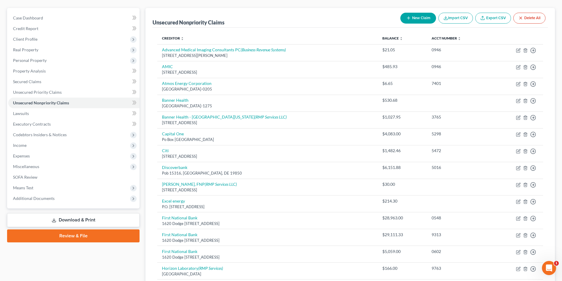
click at [415, 19] on button "New Claim" at bounding box center [419, 18] width 36 height 11
select select "0"
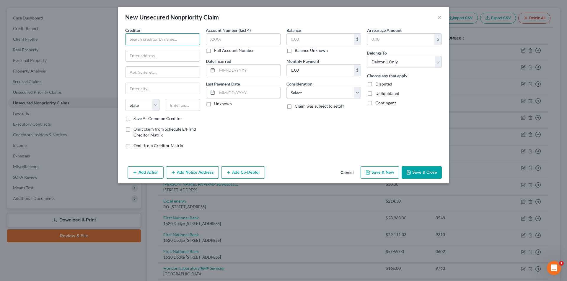
click at [158, 37] on input "text" at bounding box center [162, 39] width 75 height 12
click at [151, 42] on input "Banner" at bounding box center [162, 39] width 75 height 12
type input "Banner Health"
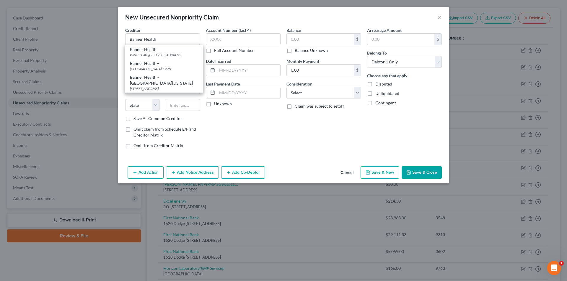
click at [150, 58] on div "Patient Billing - [STREET_ADDRESS]" at bounding box center [164, 55] width 68 height 5
type input "Patient Billing - PO Box 18"
type input "Phoenix"
select select "3"
type input "85001"
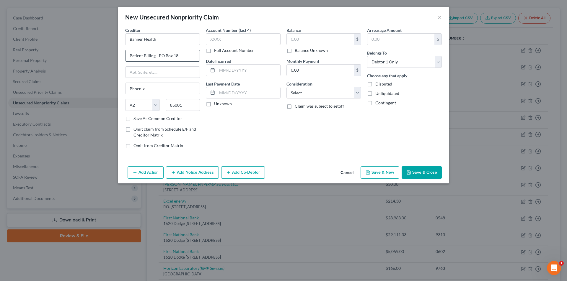
click at [195, 53] on input "Patient Billing - PO Box 18" at bounding box center [162, 55] width 74 height 11
type input "P"
click at [189, 41] on input "Banner Health" at bounding box center [162, 39] width 75 height 12
click at [175, 52] on input "text" at bounding box center [162, 55] width 74 height 11
type input "Banner Health -"
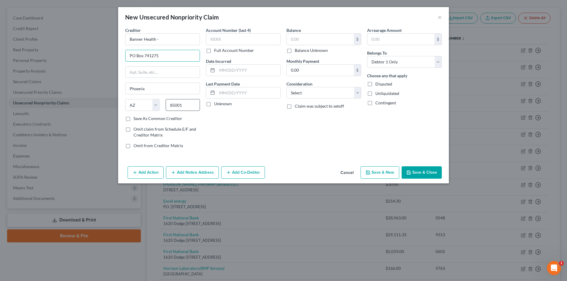
type input "PO Box 741275"
click at [190, 107] on input "85001" at bounding box center [183, 105] width 35 height 12
drag, startPoint x: 190, startPoint y: 107, endPoint x: 170, endPoint y: 107, distance: 20.1
click at [170, 107] on input "85001" at bounding box center [183, 105] width 35 height 12
type input "90074"
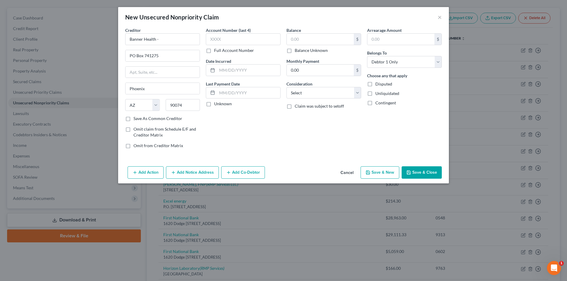
click at [225, 122] on div "Account Number (last 4) Full Account Number Date Incurred Last Payment Date Unk…" at bounding box center [243, 90] width 81 height 126
type input "[GEOGRAPHIC_DATA]"
select select "4"
click at [191, 107] on input "90074" at bounding box center [183, 105] width 35 height 12
type input "90074-1275"
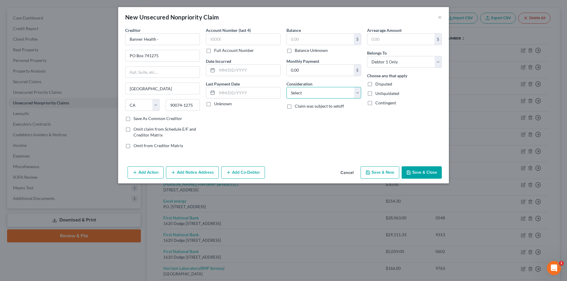
drag, startPoint x: 326, startPoint y: 90, endPoint x: 322, endPoint y: 98, distance: 8.6
click at [326, 90] on select "Select Cable / Satellite Services Collection Agency Credit Card Debt Debt Couns…" at bounding box center [323, 93] width 75 height 12
select select "9"
click at [286, 87] on select "Select Cable / Satellite Services Collection Agency Credit Card Debt Debt Couns…" at bounding box center [323, 93] width 75 height 12
click at [417, 174] on button "Save & Close" at bounding box center [421, 172] width 40 height 12
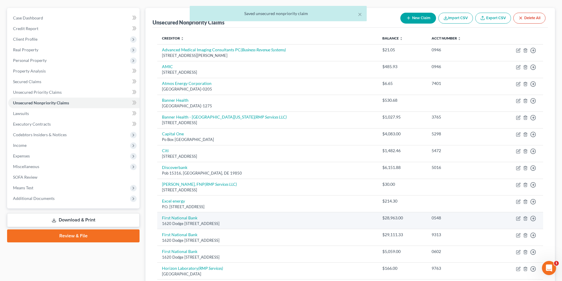
scroll to position [195, 0]
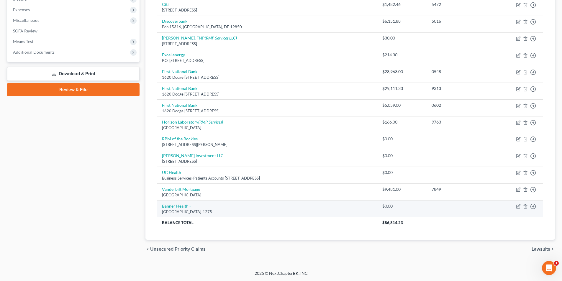
click at [185, 205] on link "Banner Health -" at bounding box center [176, 206] width 29 height 5
select select "4"
select select "9"
select select "0"
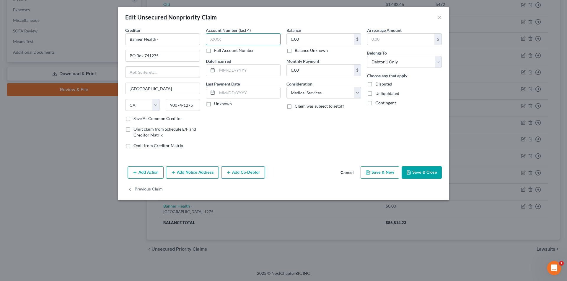
click at [242, 41] on input "text" at bounding box center [243, 39] width 75 height 12
click at [244, 40] on input "text" at bounding box center [243, 39] width 75 height 12
type input "4300"
click at [299, 39] on input "0.00" at bounding box center [320, 39] width 67 height 11
type input "3,855.86"
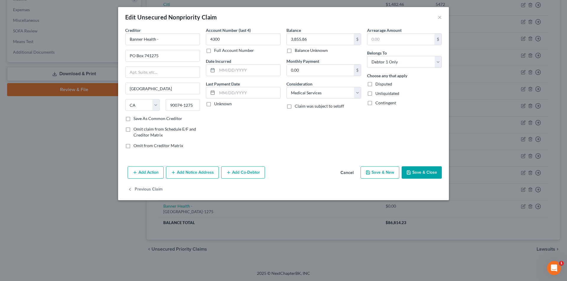
drag, startPoint x: 421, startPoint y: 168, endPoint x: 545, endPoint y: 214, distance: 131.9
click at [421, 168] on button "Save & Close" at bounding box center [421, 172] width 40 height 12
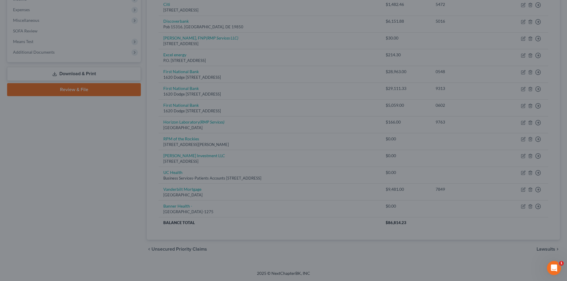
type input "0"
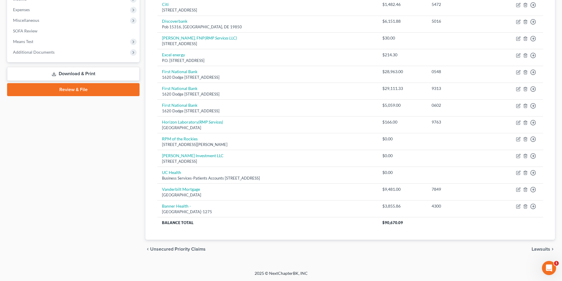
scroll to position [0, 0]
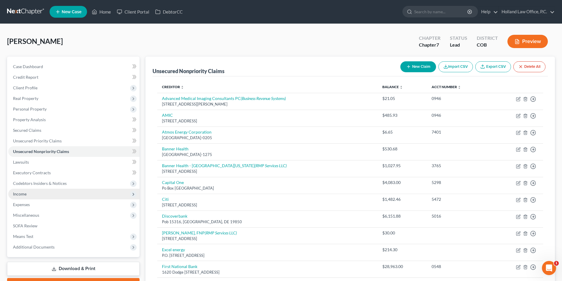
drag, startPoint x: 30, startPoint y: 195, endPoint x: 33, endPoint y: 197, distance: 3.3
click at [30, 195] on span "Income" at bounding box center [73, 194] width 131 height 11
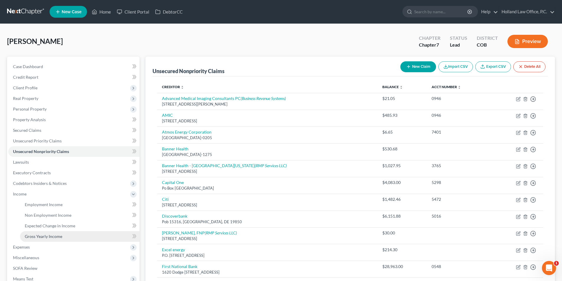
click at [44, 237] on span "Gross Yearly Income" at bounding box center [43, 236] width 37 height 5
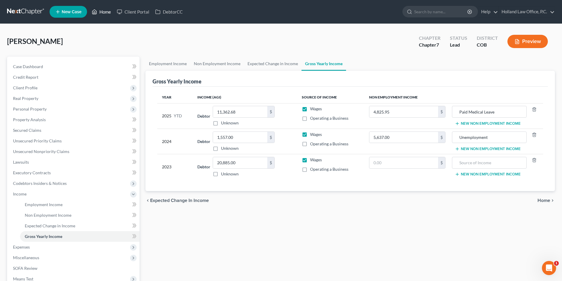
click at [104, 13] on link "Home" at bounding box center [101, 11] width 25 height 11
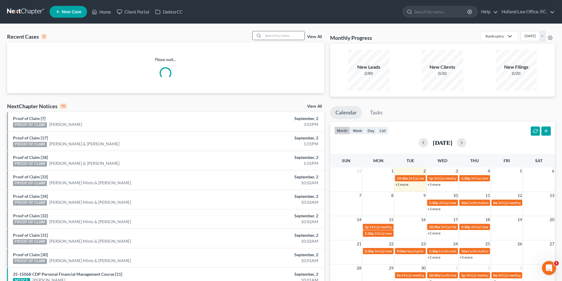
click at [270, 37] on input "search" at bounding box center [283, 35] width 41 height 9
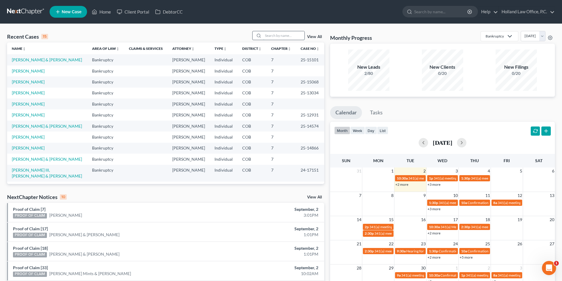
click at [274, 37] on input "search" at bounding box center [283, 35] width 41 height 9
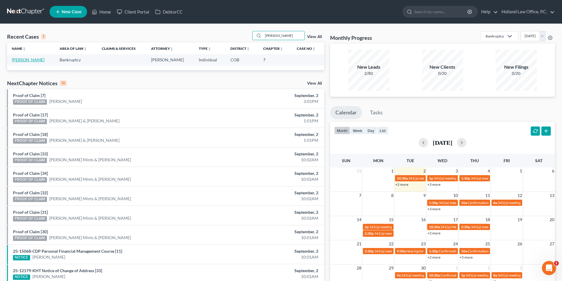
type input "[PERSON_NAME]"
click at [39, 61] on link "[PERSON_NAME]" at bounding box center [28, 59] width 33 height 5
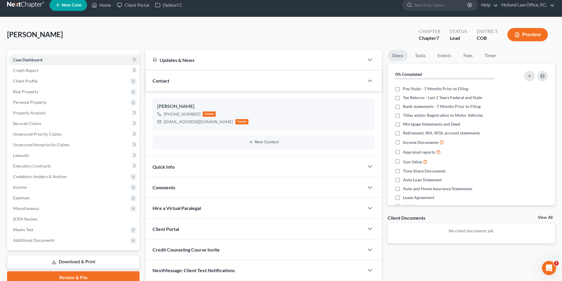
scroll to position [32, 0]
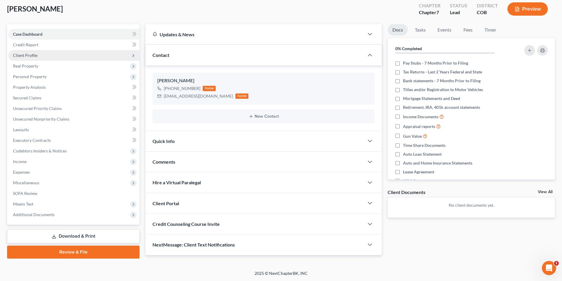
click at [32, 56] on span "Client Profile" at bounding box center [25, 55] width 24 height 5
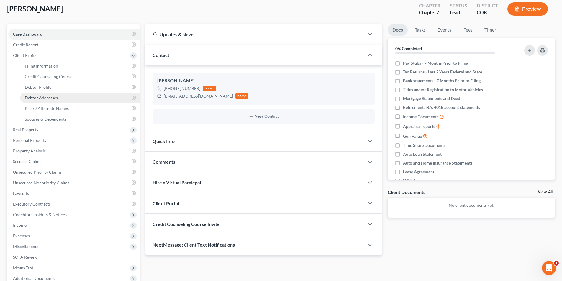
click at [58, 97] on link "Debtor Addresses" at bounding box center [80, 98] width 120 height 11
